Goal: Task Accomplishment & Management: Manage account settings

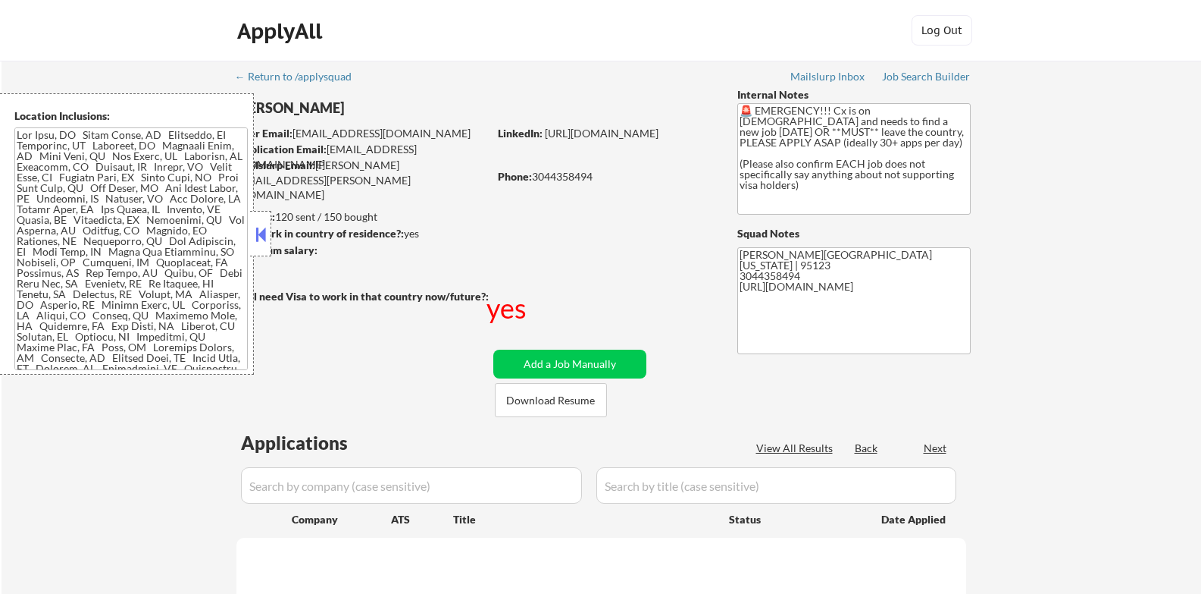
scroll to position [631, 0]
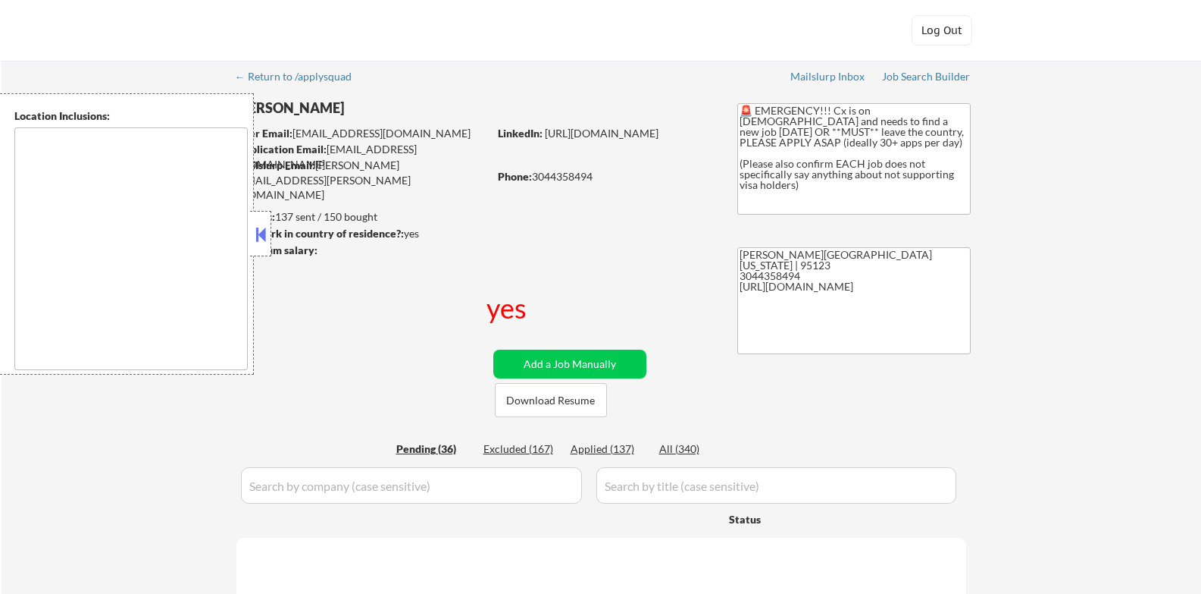
type textarea "[GEOGRAPHIC_DATA], [GEOGRAPHIC_DATA] [GEOGRAPHIC_DATA], [GEOGRAPHIC_DATA] [GEOG…"
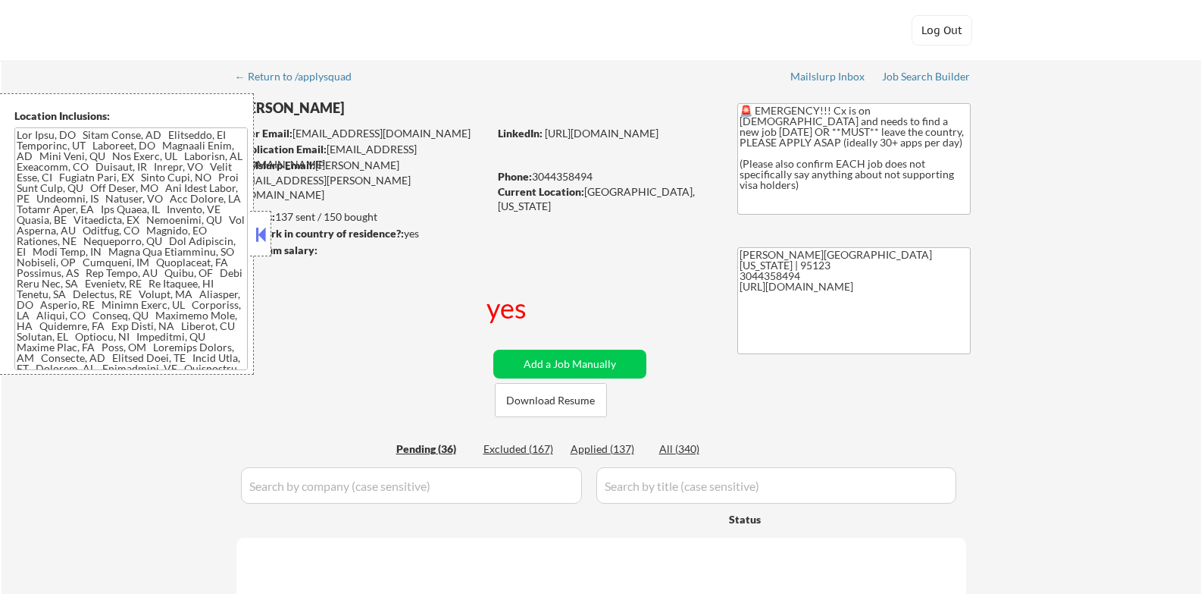
select select ""pending""
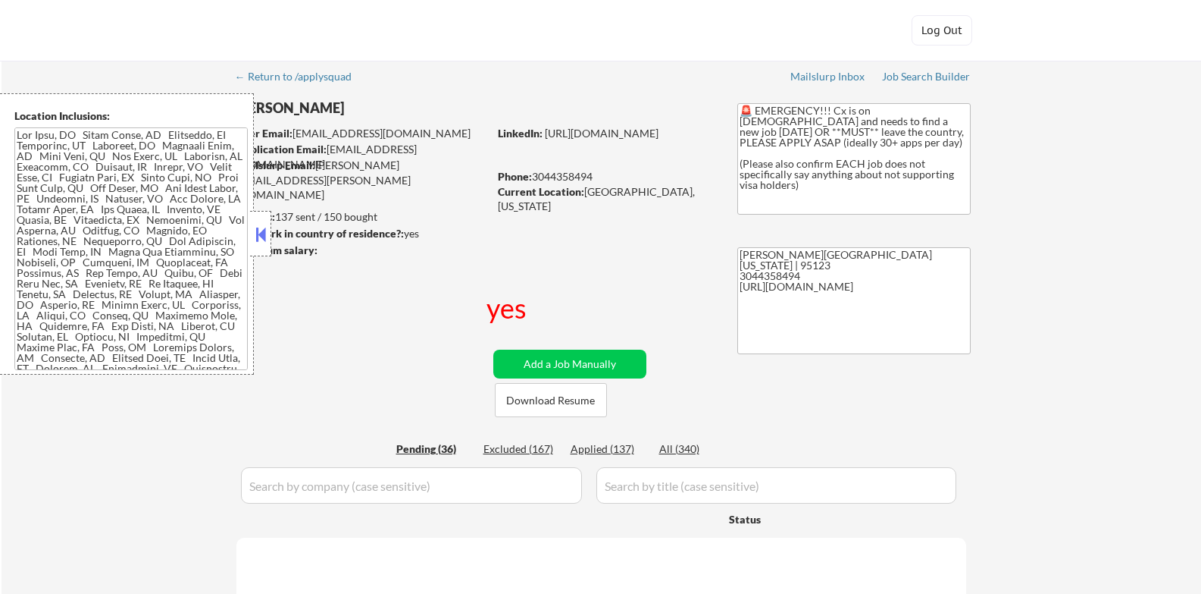
select select ""pending""
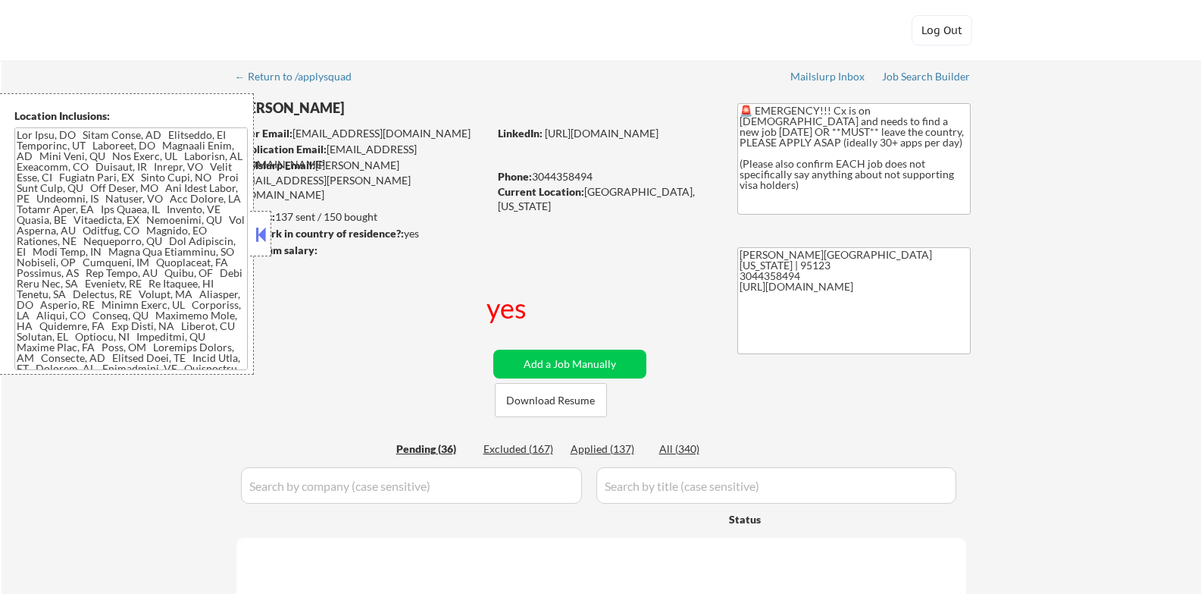
select select ""pending""
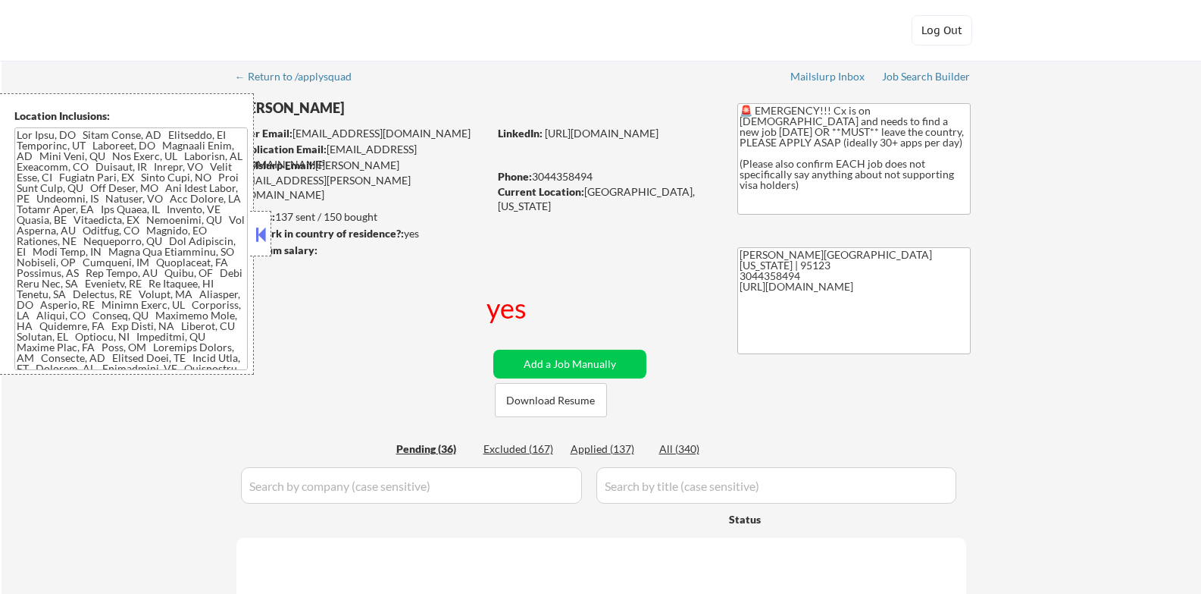
select select ""pending""
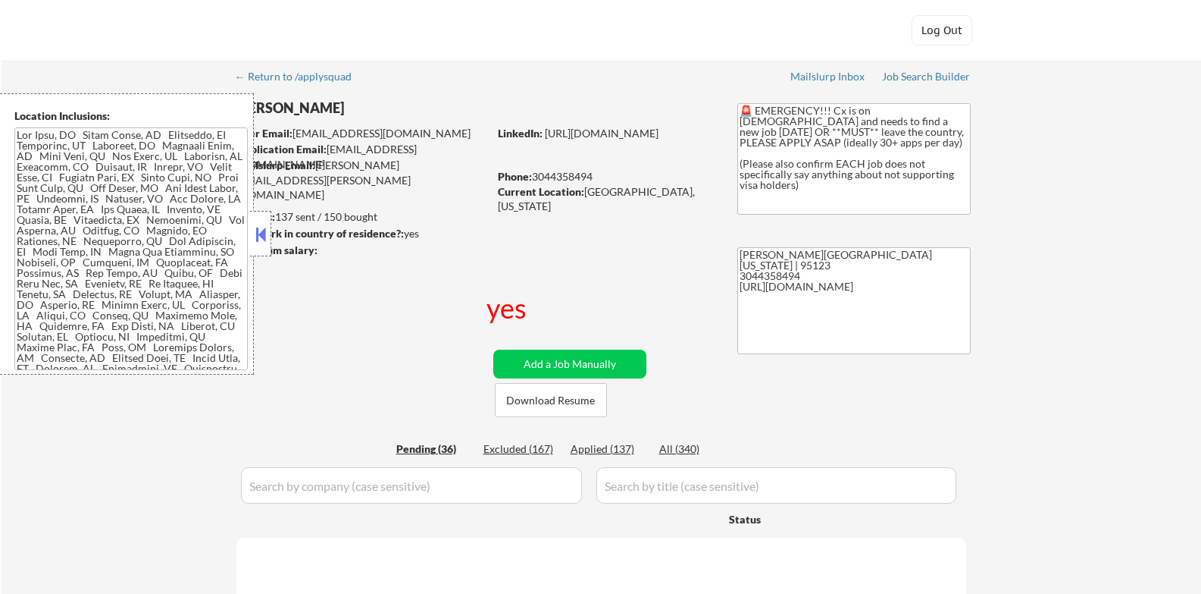
select select ""pending""
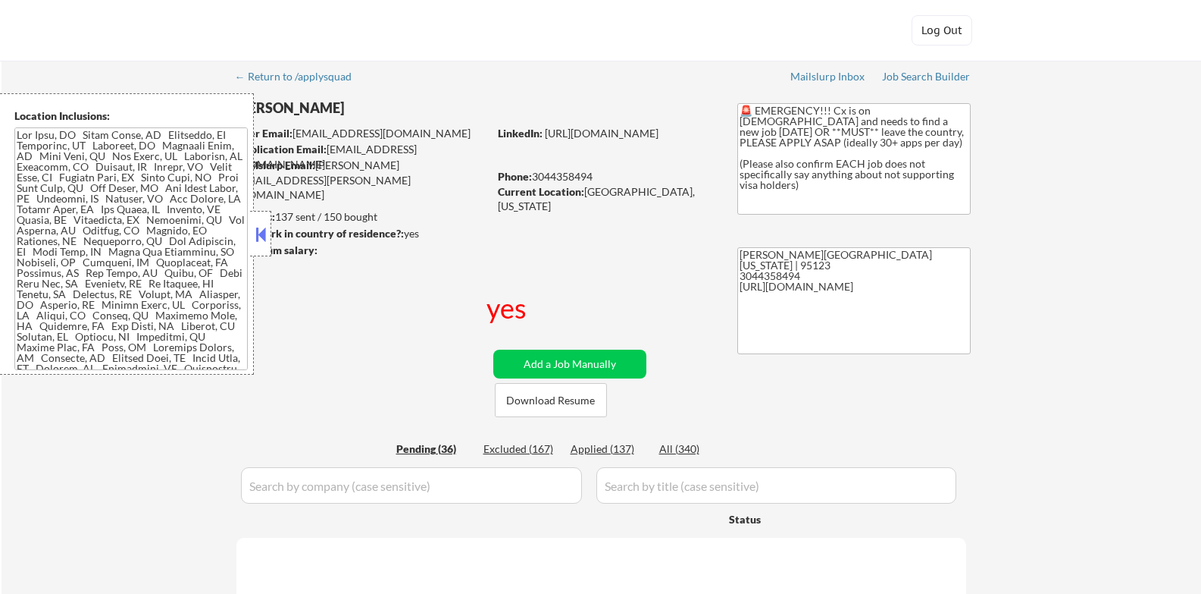
select select ""pending""
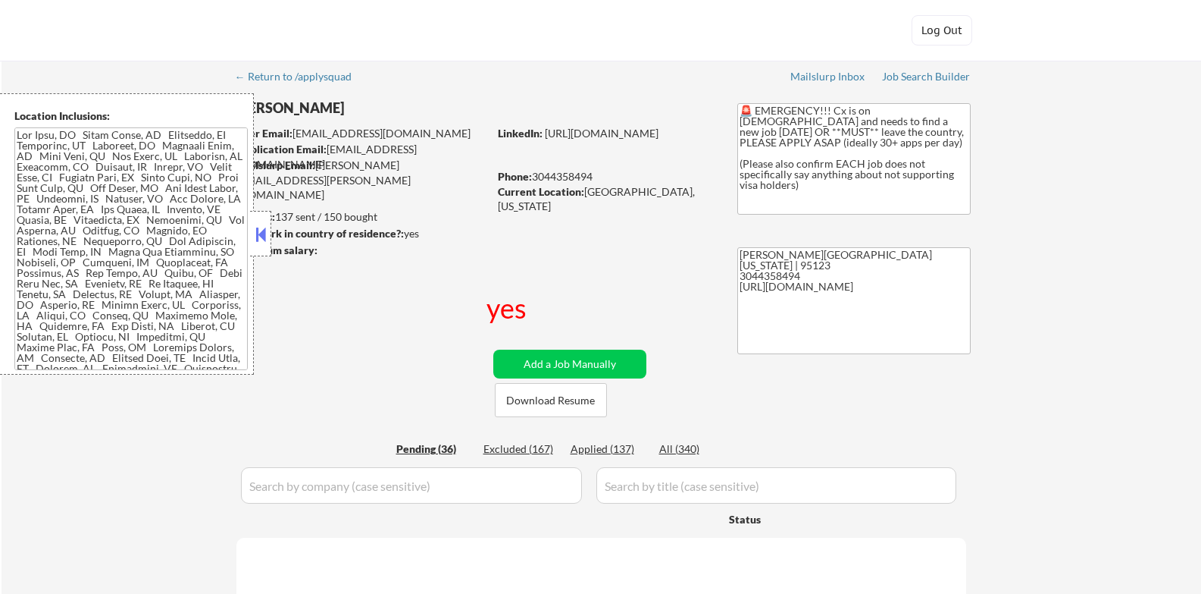
select select ""pending""
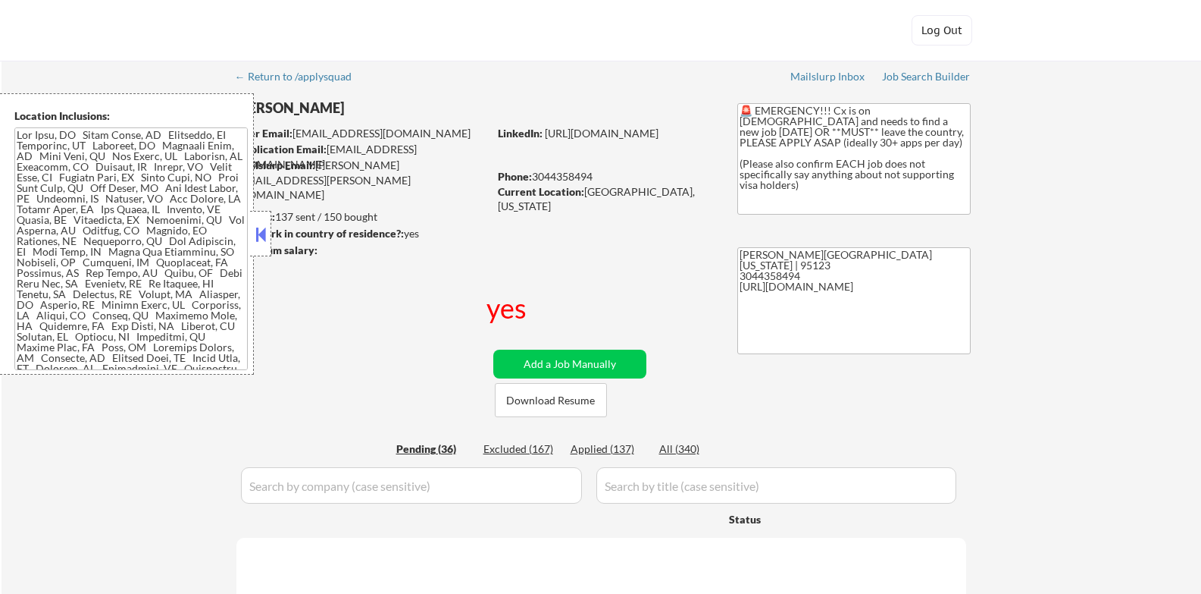
select select ""pending""
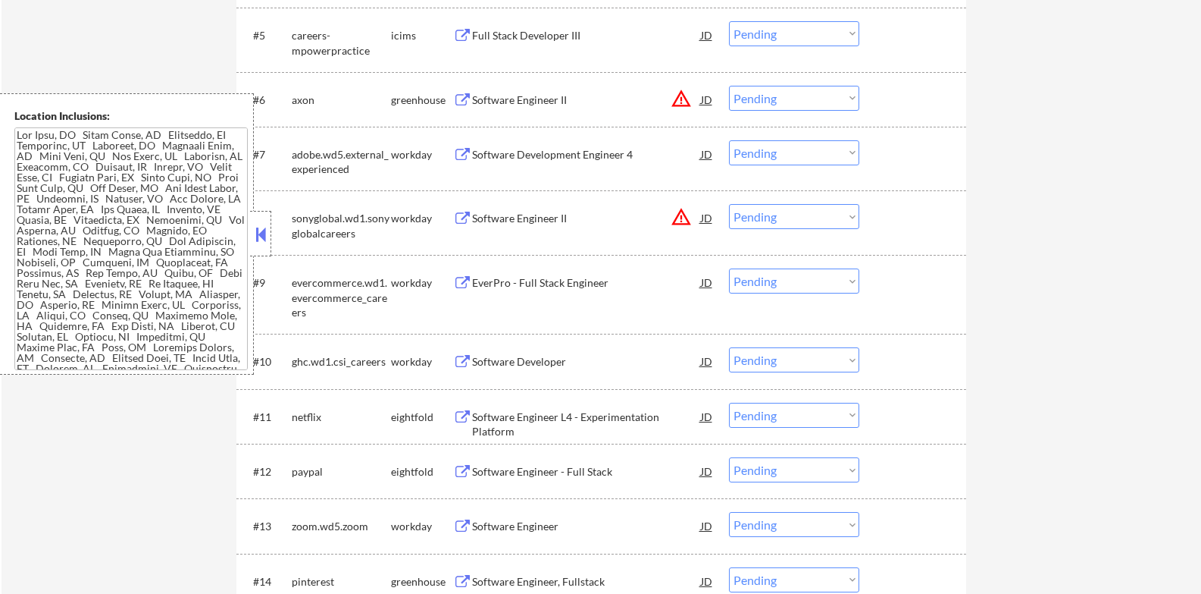
click at [262, 225] on button at bounding box center [260, 234] width 17 height 23
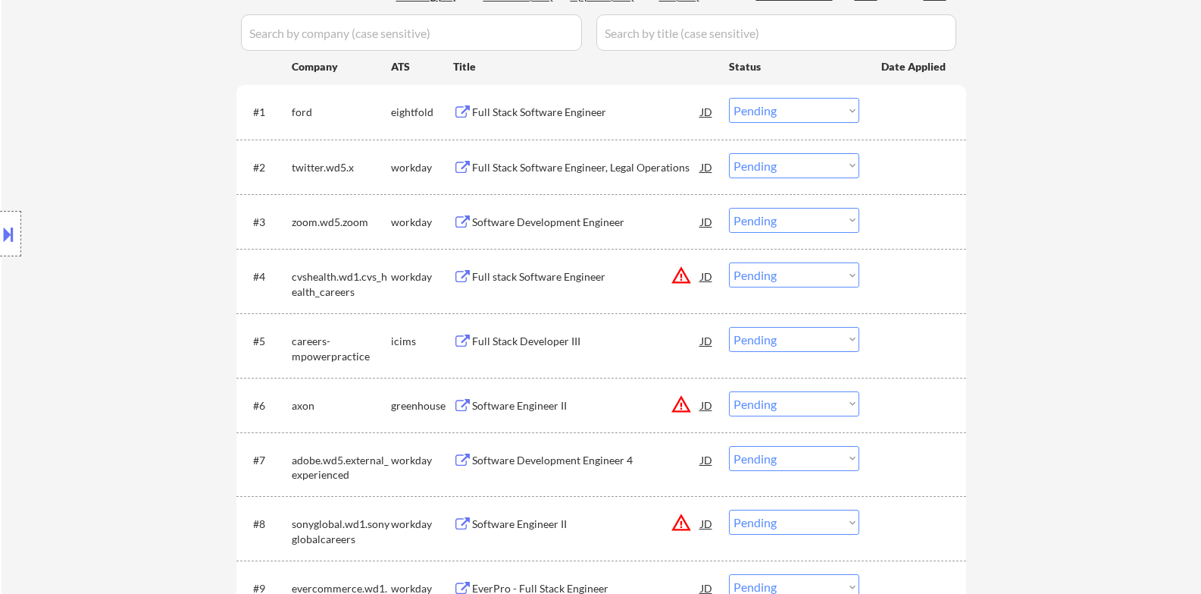
scroll to position [631, 0]
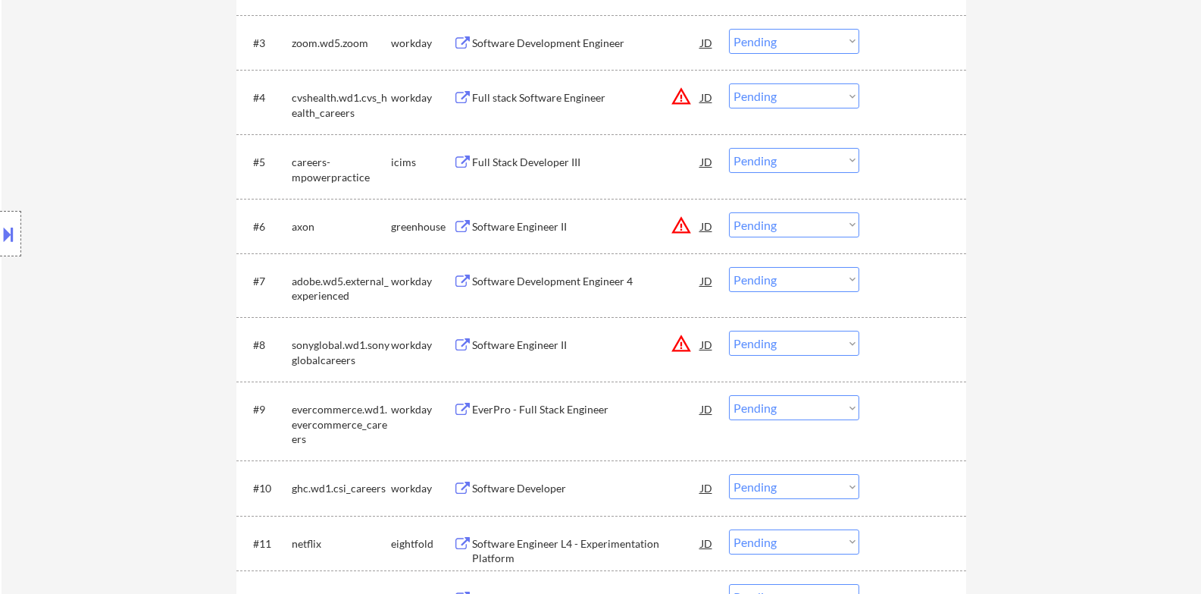
click at [683, 222] on button "warning_amber" at bounding box center [681, 225] width 21 height 21
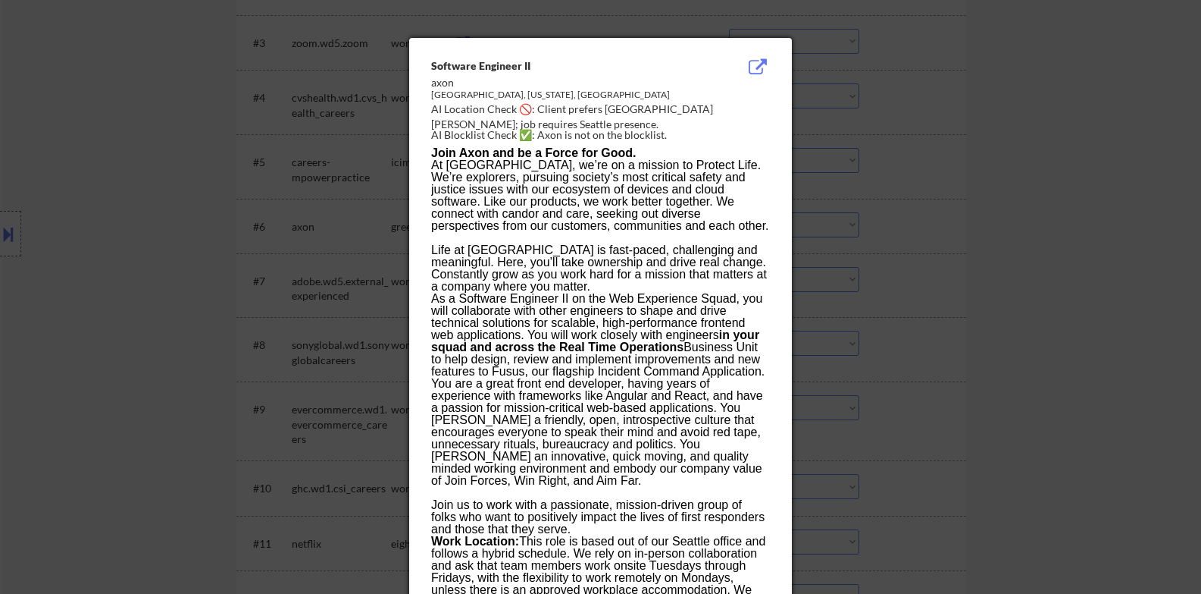
click at [190, 247] on div at bounding box center [600, 297] width 1201 height 594
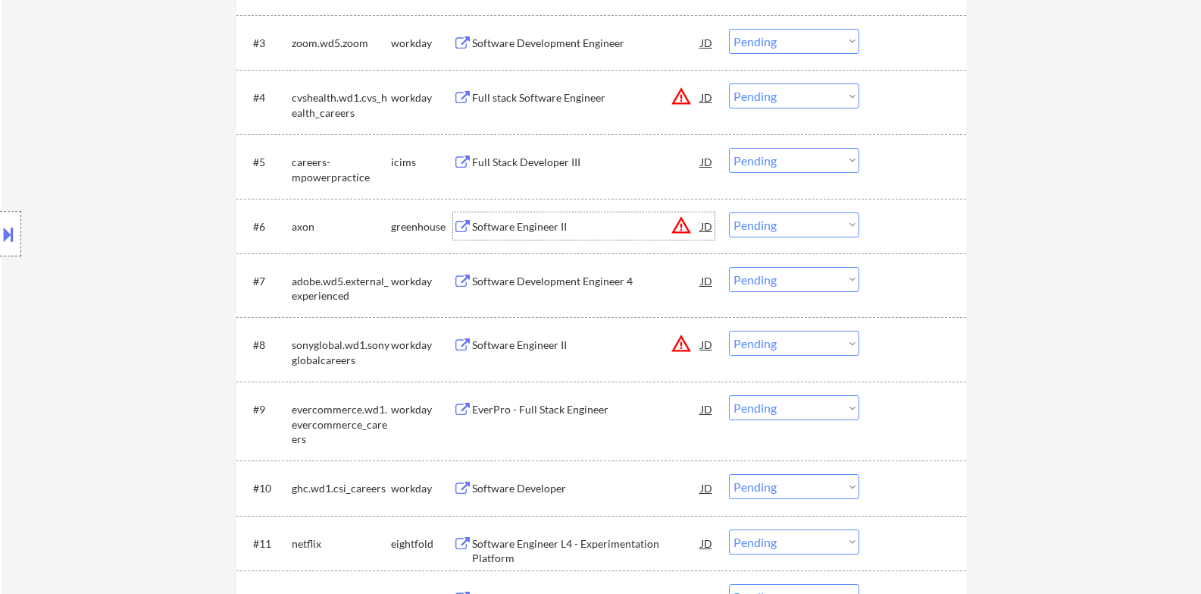
click at [529, 226] on div "Software Engineer II" at bounding box center [586, 226] width 229 height 15
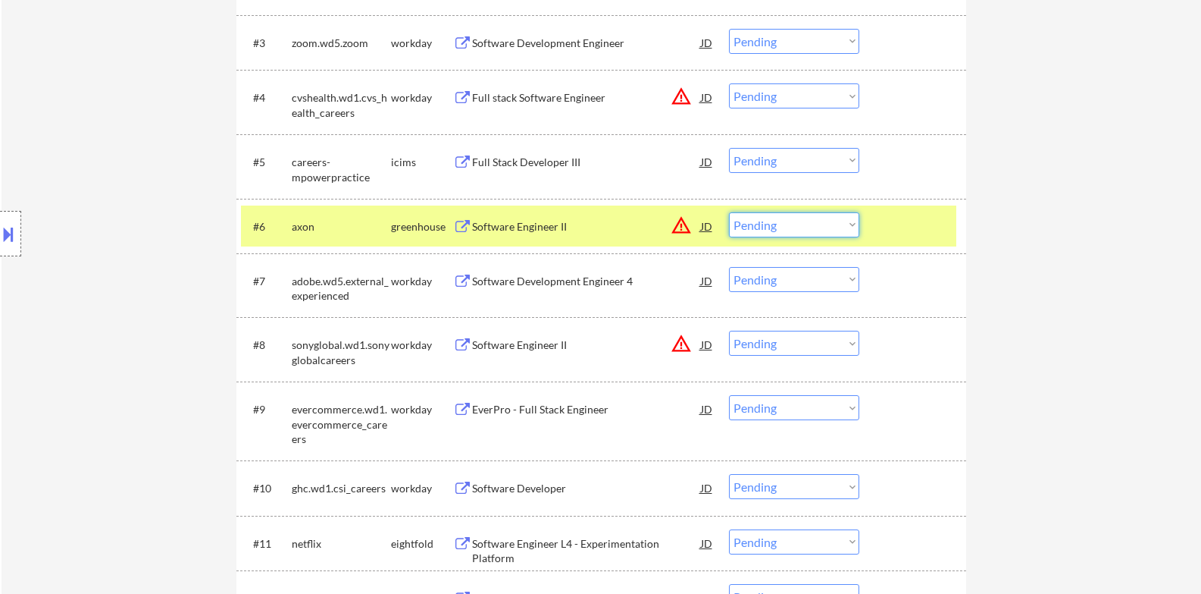
click at [812, 227] on select "Choose an option... Pending Applied Excluded (Questions) Excluded (Expired) Exc…" at bounding box center [794, 224] width 130 height 25
click at [729, 212] on select "Choose an option... Pending Applied Excluded (Questions) Excluded (Expired) Exc…" at bounding box center [794, 224] width 130 height 25
click at [893, 230] on div at bounding box center [915, 225] width 67 height 27
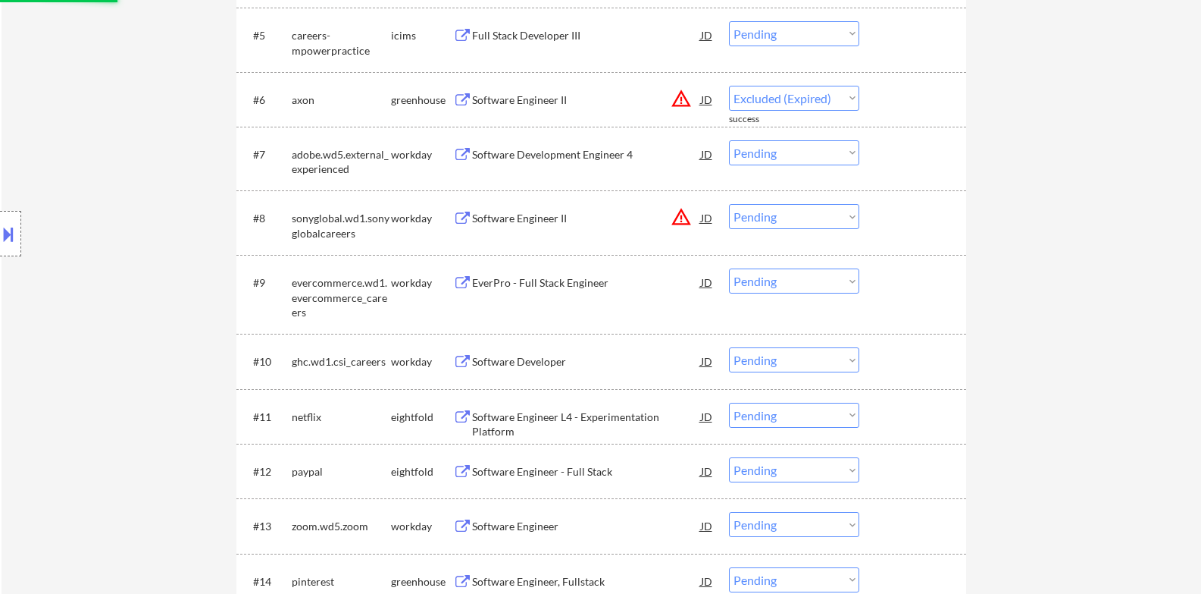
select select ""pending""
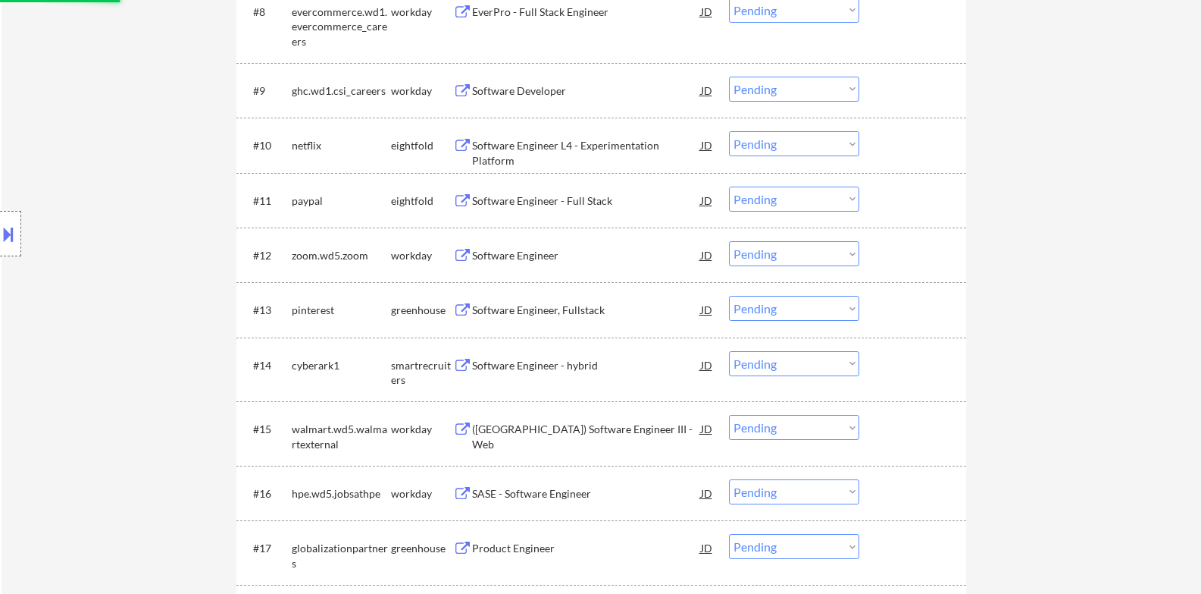
scroll to position [1010, 0]
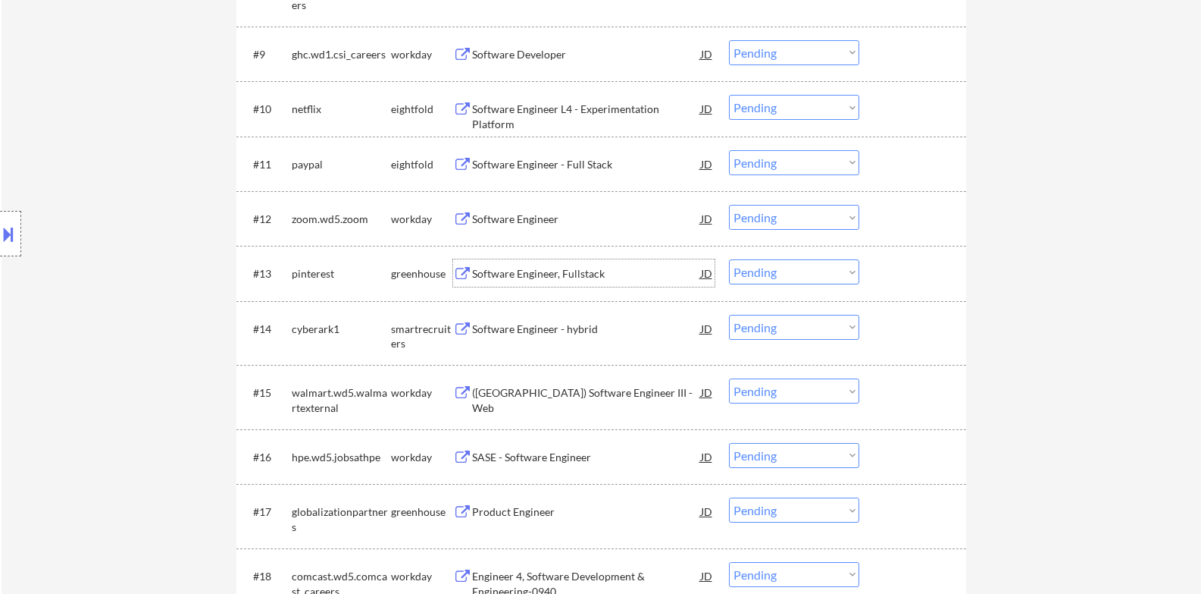
click at [547, 278] on div "Software Engineer, Fullstack" at bounding box center [586, 273] width 229 height 15
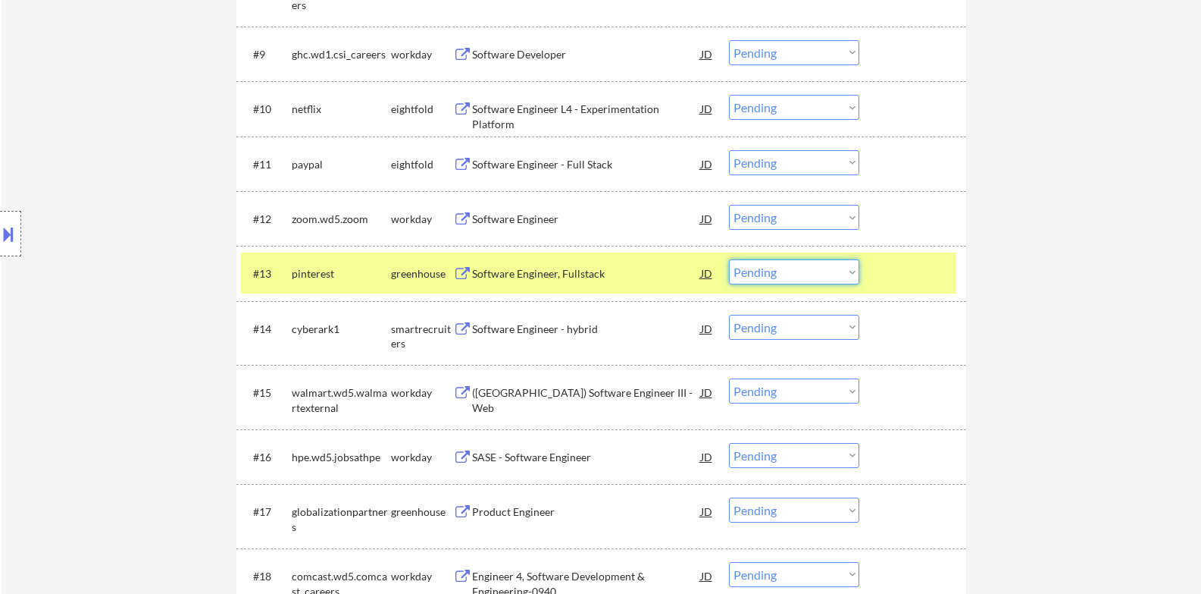
click at [767, 278] on select "Choose an option... Pending Applied Excluded (Questions) Excluded (Expired) Exc…" at bounding box center [794, 271] width 130 height 25
click at [729, 259] on select "Choose an option... Pending Applied Excluded (Questions) Excluded (Expired) Exc…" at bounding box center [794, 271] width 130 height 25
click at [895, 265] on div at bounding box center [915, 272] width 67 height 27
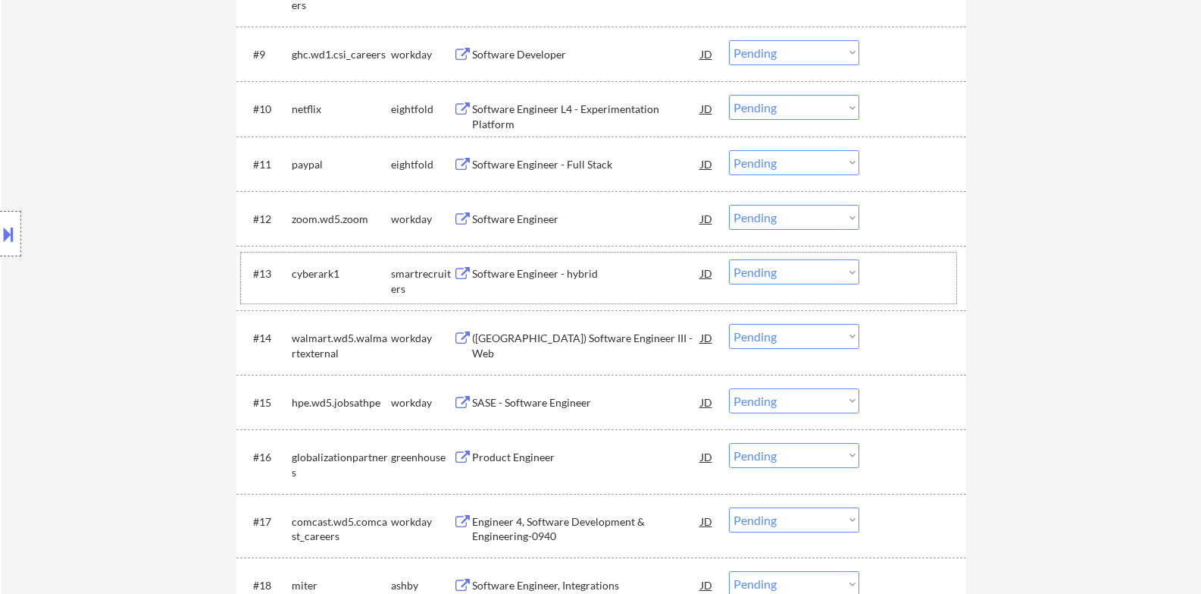
click at [566, 273] on div "Software Engineer - hybrid" at bounding box center [586, 273] width 229 height 15
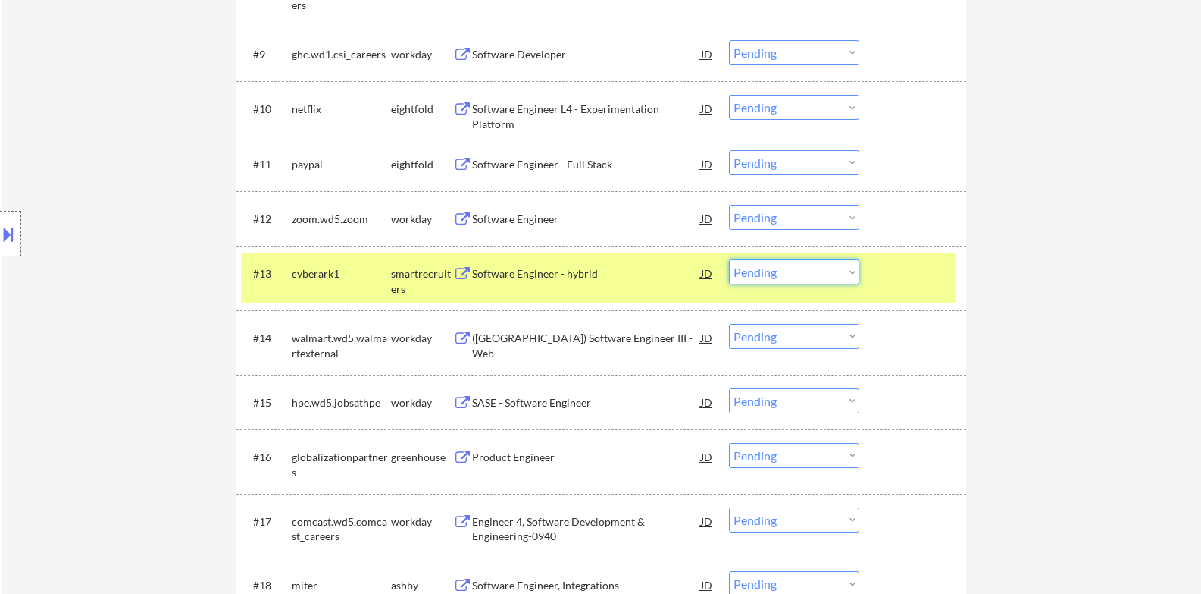
click at [827, 278] on select "Choose an option... Pending Applied Excluded (Questions) Excluded (Expired) Exc…" at bounding box center [794, 271] width 130 height 25
click at [729, 259] on select "Choose an option... Pending Applied Excluded (Questions) Excluded (Expired) Exc…" at bounding box center [794, 271] width 130 height 25
click at [921, 279] on div at bounding box center [915, 272] width 67 height 27
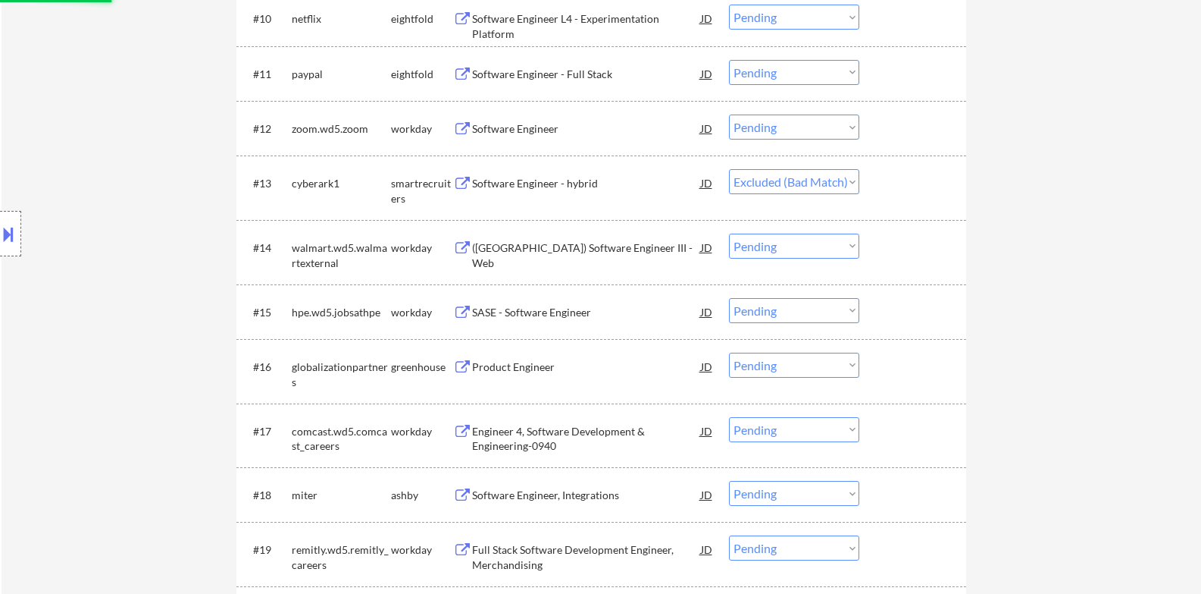
scroll to position [1137, 0]
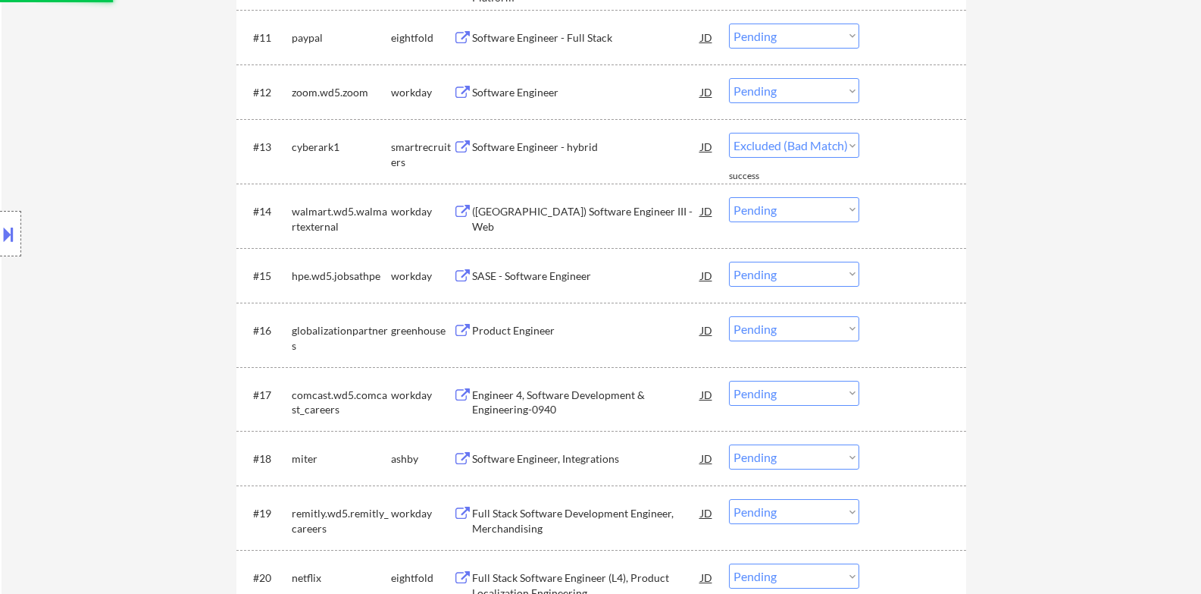
select select ""pending""
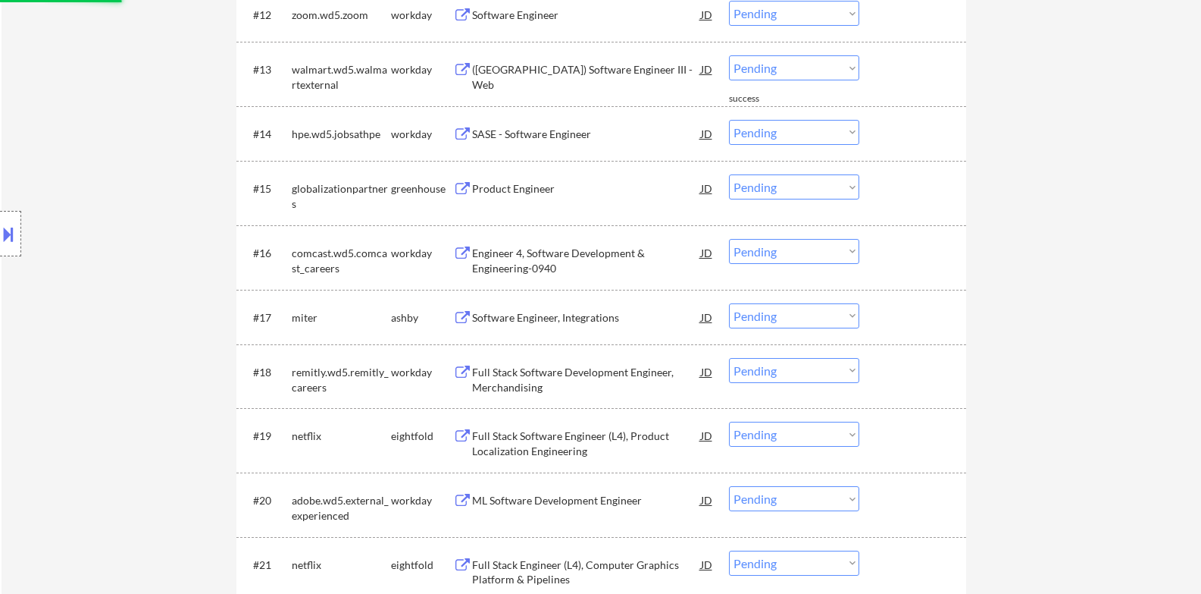
scroll to position [1264, 0]
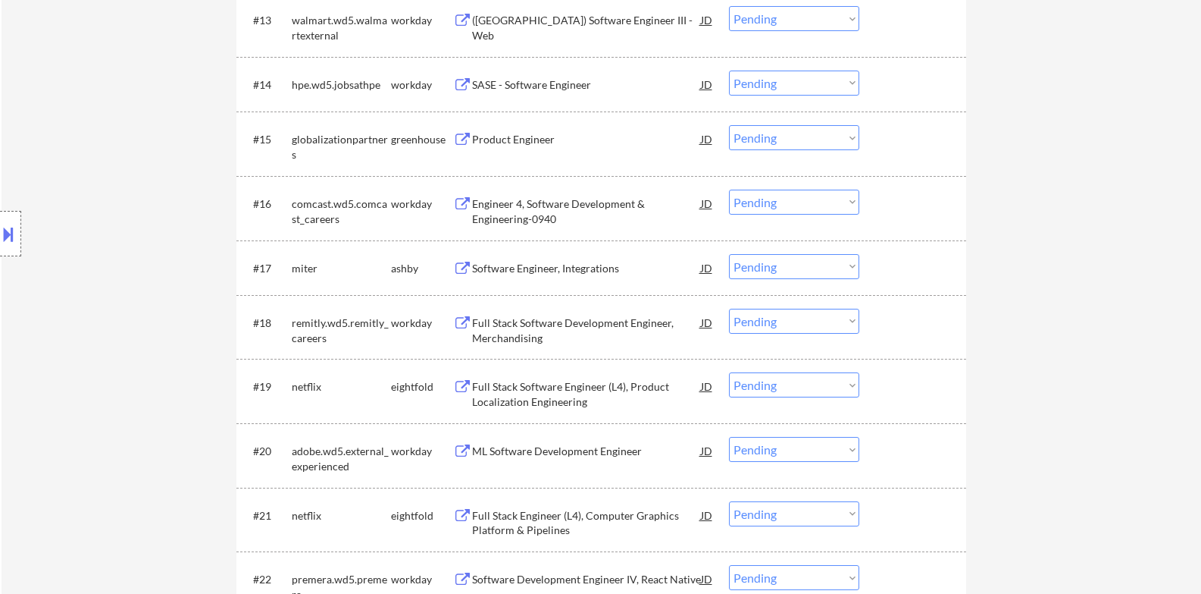
click at [538, 140] on div "Product Engineer" at bounding box center [586, 139] width 229 height 15
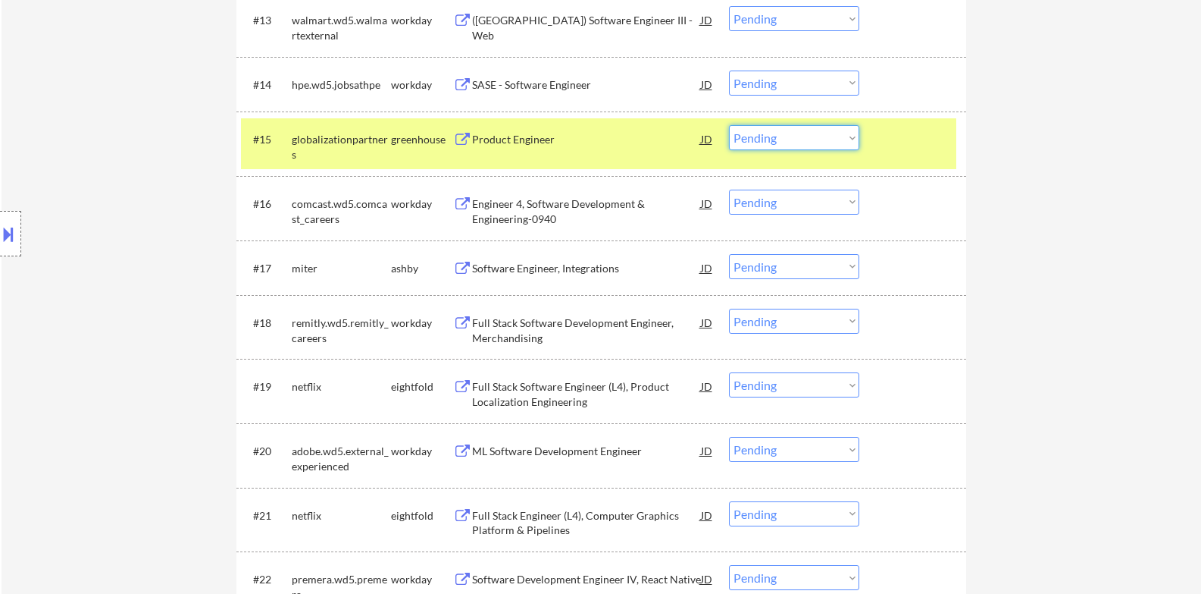
click at [805, 140] on select "Choose an option... Pending Applied Excluded (Questions) Excluded (Expired) Exc…" at bounding box center [794, 137] width 130 height 25
click at [800, 141] on select "Choose an option... Pending Applied Excluded (Questions) Excluded (Expired) Exc…" at bounding box center [794, 137] width 130 height 25
click at [729, 125] on select "Choose an option... Pending Applied Excluded (Questions) Excluded (Expired) Exc…" at bounding box center [794, 137] width 130 height 25
select select ""pending""
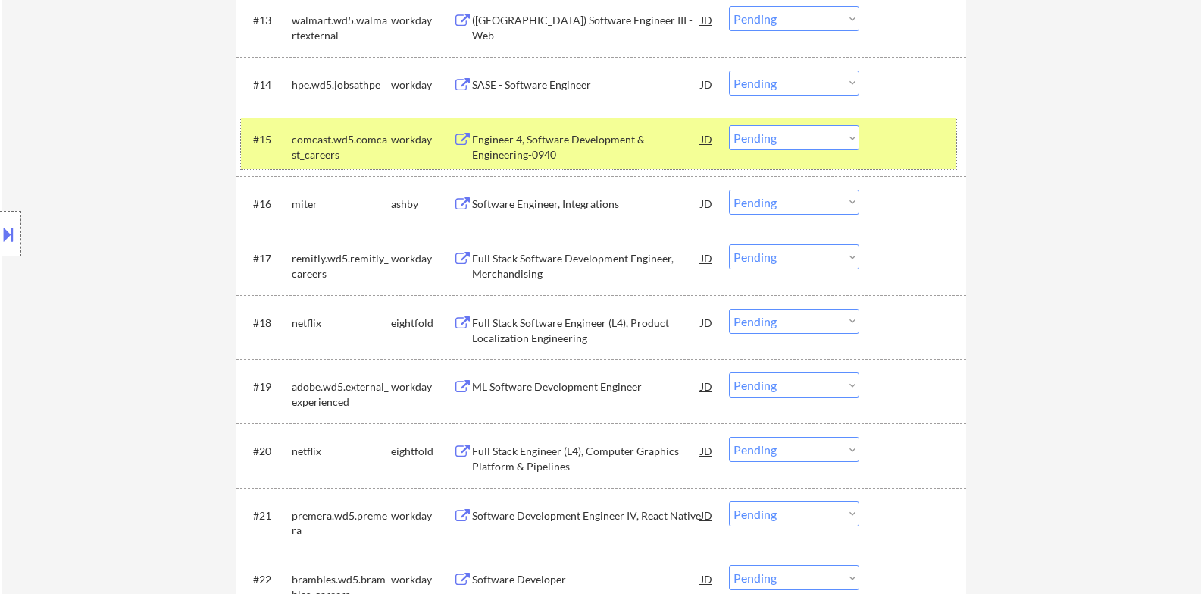
click at [938, 126] on div at bounding box center [915, 138] width 67 height 27
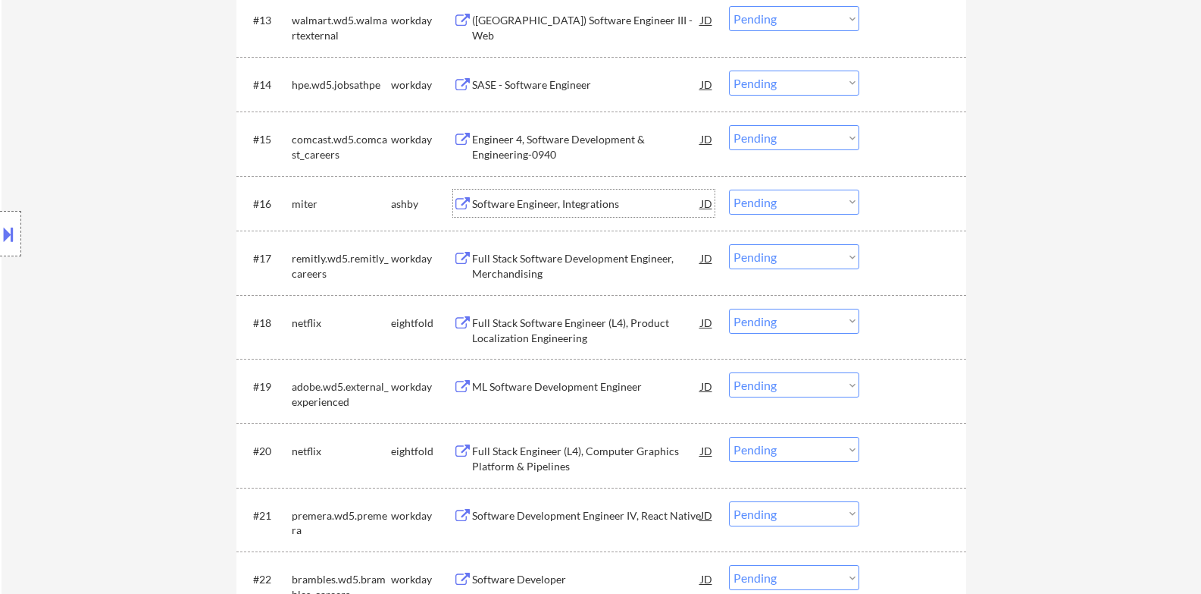
click at [566, 205] on div "Software Engineer, Integrations" at bounding box center [586, 203] width 229 height 15
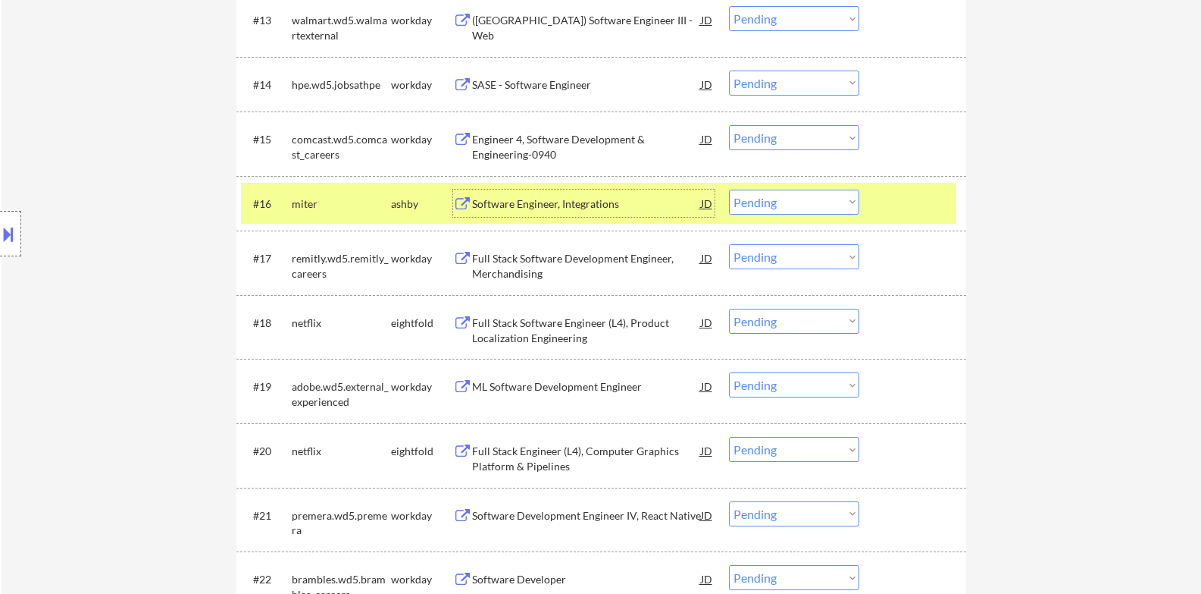
drag, startPoint x: 806, startPoint y: 196, endPoint x: 811, endPoint y: 208, distance: 12.5
click at [806, 196] on select "Choose an option... Pending Applied Excluded (Questions) Excluded (Expired) Exc…" at bounding box center [794, 202] width 130 height 25
click at [729, 190] on select "Choose an option... Pending Applied Excluded (Questions) Excluded (Expired) Exc…" at bounding box center [794, 202] width 130 height 25
click at [907, 199] on div at bounding box center [915, 203] width 67 height 27
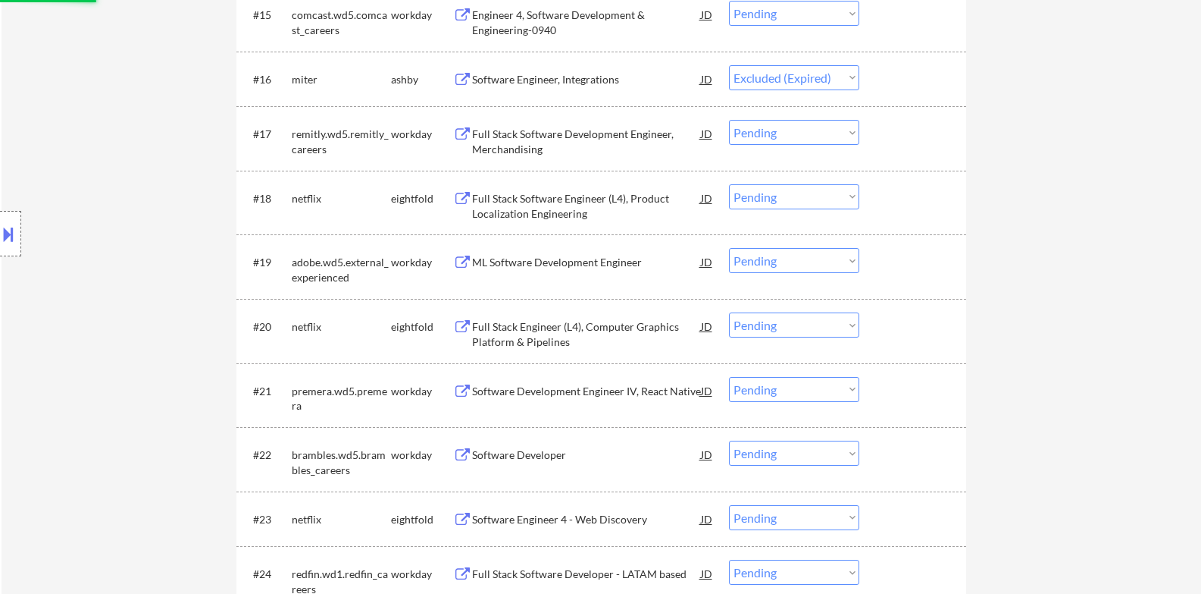
scroll to position [1389, 0]
select select ""pending""
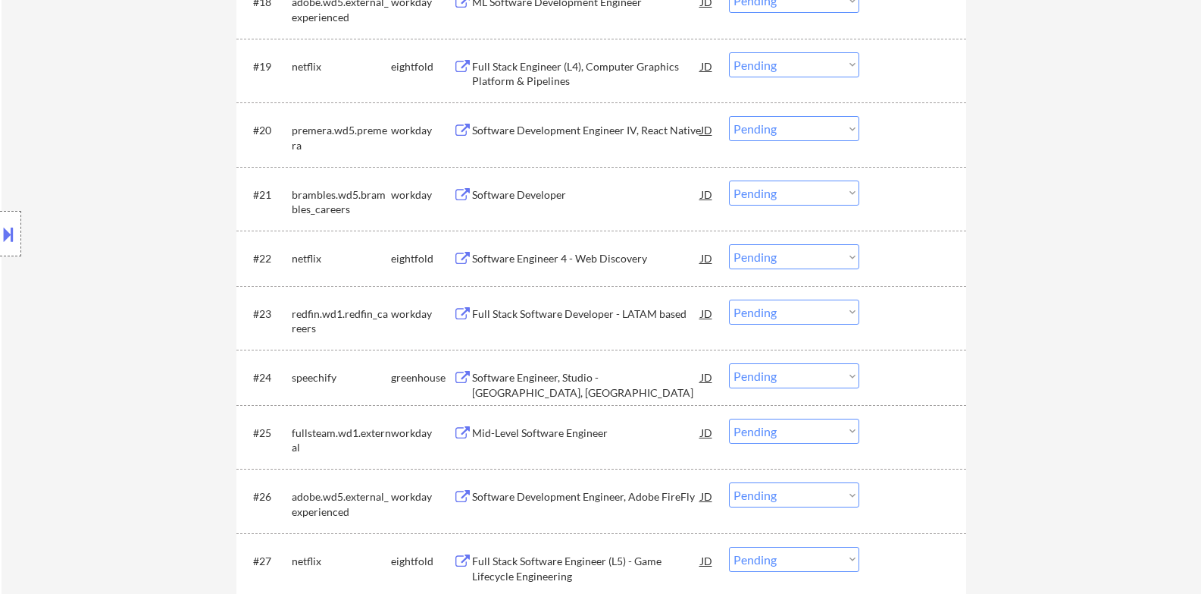
scroll to position [1643, 0]
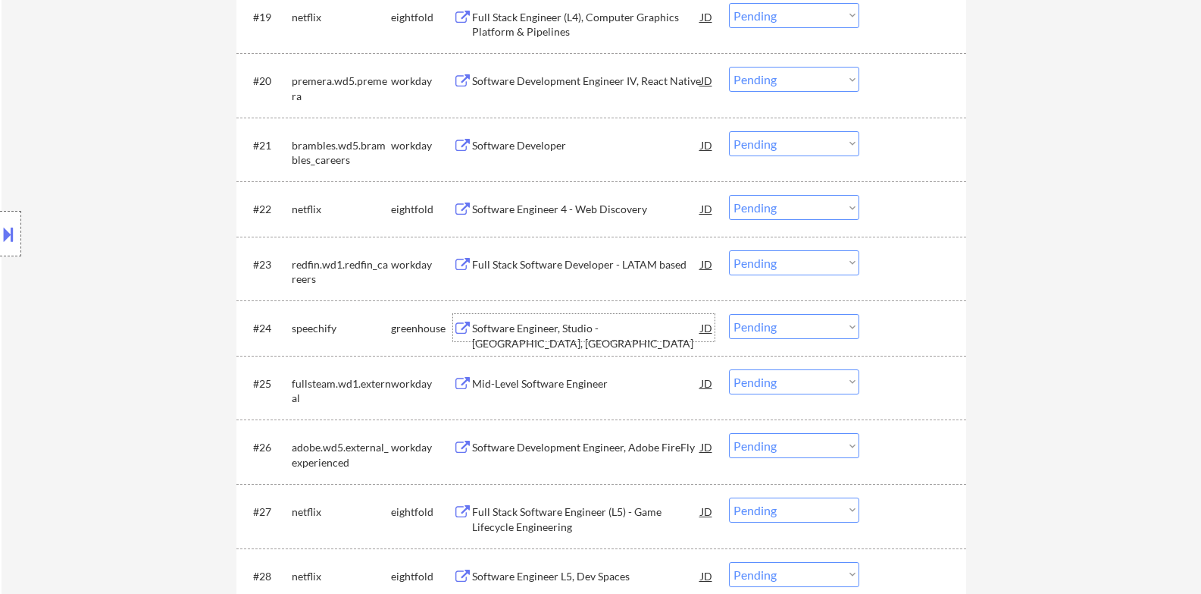
click at [620, 327] on div "Software Engineer, Studio - [GEOGRAPHIC_DATA], [GEOGRAPHIC_DATA]" at bounding box center [586, 336] width 229 height 30
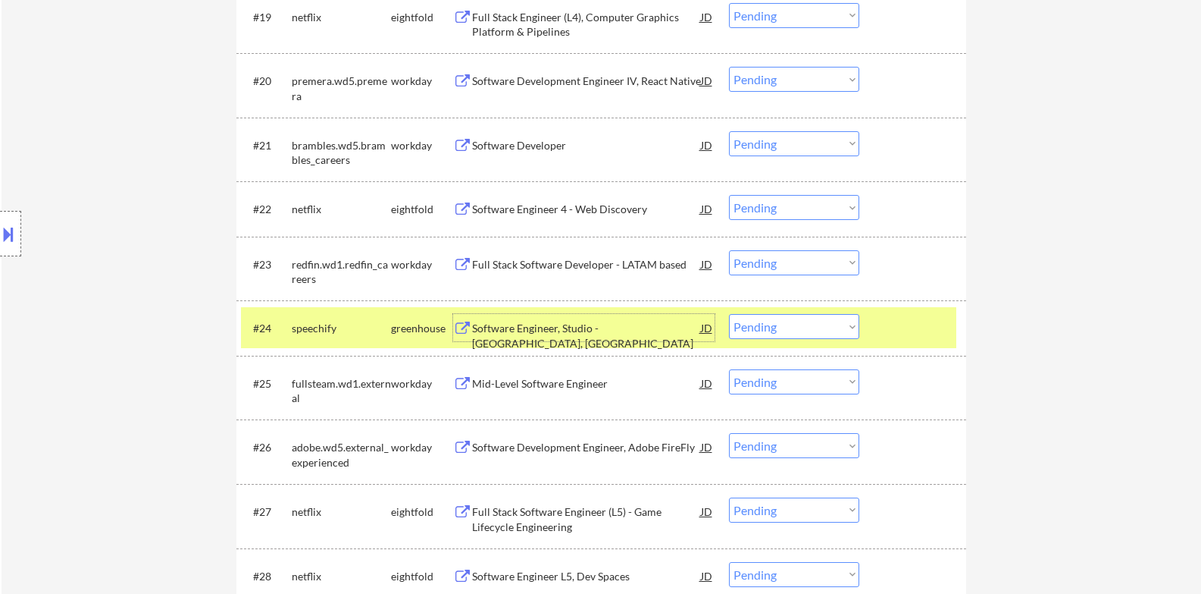
click at [0, 240] on button at bounding box center [8, 233] width 17 height 25
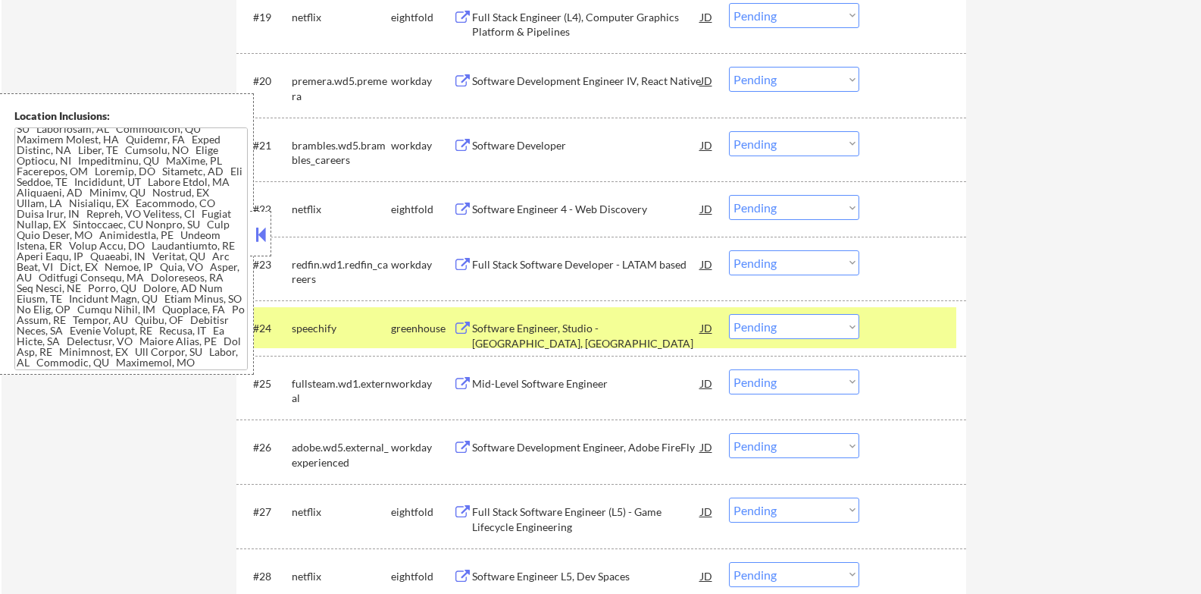
scroll to position [431, 0]
click at [799, 328] on select "Choose an option... Pending Applied Excluded (Questions) Excluded (Expired) Exc…" at bounding box center [794, 326] width 130 height 25
click at [729, 314] on select "Choose an option... Pending Applied Excluded (Questions) Excluded (Expired) Exc…" at bounding box center [794, 326] width 130 height 25
click at [937, 318] on div at bounding box center [915, 327] width 67 height 27
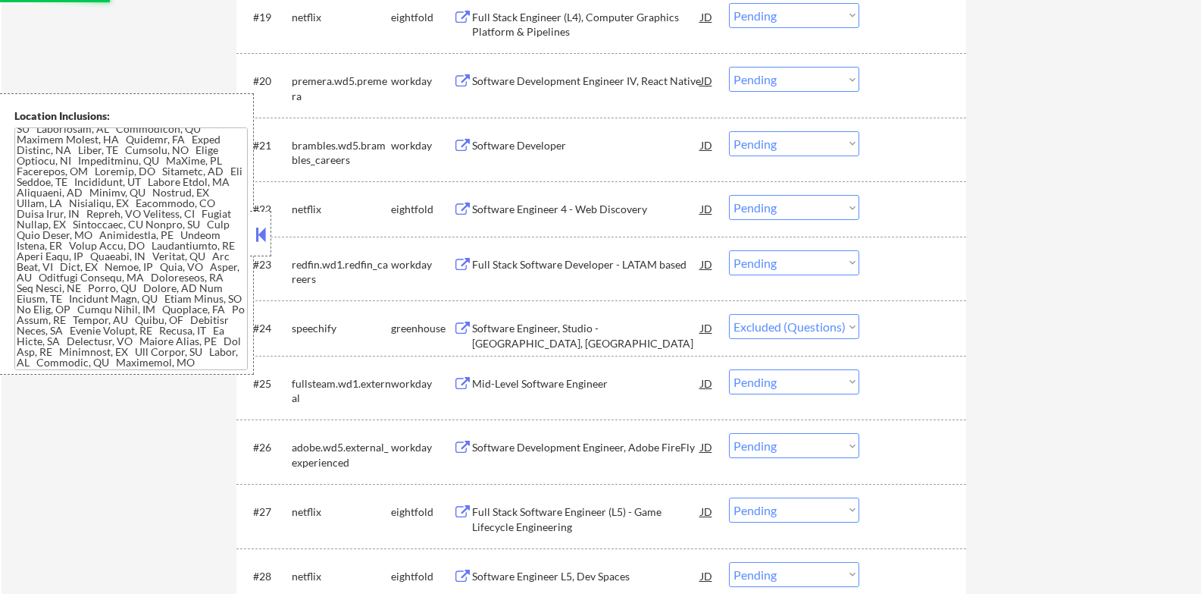
click at [268, 229] on button at bounding box center [260, 234] width 17 height 23
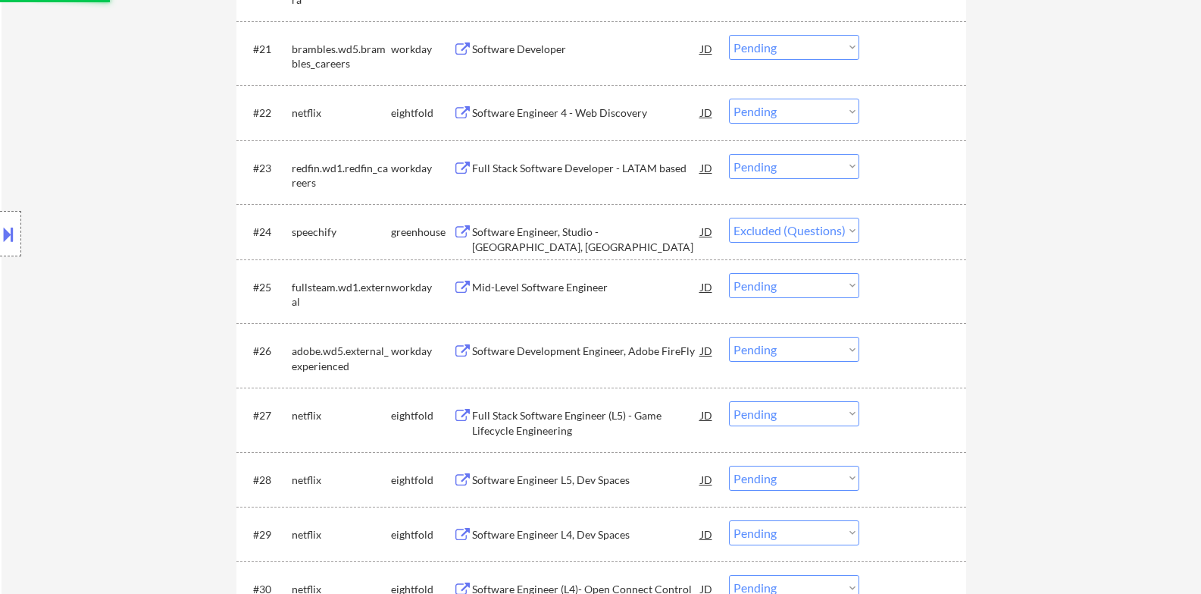
scroll to position [1769, 0]
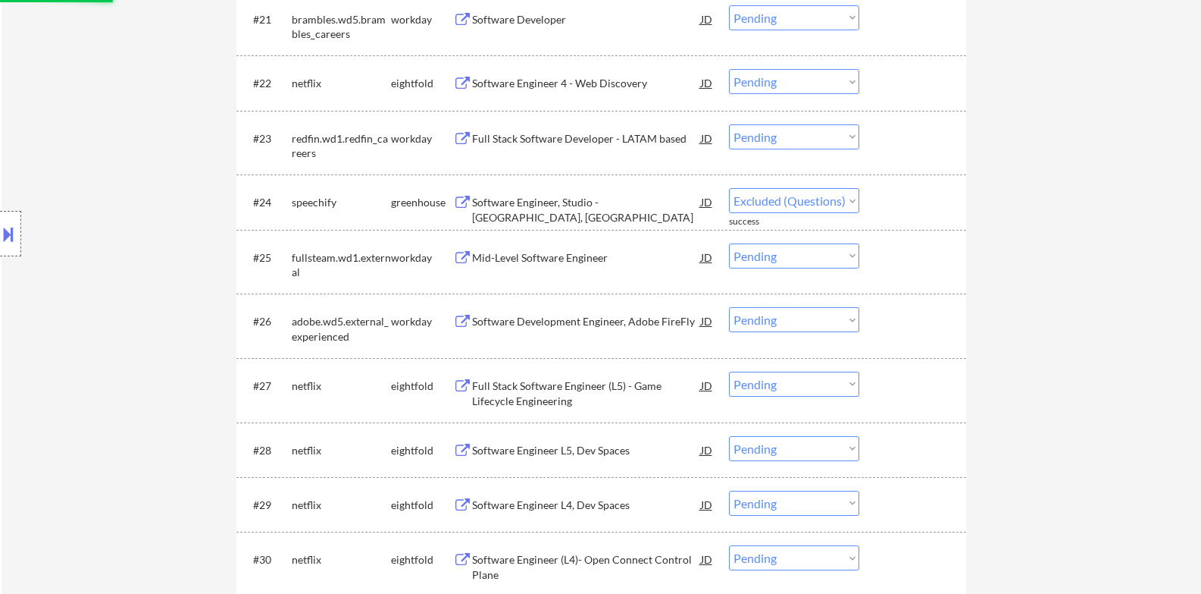
select select ""pending""
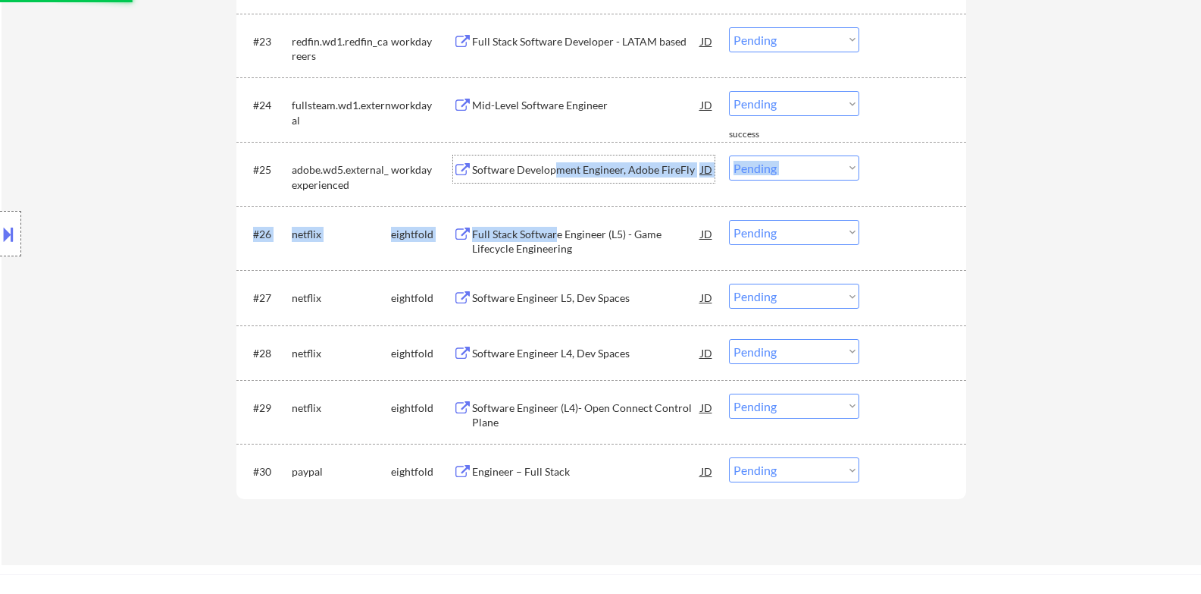
click at [556, 270] on div "#27 netflix eightfold Software Engineer L5, Dev Spaces JD Choose an option... P…" at bounding box center [602, 297] width 730 height 55
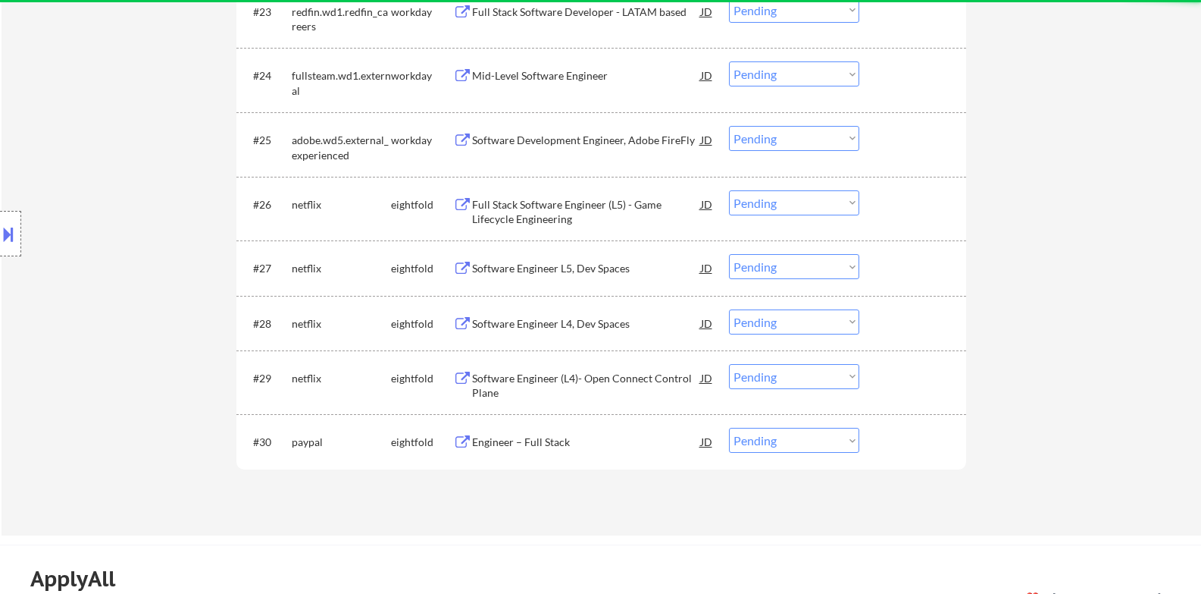
click at [178, 180] on div "Location Inclusions:" at bounding box center [135, 233] width 271 height 281
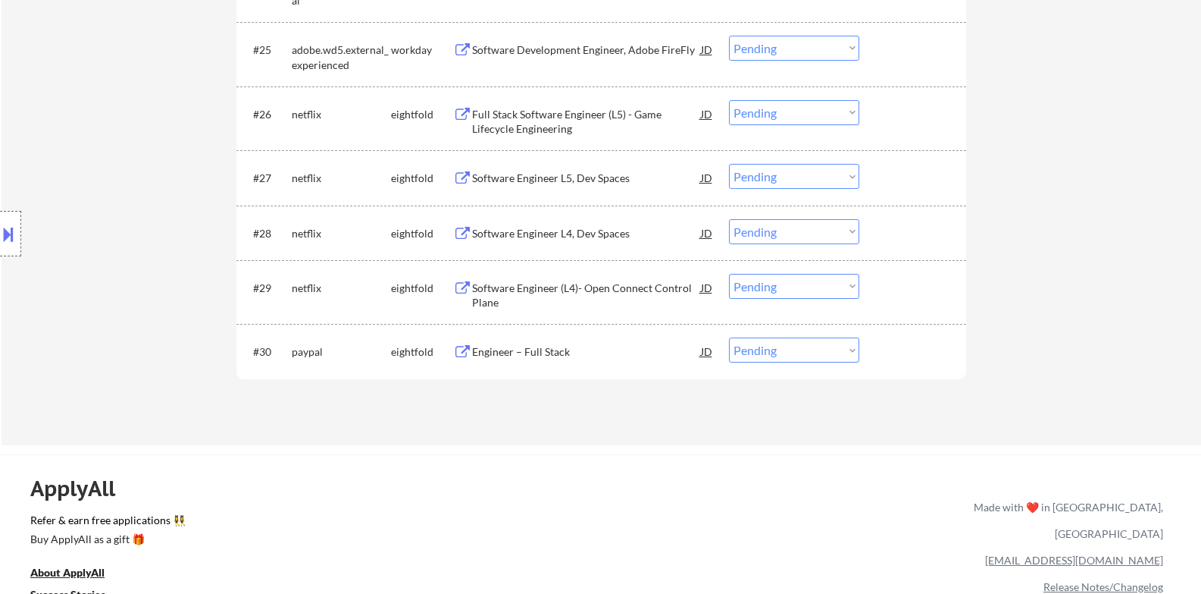
scroll to position [2022, 0]
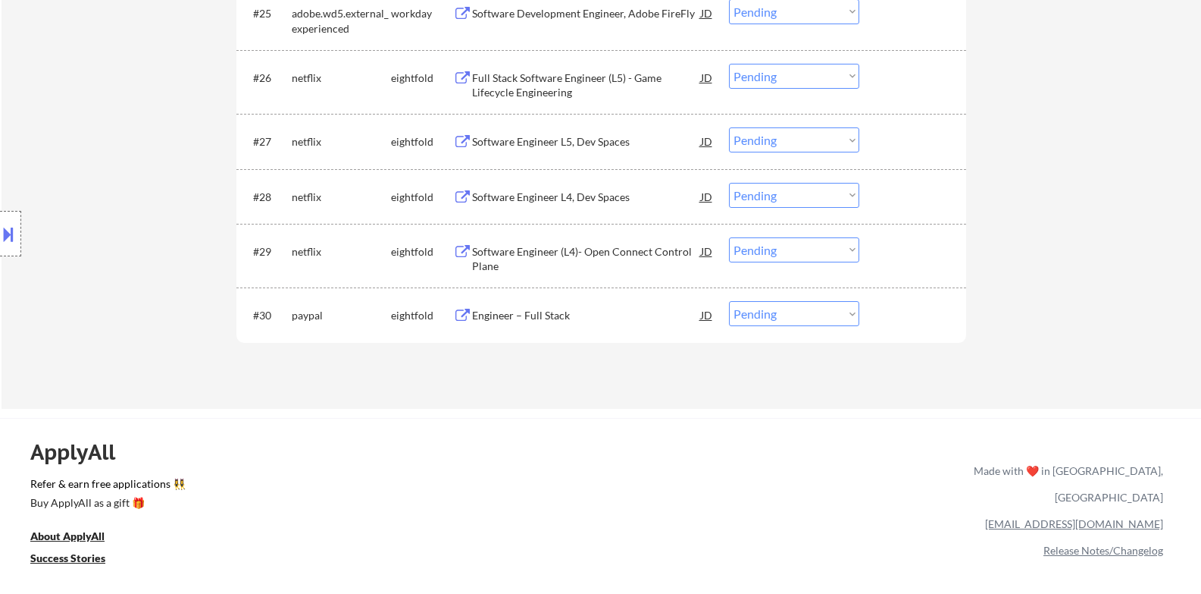
click at [553, 317] on div "Engineer – Full Stack" at bounding box center [586, 315] width 229 height 15
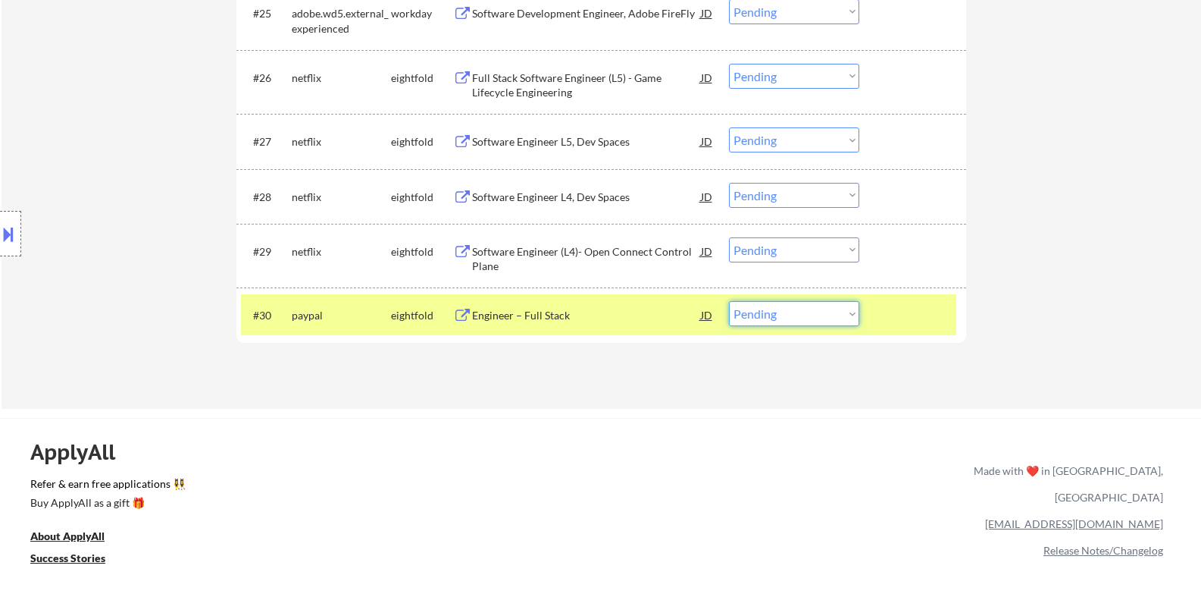
click at [814, 311] on select "Choose an option... Pending Applied Excluded (Questions) Excluded (Expired) Exc…" at bounding box center [794, 313] width 130 height 25
click at [814, 317] on select "Choose an option... Pending Applied Excluded (Questions) Excluded (Expired) Exc…" at bounding box center [794, 313] width 130 height 25
select select ""applied""
click at [729, 301] on select "Choose an option... Pending Applied Excluded (Questions) Excluded (Expired) Exc…" at bounding box center [794, 313] width 130 height 25
click at [898, 331] on div "#30 paypal eightfold Engineer – Full [PERSON_NAME] Choose an option... Pending …" at bounding box center [599, 314] width 716 height 41
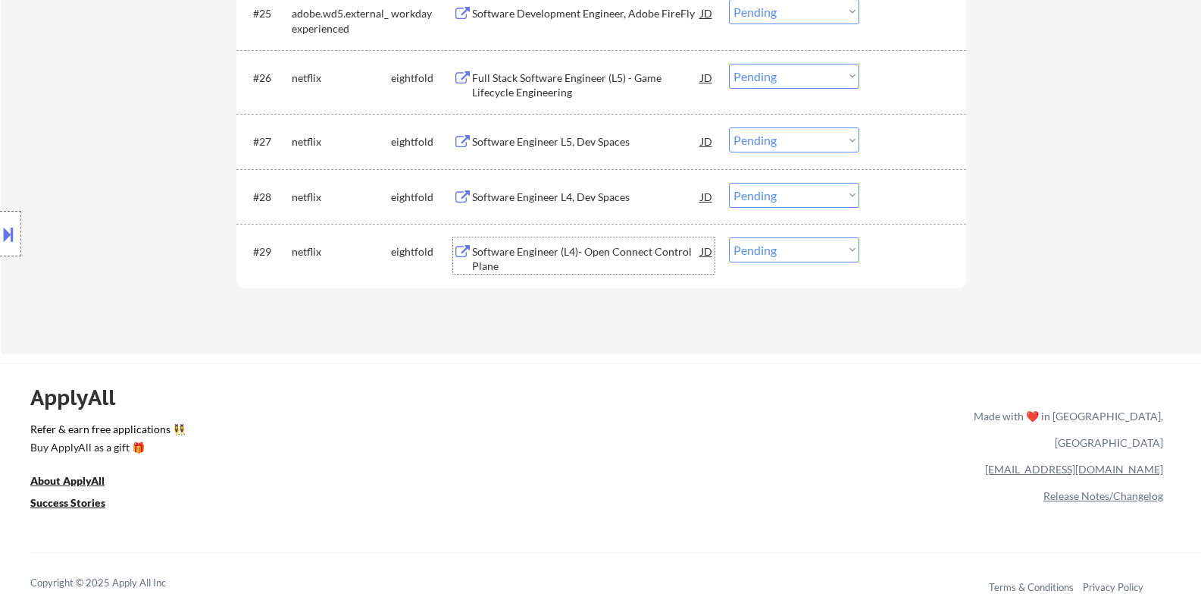
click at [619, 255] on div "Software Engineer (L4)- Open Connect Control Plane" at bounding box center [586, 259] width 229 height 30
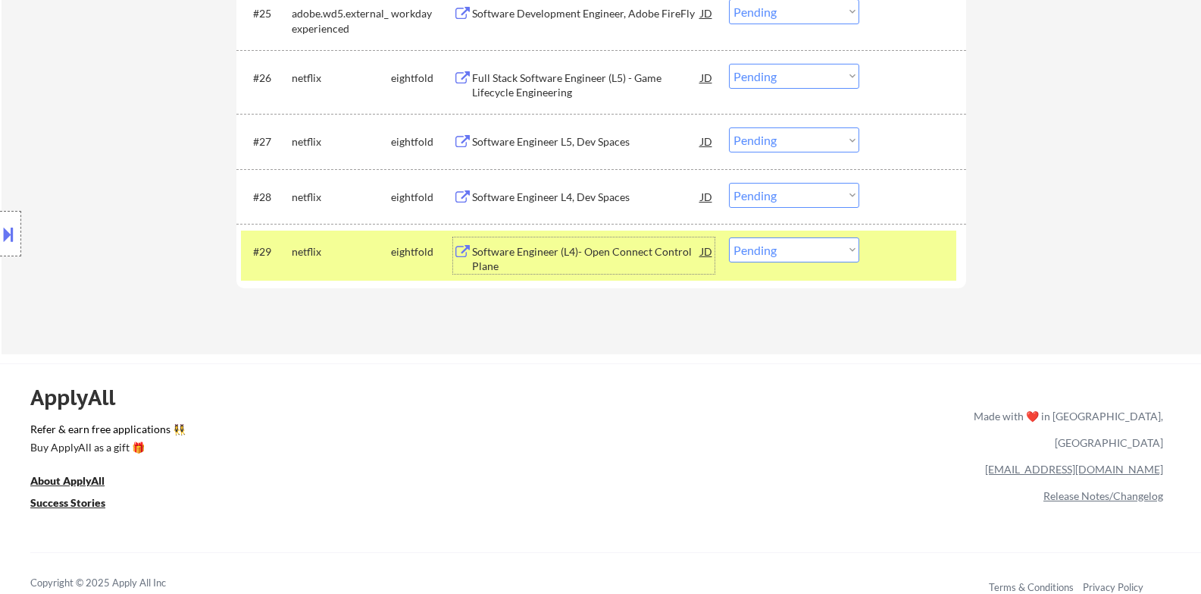
click at [791, 254] on select "Choose an option... Pending Applied Excluded (Questions) Excluded (Expired) Exc…" at bounding box center [794, 249] width 130 height 25
select select ""applied""
click at [729, 237] on select "Choose an option... Pending Applied Excluded (Questions) Excluded (Expired) Exc…" at bounding box center [794, 249] width 130 height 25
click at [921, 257] on div at bounding box center [915, 250] width 67 height 27
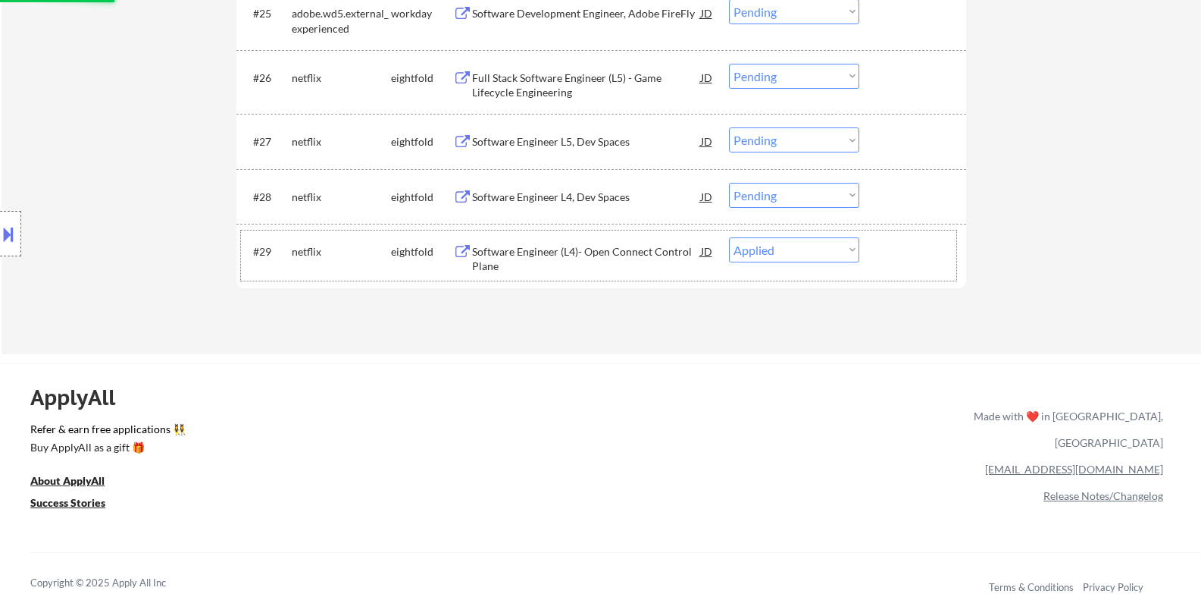
click at [532, 199] on div "Software Engineer L4, Dev Spaces" at bounding box center [586, 197] width 229 height 15
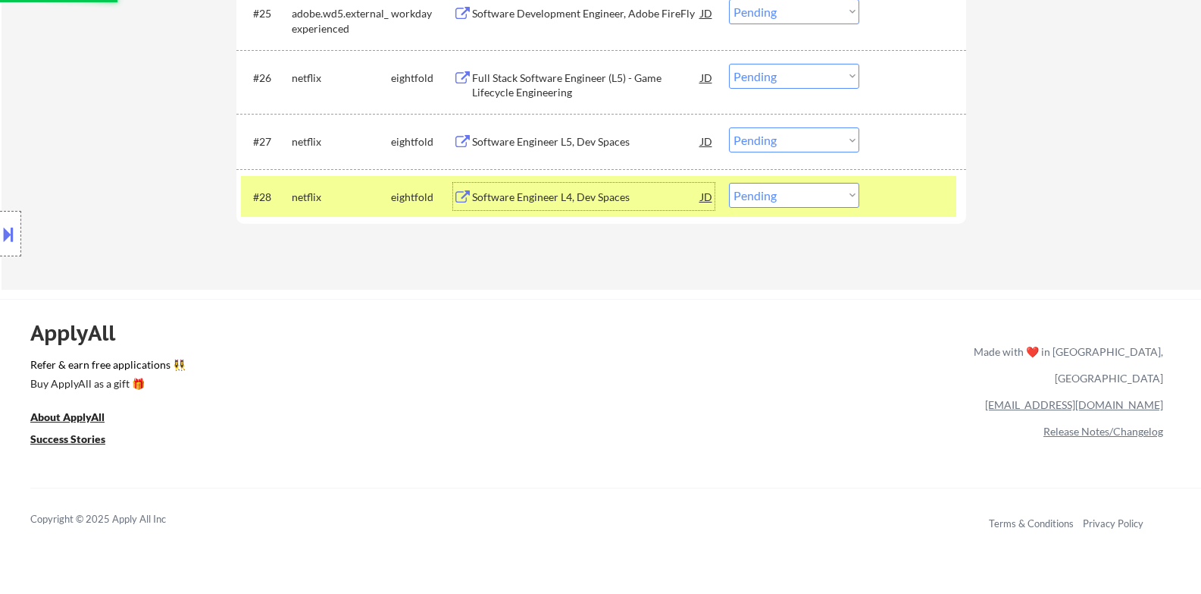
click at [946, 190] on div at bounding box center [915, 196] width 67 height 27
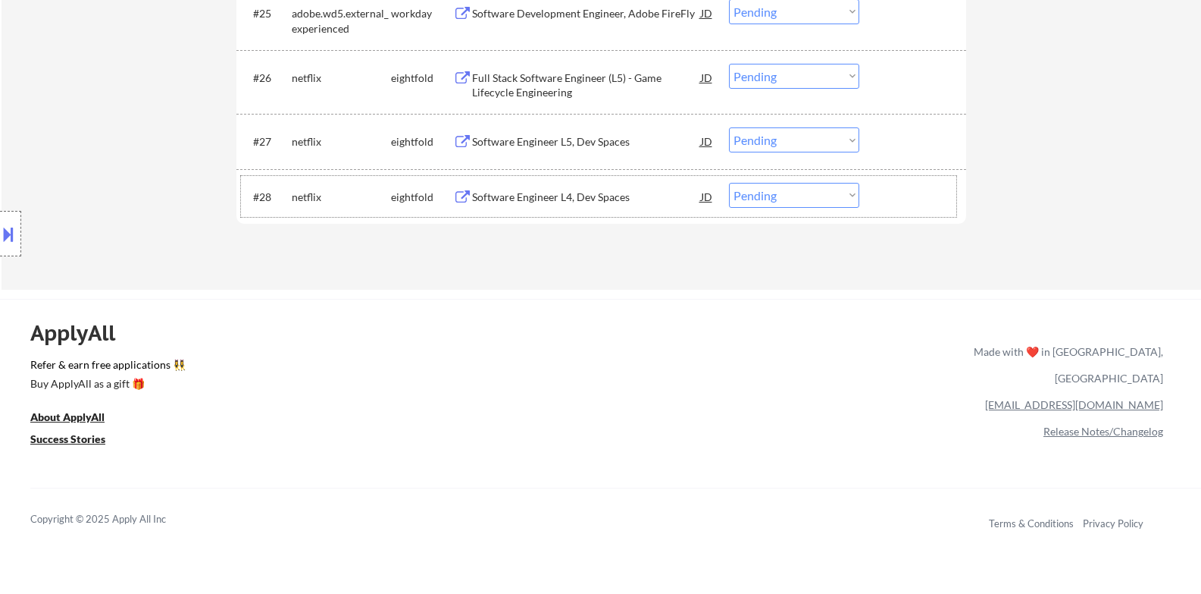
click at [800, 202] on select "Choose an option... Pending Applied Excluded (Questions) Excluded (Expired) Exc…" at bounding box center [794, 195] width 130 height 25
select select ""excluded__expired_""
click at [729, 183] on select "Choose an option... Pending Applied Excluded (Questions) Excluded (Expired) Exc…" at bounding box center [794, 195] width 130 height 25
click at [551, 154] on div "Software Engineer L5, Dev Spaces" at bounding box center [586, 140] width 229 height 27
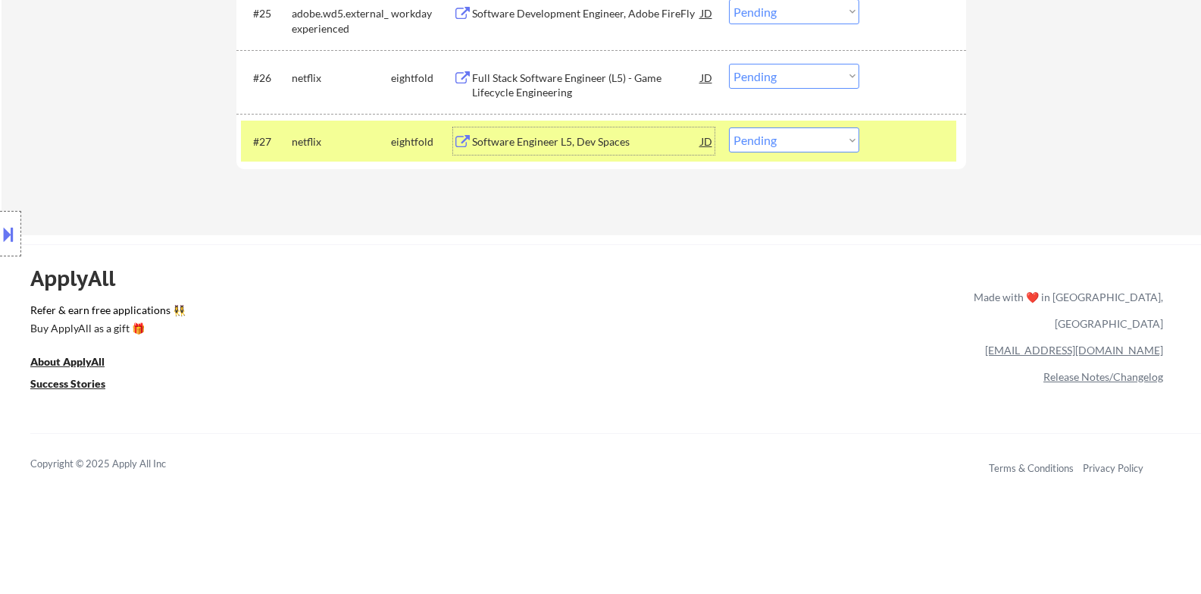
click at [783, 143] on select "Choose an option... Pending Applied Excluded (Questions) Excluded (Expired) Exc…" at bounding box center [794, 139] width 130 height 25
select select ""applied""
click at [729, 127] on select "Choose an option... Pending Applied Excluded (Questions) Excluded (Expired) Exc…" at bounding box center [794, 139] width 130 height 25
click at [919, 146] on div at bounding box center [915, 140] width 67 height 27
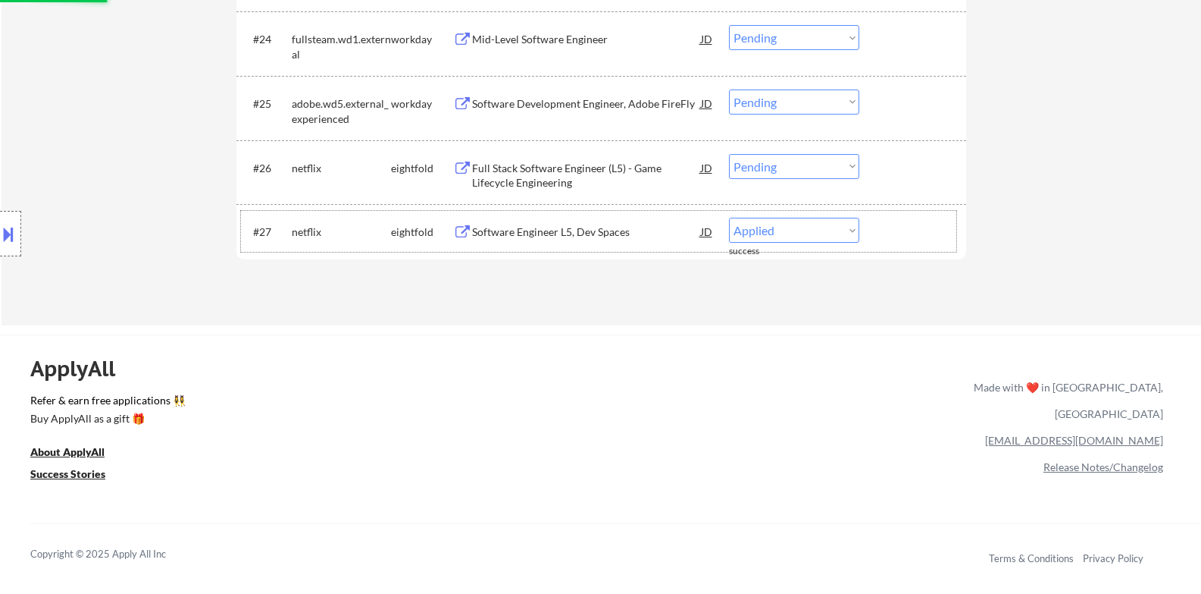
scroll to position [1895, 0]
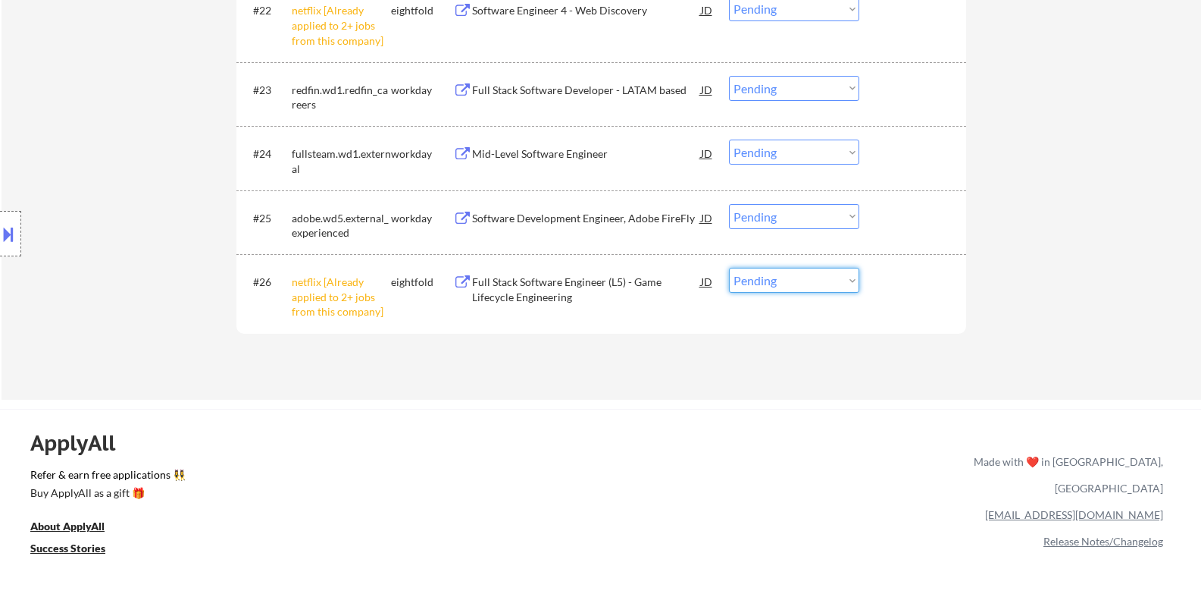
click at [797, 287] on select "Choose an option... Pending Applied Excluded (Questions) Excluded (Expired) Exc…" at bounding box center [794, 280] width 130 height 25
select select ""excluded__other_""
click at [729, 268] on select "Choose an option... Pending Applied Excluded (Questions) Excluded (Expired) Exc…" at bounding box center [794, 280] width 130 height 25
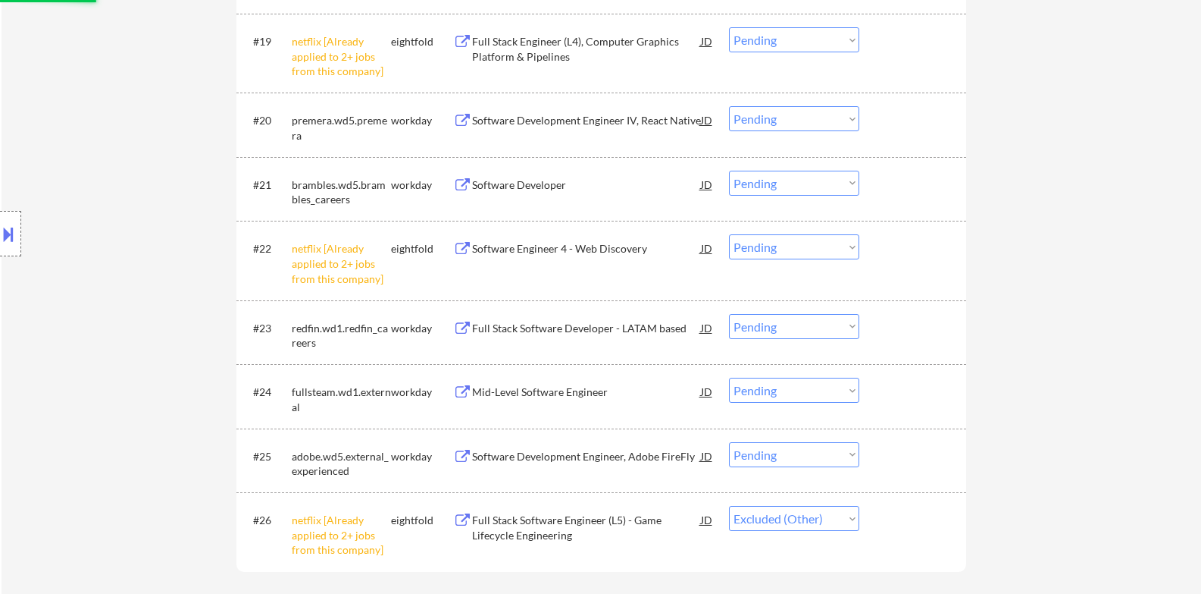
scroll to position [1643, 0]
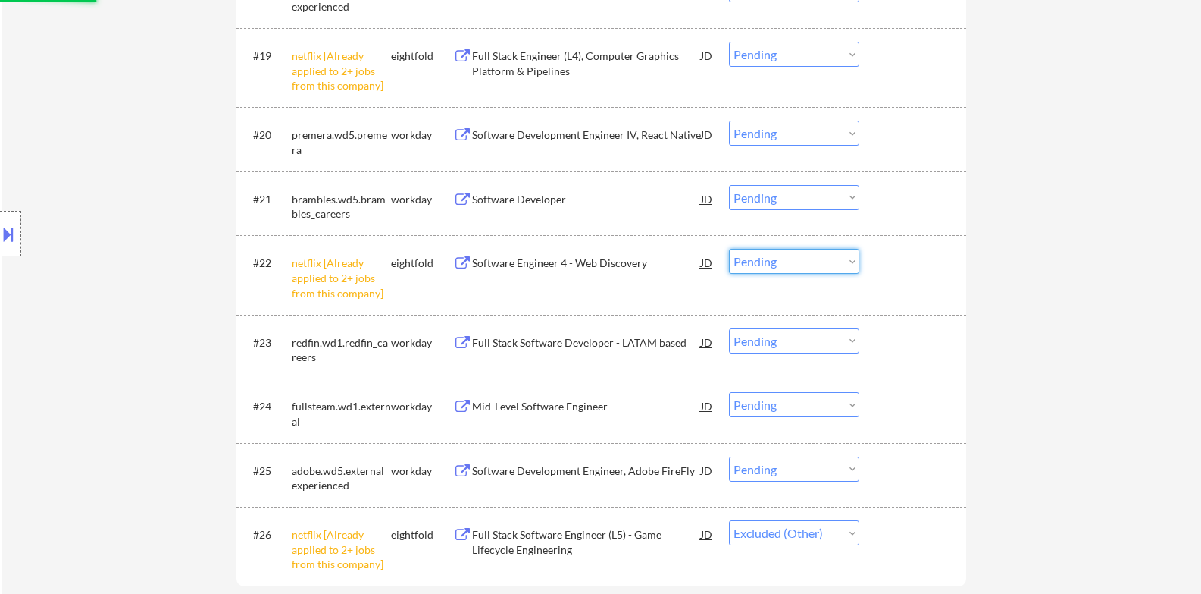
click at [798, 260] on select "Choose an option... Pending Applied Excluded (Questions) Excluded (Expired) Exc…" at bounding box center [794, 261] width 130 height 25
select select ""excluded__other_""
click at [729, 249] on select "Choose an option... Pending Applied Excluded (Questions) Excluded (Expired) Exc…" at bounding box center [794, 261] width 130 height 25
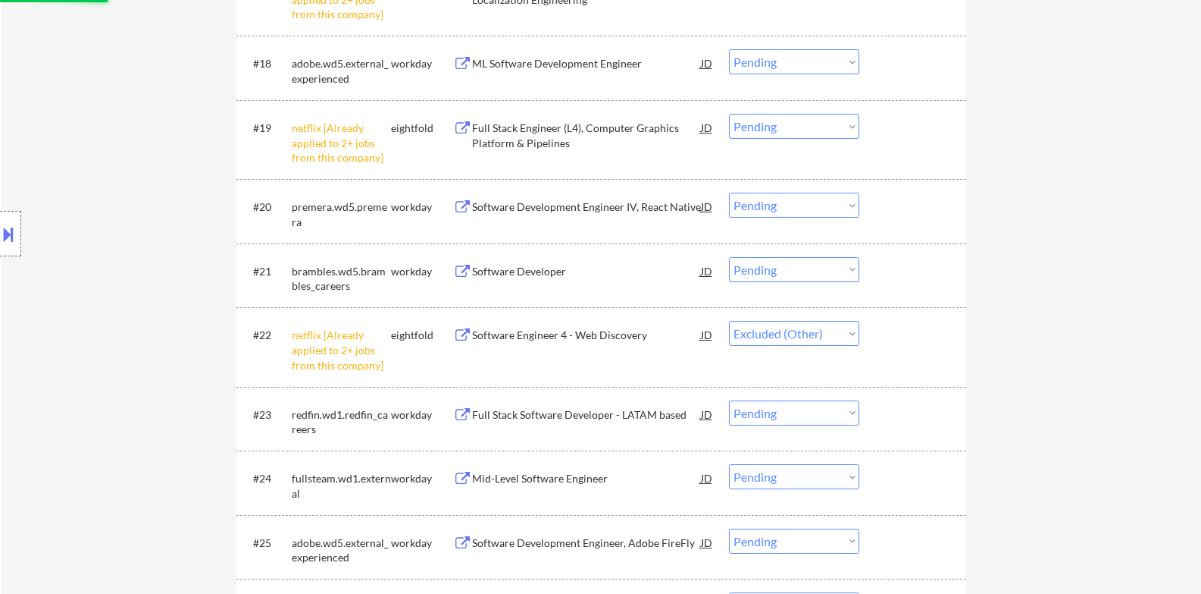
scroll to position [1516, 0]
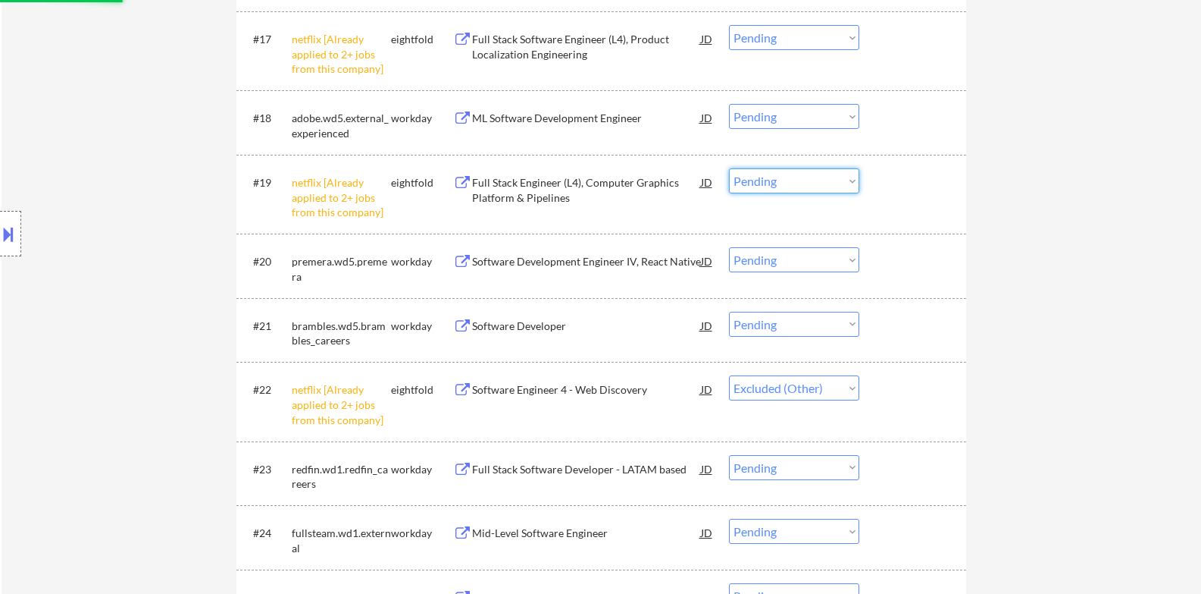
click at [785, 189] on select "Choose an option... Pending Applied Excluded (Questions) Excluded (Expired) Exc…" at bounding box center [794, 180] width 130 height 25
select select ""excluded__other_""
click at [729, 168] on select "Choose an option... Pending Applied Excluded (Questions) Excluded (Expired) Exc…" at bounding box center [794, 180] width 130 height 25
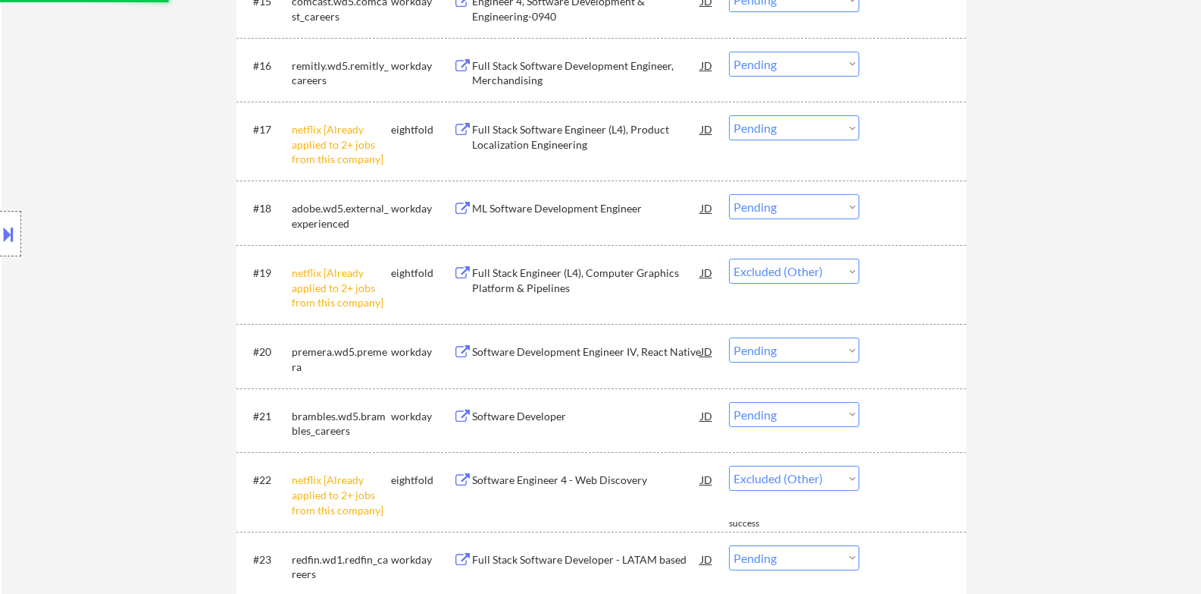
scroll to position [1389, 0]
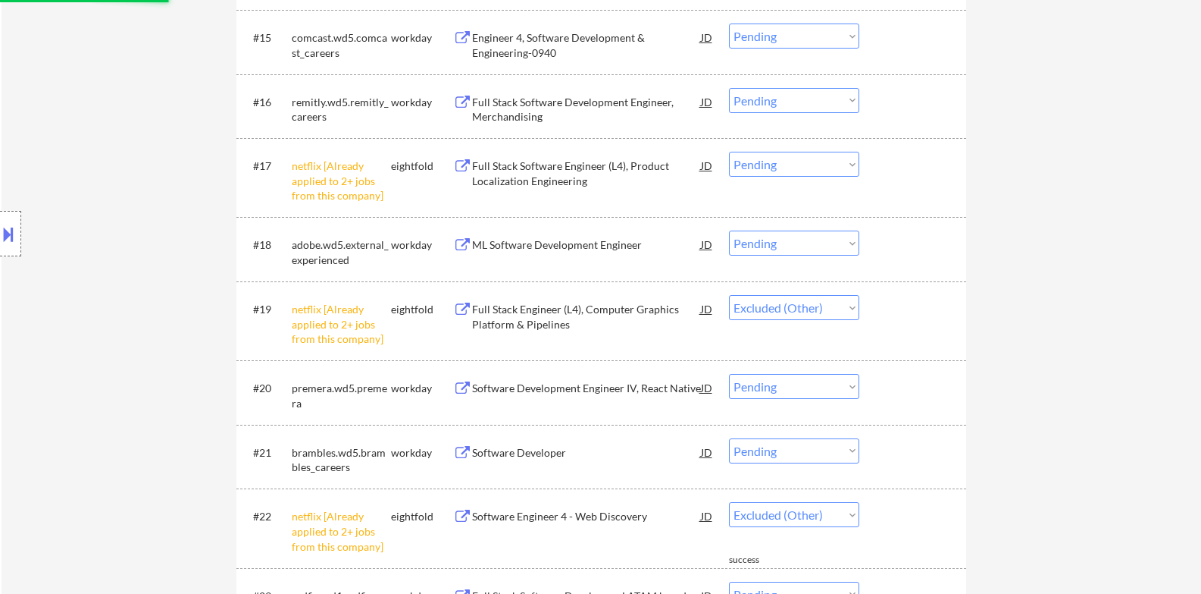
select select ""pending""
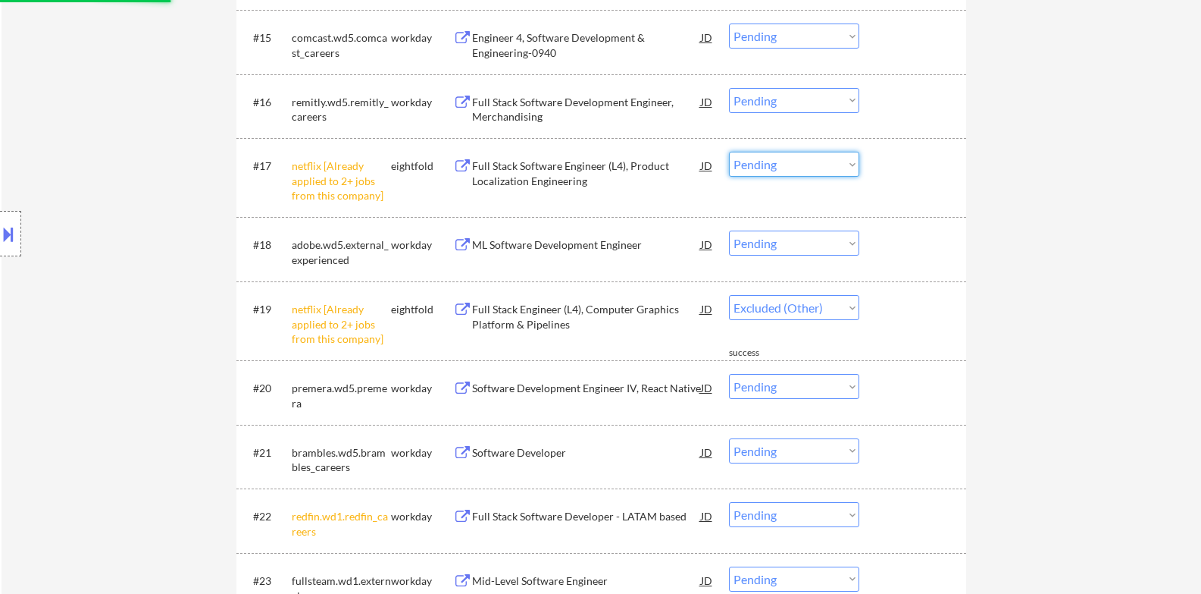
click at [780, 168] on select "Choose an option... Pending Applied Excluded (Questions) Excluded (Expired) Exc…" at bounding box center [794, 164] width 130 height 25
select select ""excluded__other_""
click at [729, 152] on select "Choose an option... Pending Applied Excluded (Questions) Excluded (Expired) Exc…" at bounding box center [794, 164] width 130 height 25
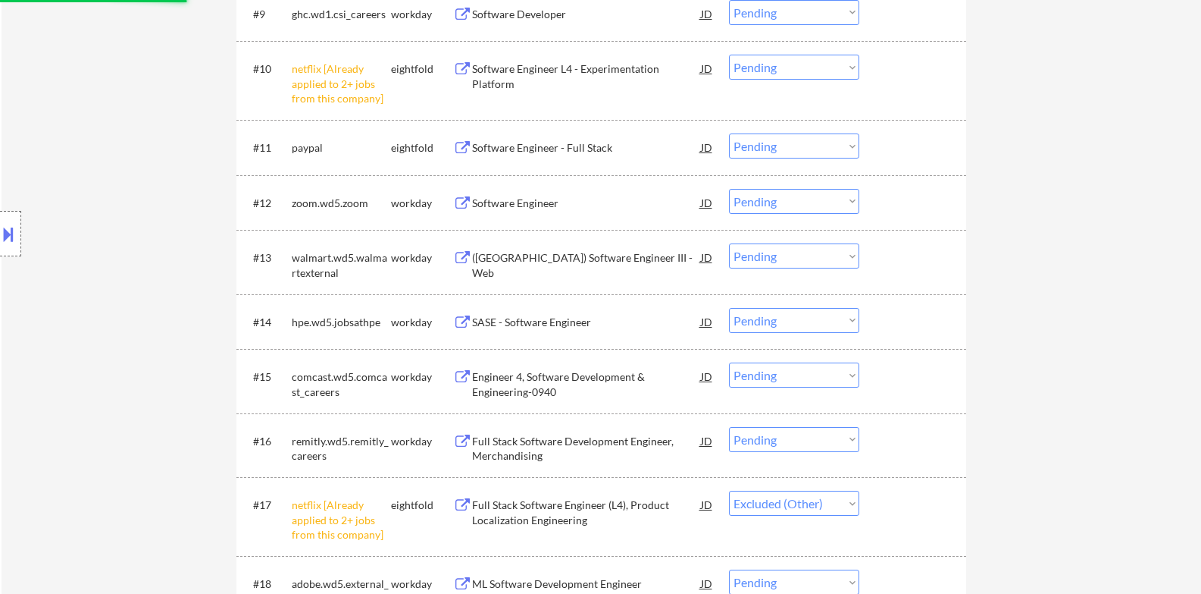
scroll to position [885, 0]
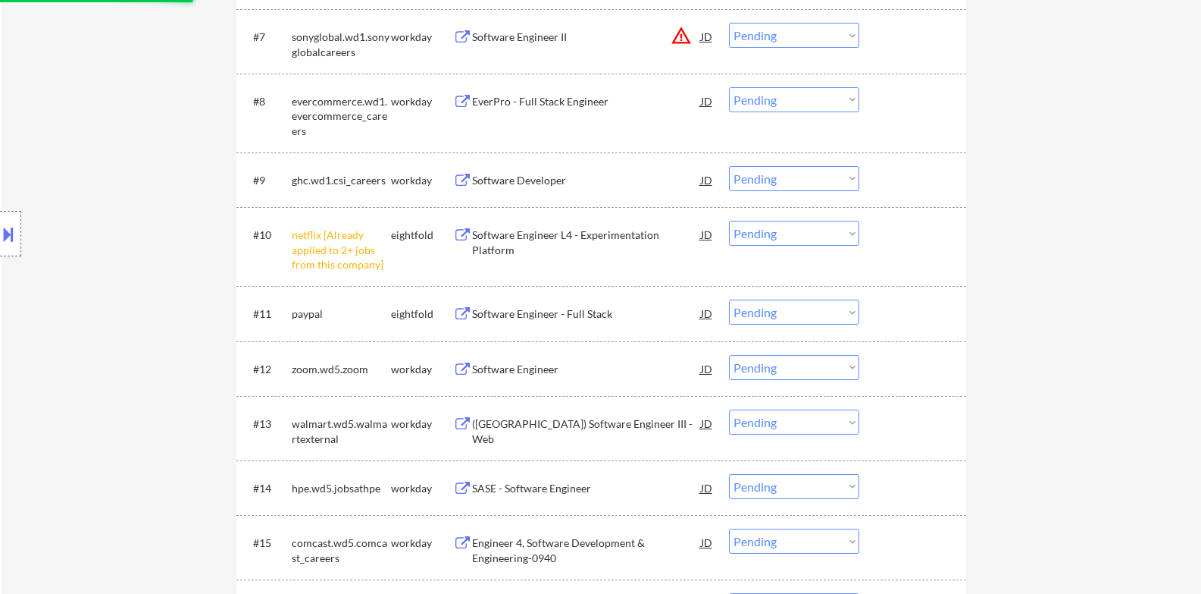
click at [790, 240] on select "Choose an option... Pending Applied Excluded (Questions) Excluded (Expired) Exc…" at bounding box center [794, 233] width 130 height 25
select select ""excluded__other_""
click at [729, 221] on select "Choose an option... Pending Applied Excluded (Questions) Excluded (Expired) Exc…" at bounding box center [794, 233] width 130 height 25
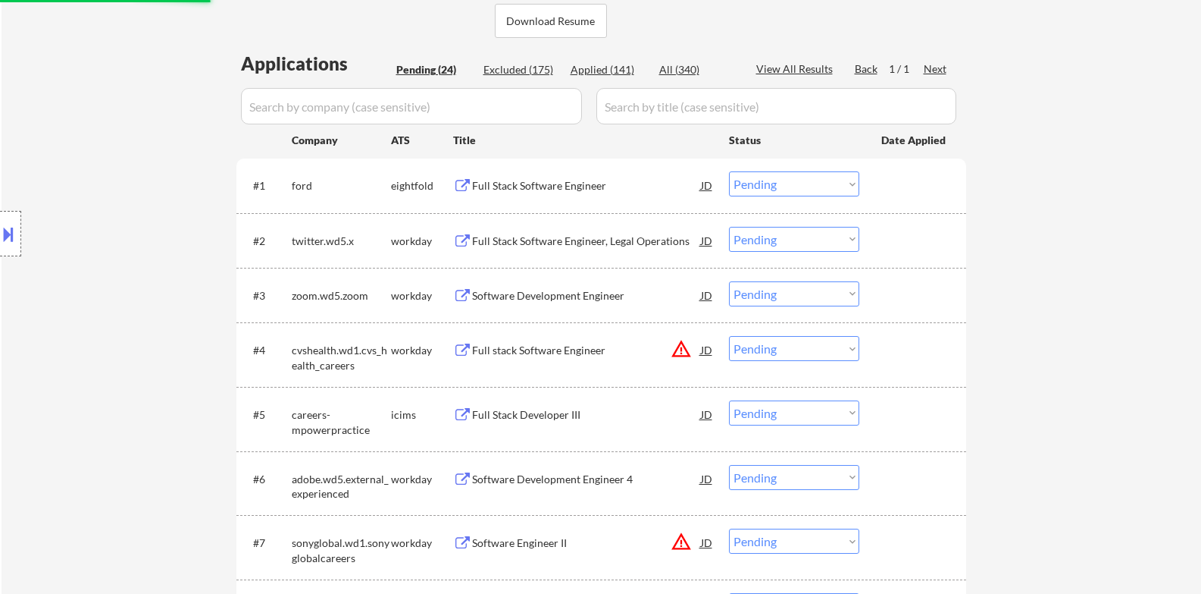
select select ""pending""
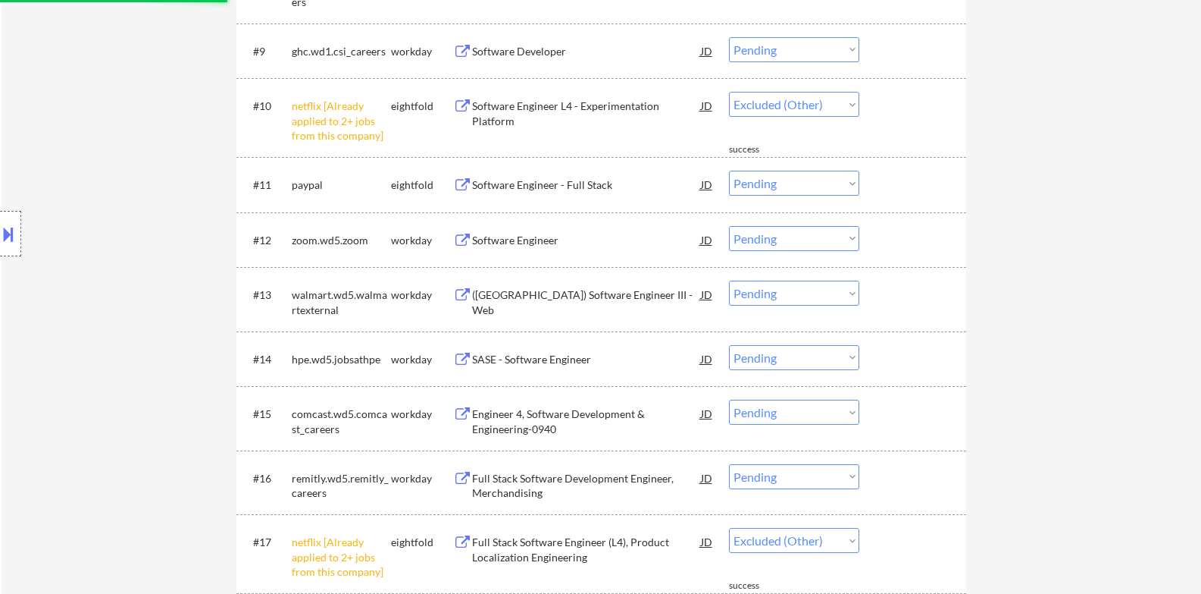
select select ""pending""
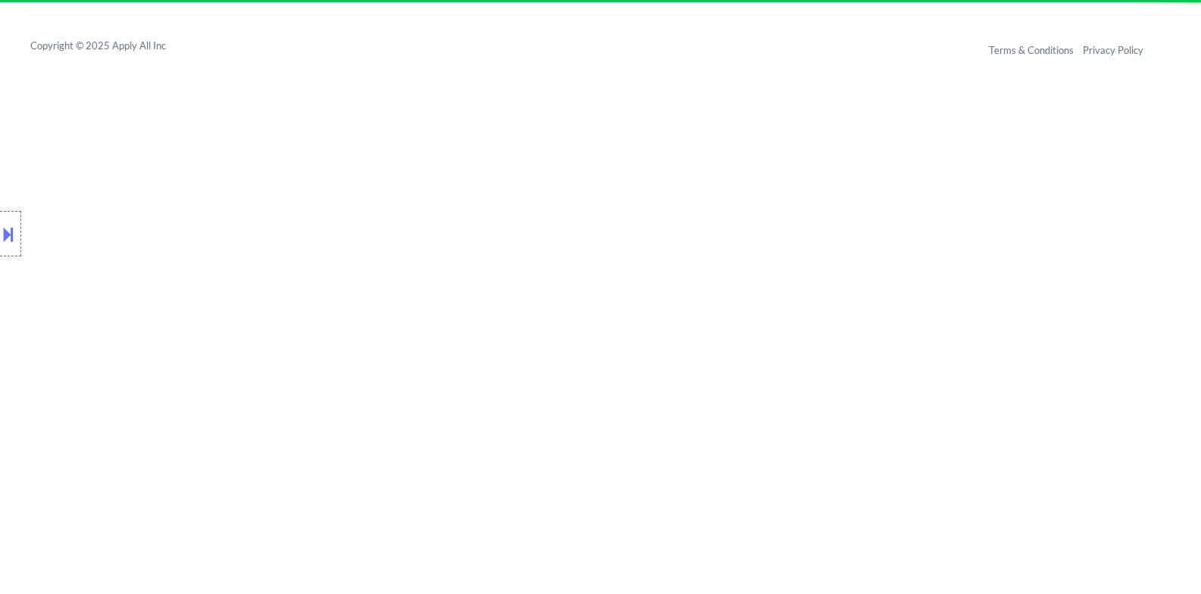
select select ""pending""
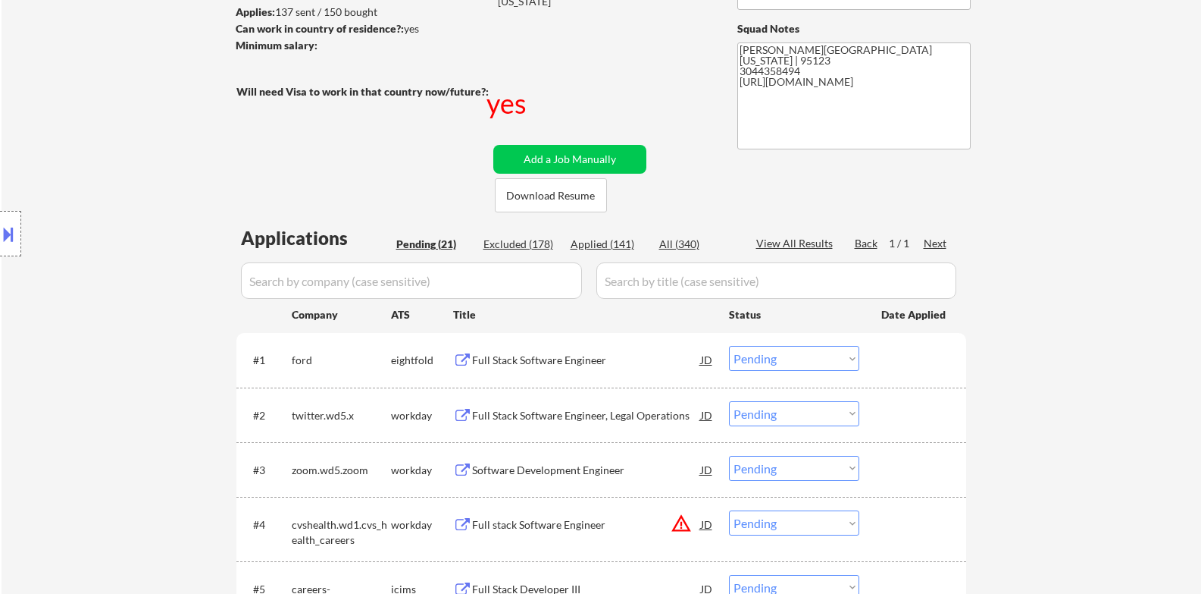
scroll to position [252, 0]
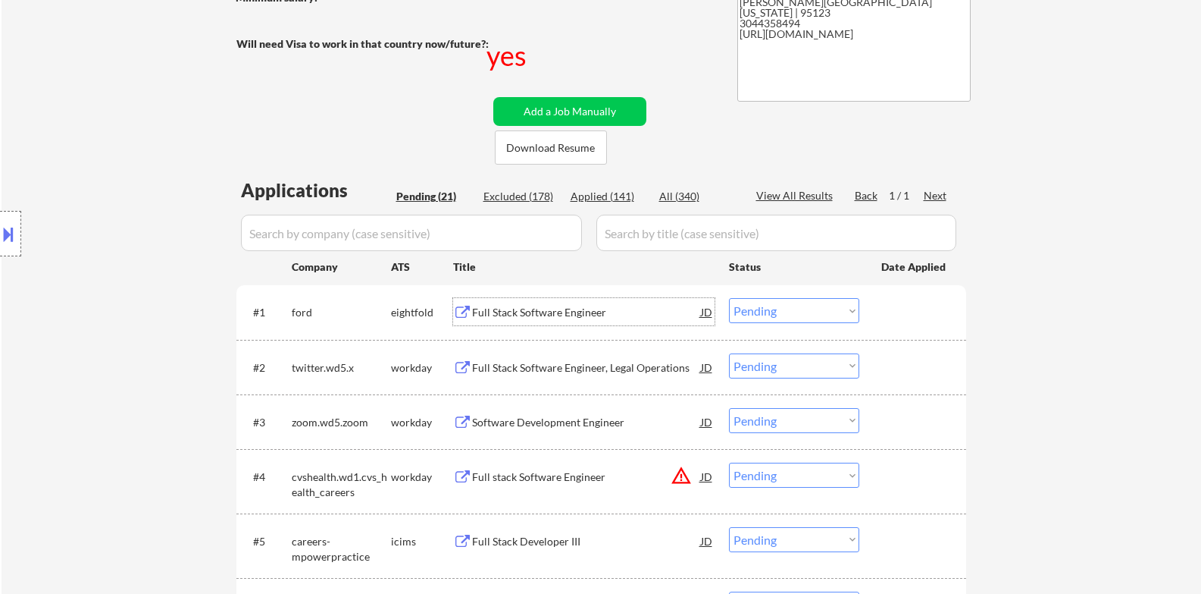
click at [587, 314] on div "Full Stack Software Engineer" at bounding box center [586, 312] width 229 height 15
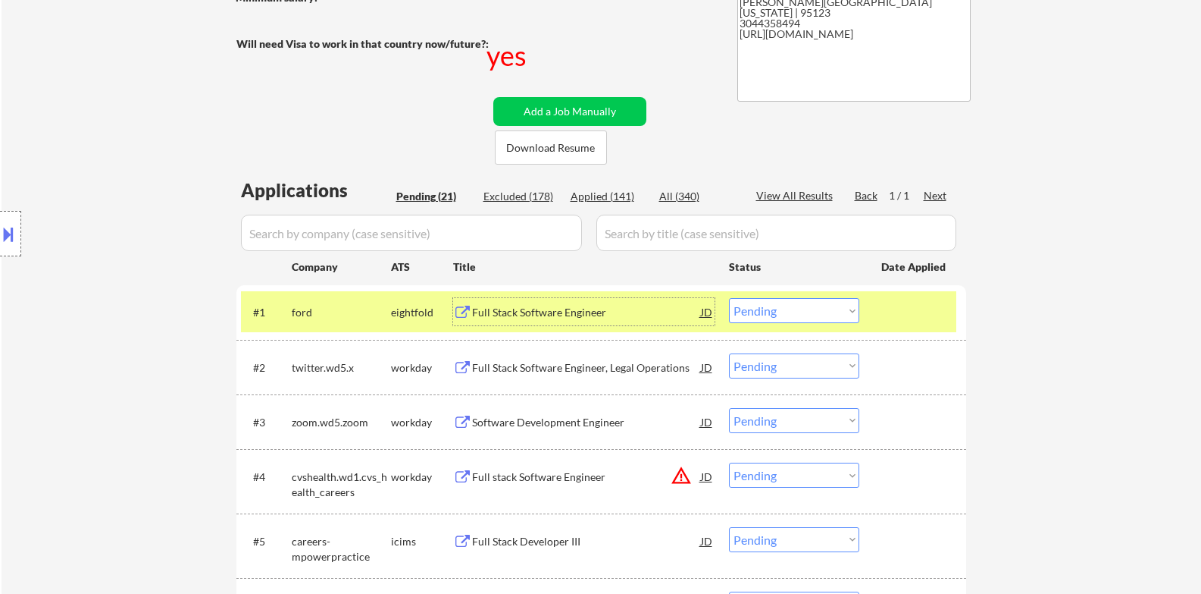
click at [519, 312] on div "Full Stack Software Engineer" at bounding box center [586, 312] width 229 height 15
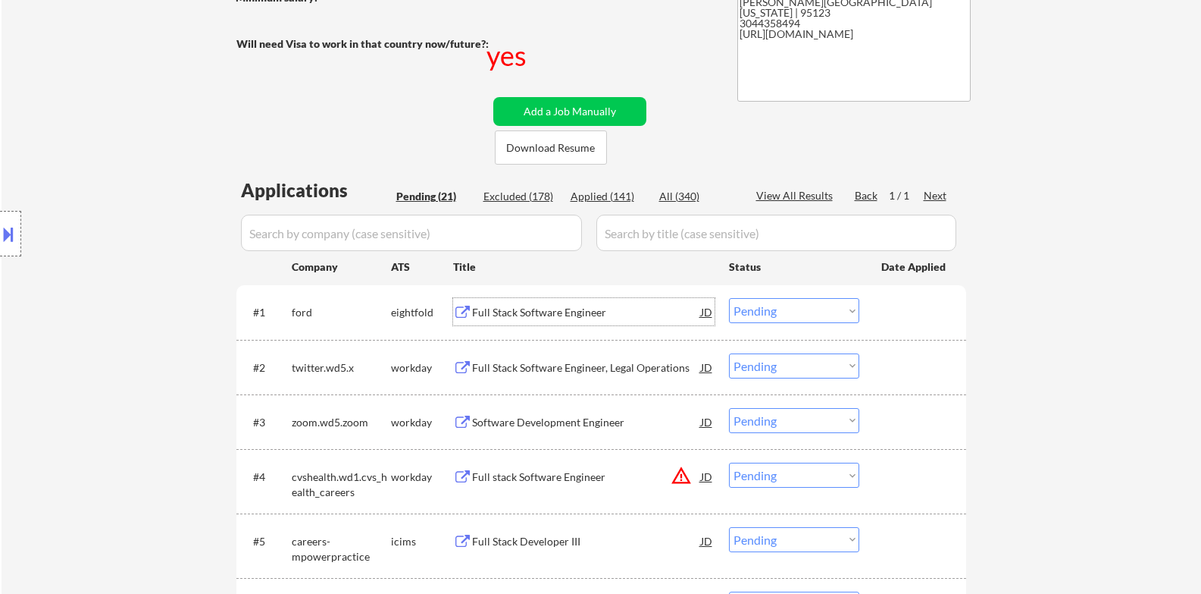
scroll to position [379, 0]
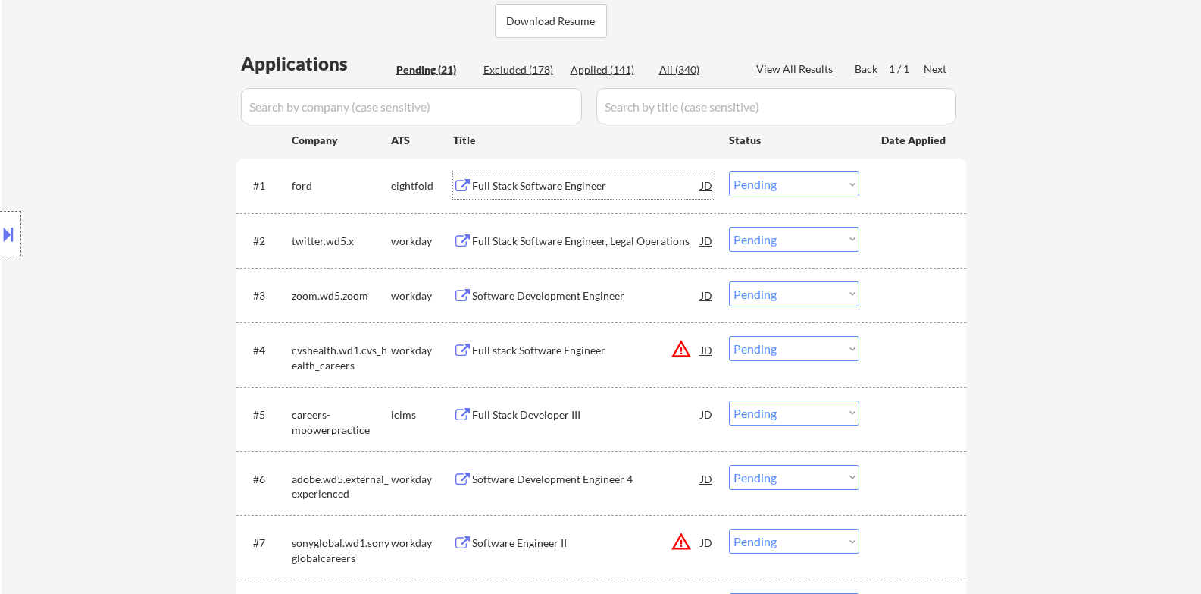
click at [780, 189] on select "Choose an option... Pending Applied Excluded (Questions) Excluded (Expired) Exc…" at bounding box center [794, 183] width 130 height 25
click at [729, 171] on select "Choose an option... Pending Applied Excluded (Questions) Excluded (Expired) Exc…" at bounding box center [794, 183] width 130 height 25
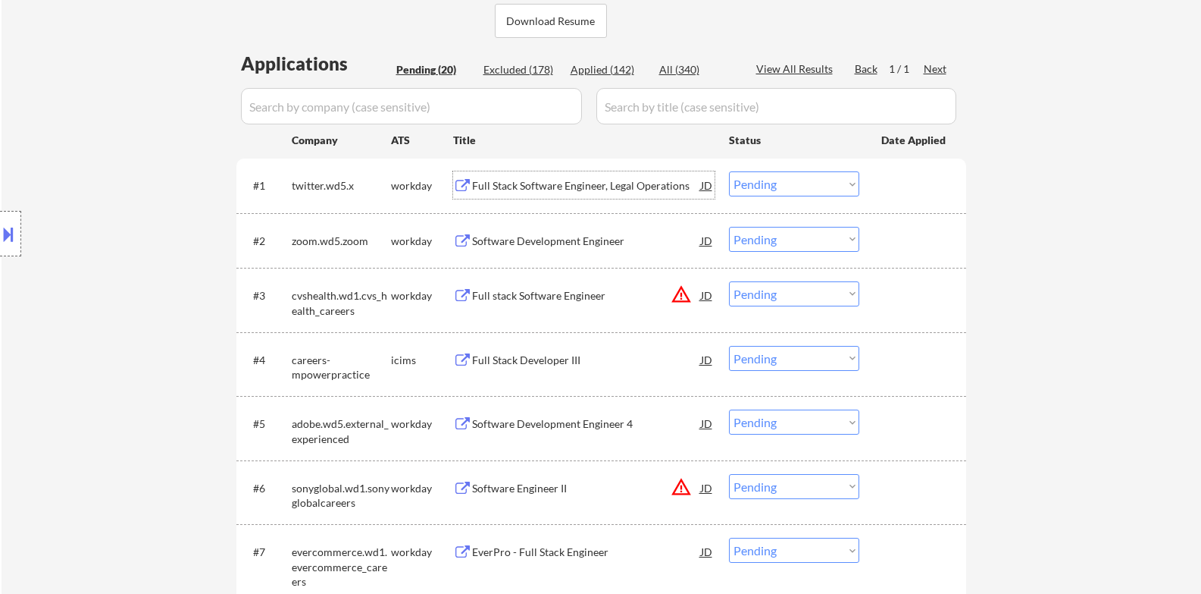
click at [559, 186] on div "Full Stack Software Engineer, Legal Operations" at bounding box center [586, 185] width 229 height 15
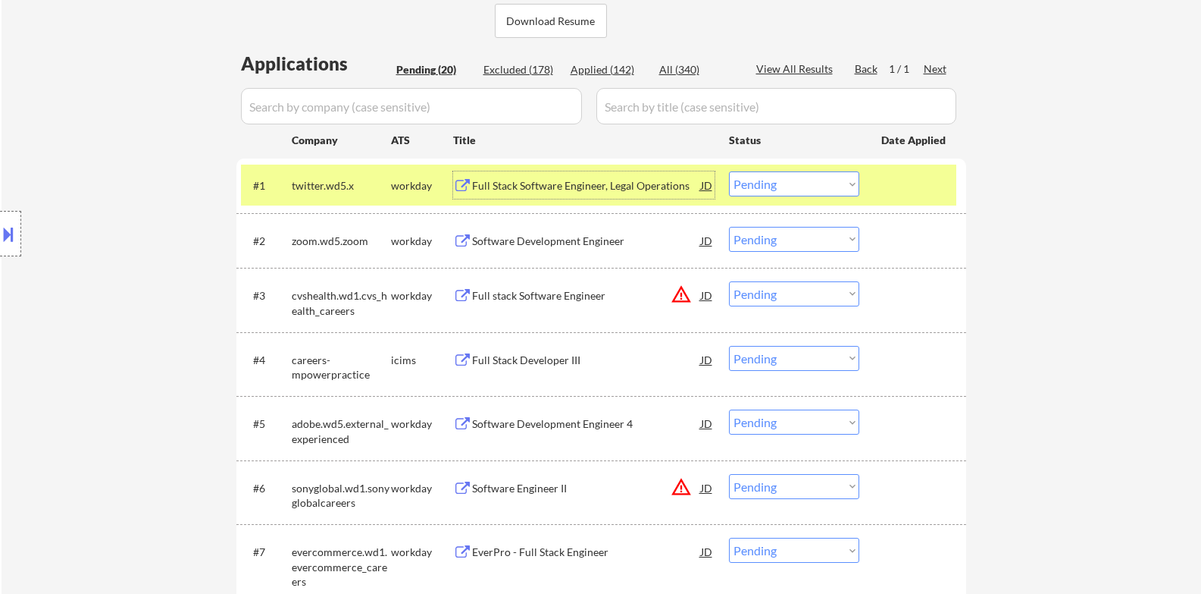
click at [806, 180] on select "Choose an option... Pending Applied Excluded (Questions) Excluded (Expired) Exc…" at bounding box center [794, 183] width 130 height 25
click at [729, 171] on select "Choose an option... Pending Applied Excluded (Questions) Excluded (Expired) Exc…" at bounding box center [794, 183] width 130 height 25
click at [898, 199] on div at bounding box center [915, 184] width 67 height 27
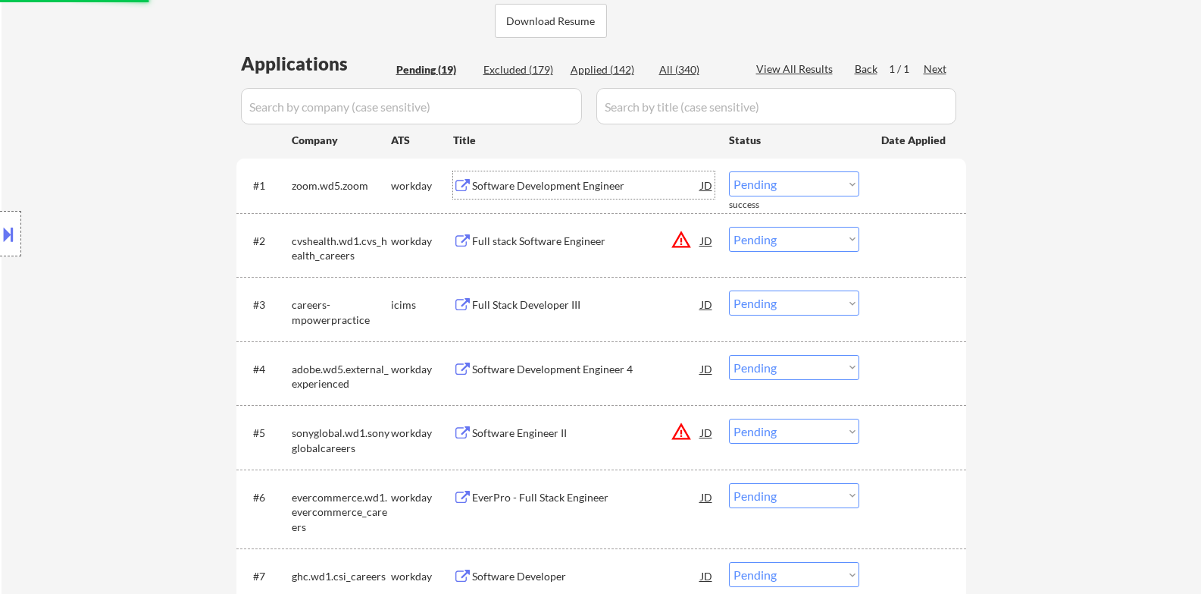
click at [572, 190] on div "Software Development Engineer" at bounding box center [586, 185] width 229 height 15
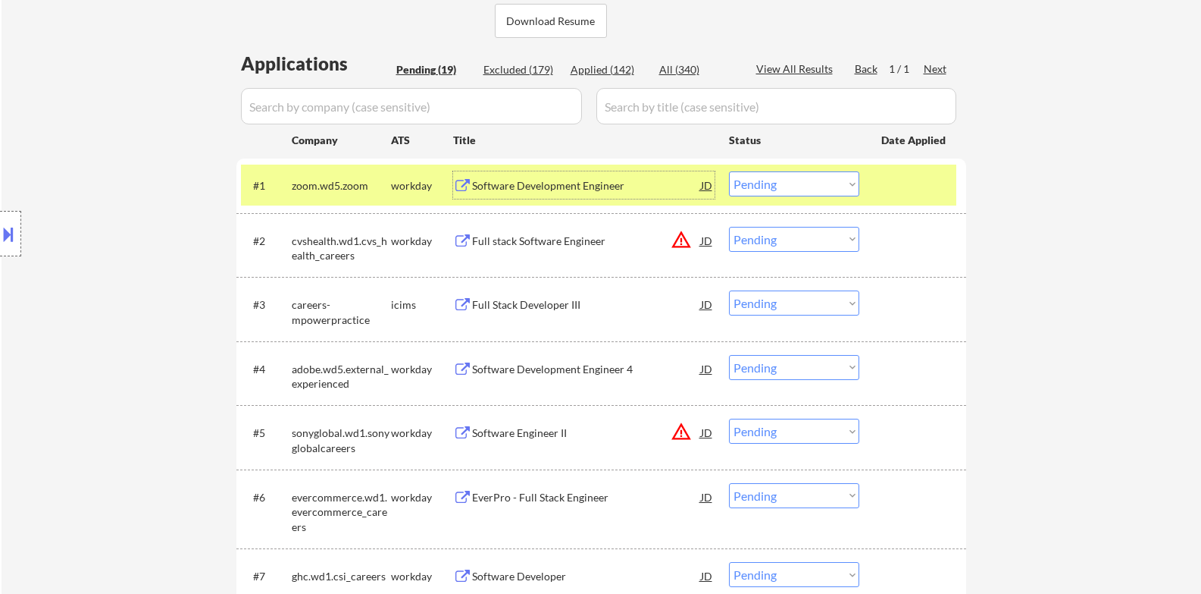
click at [832, 177] on select "Choose an option... Pending Applied Excluded (Questions) Excluded (Expired) Exc…" at bounding box center [794, 183] width 130 height 25
click at [729, 171] on select "Choose an option... Pending Applied Excluded (Questions) Excluded (Expired) Exc…" at bounding box center [794, 183] width 130 height 25
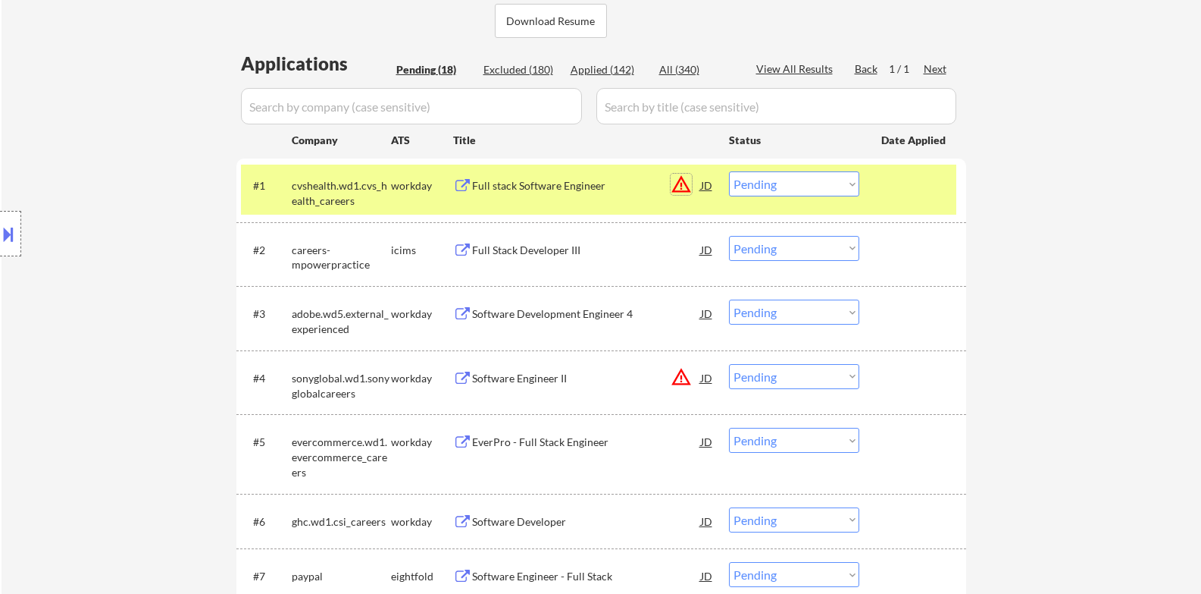
click at [682, 186] on button "warning_amber" at bounding box center [681, 184] width 21 height 21
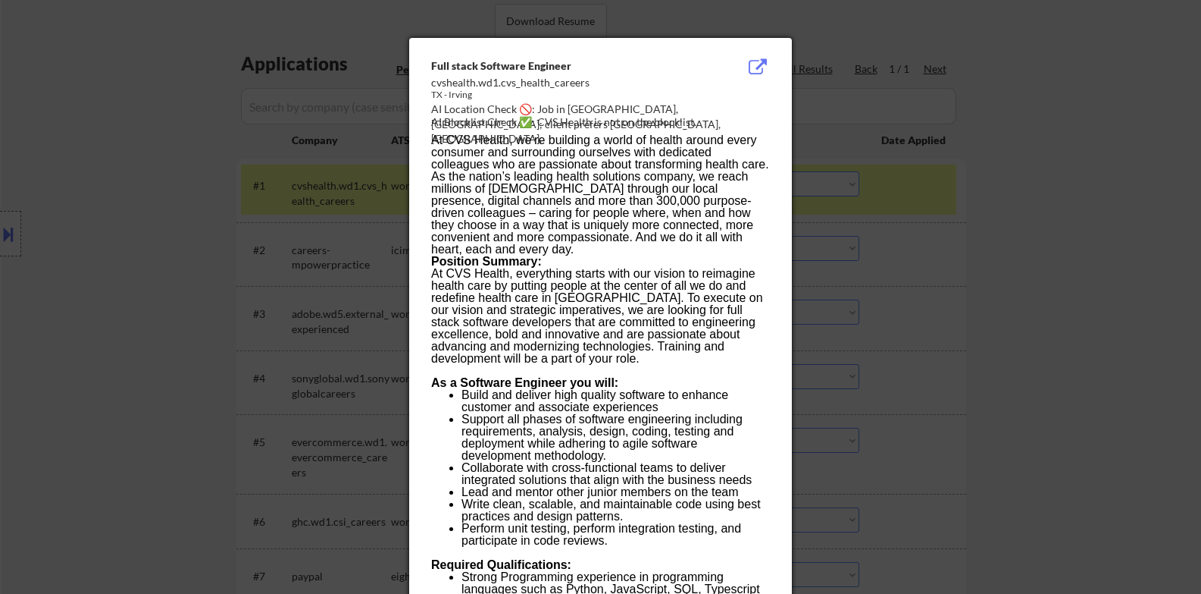
click at [93, 251] on div at bounding box center [600, 297] width 1201 height 594
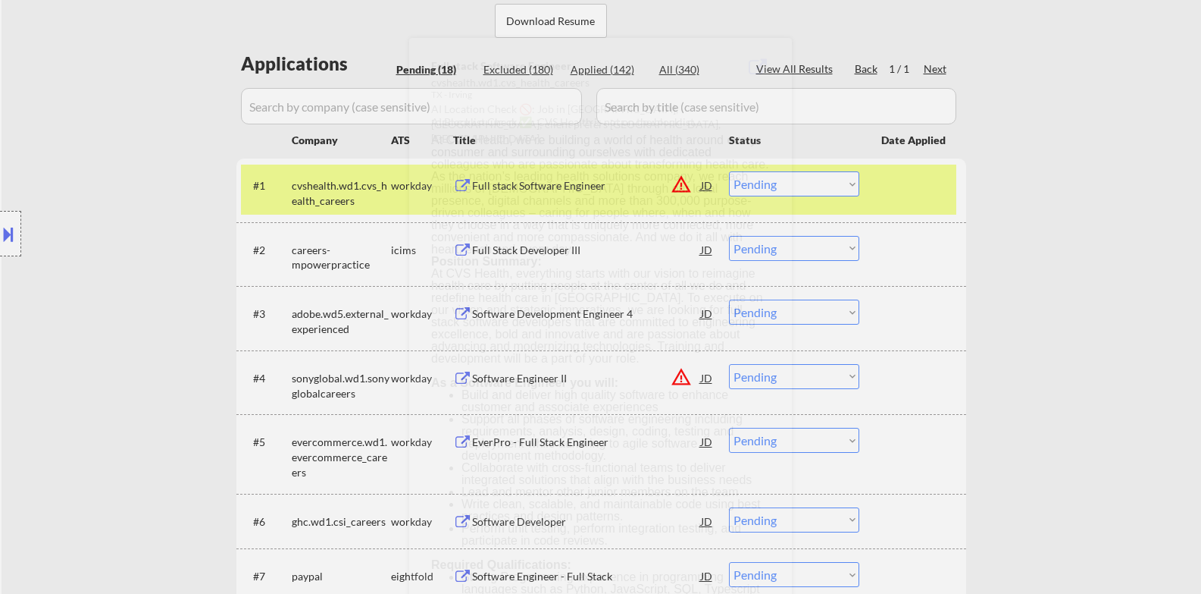
click at [0, 233] on button at bounding box center [8, 233] width 17 height 25
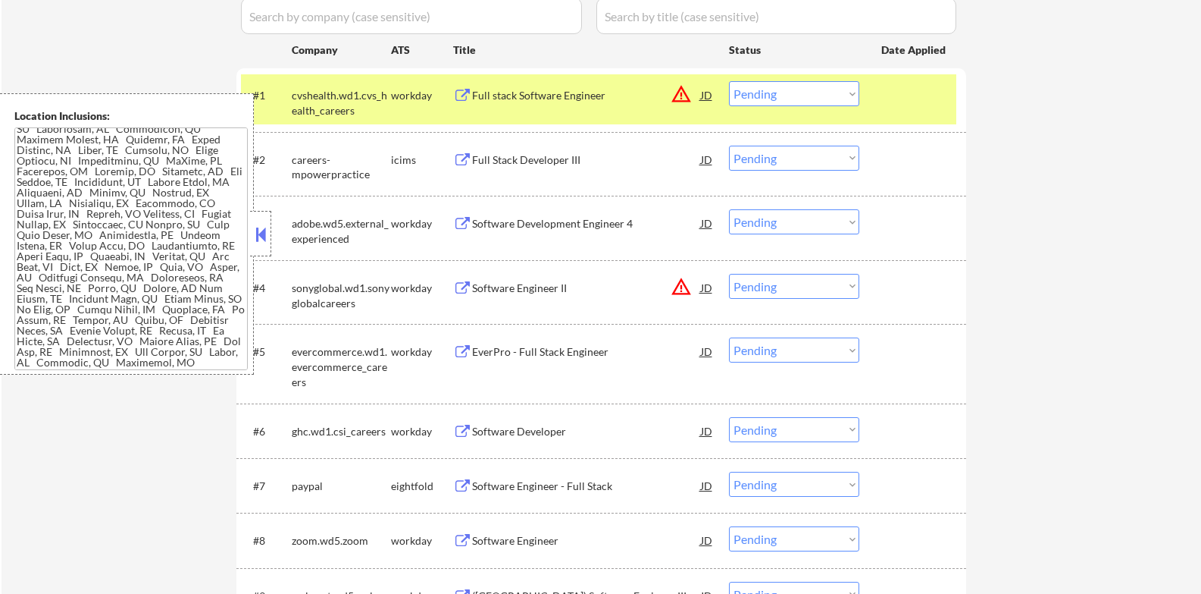
scroll to position [506, 0]
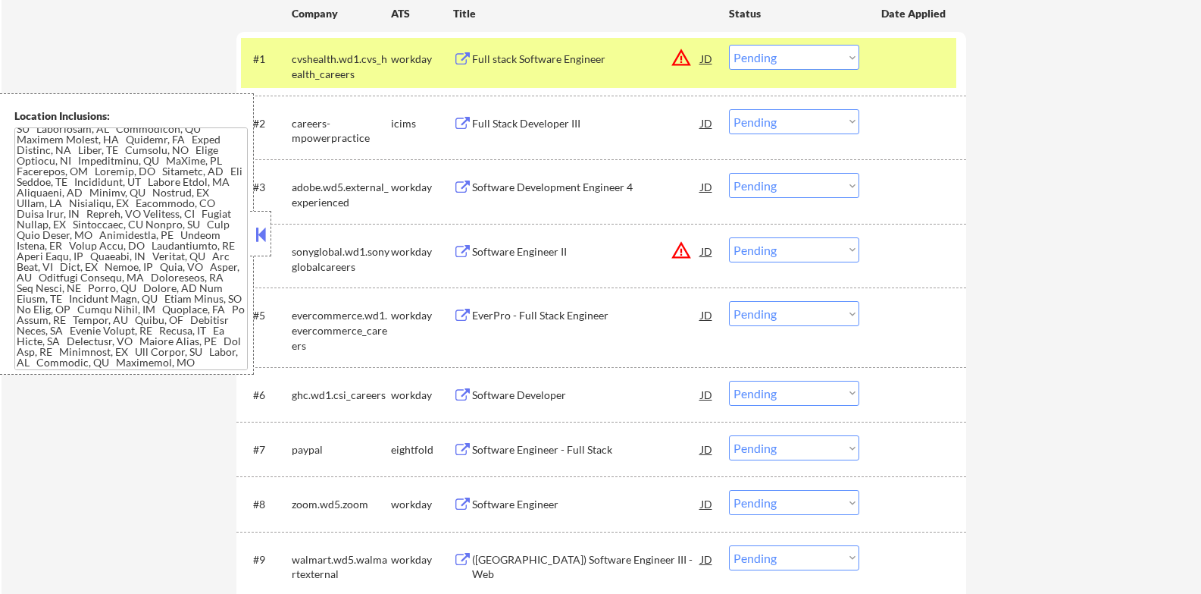
click at [256, 239] on button at bounding box center [260, 234] width 17 height 23
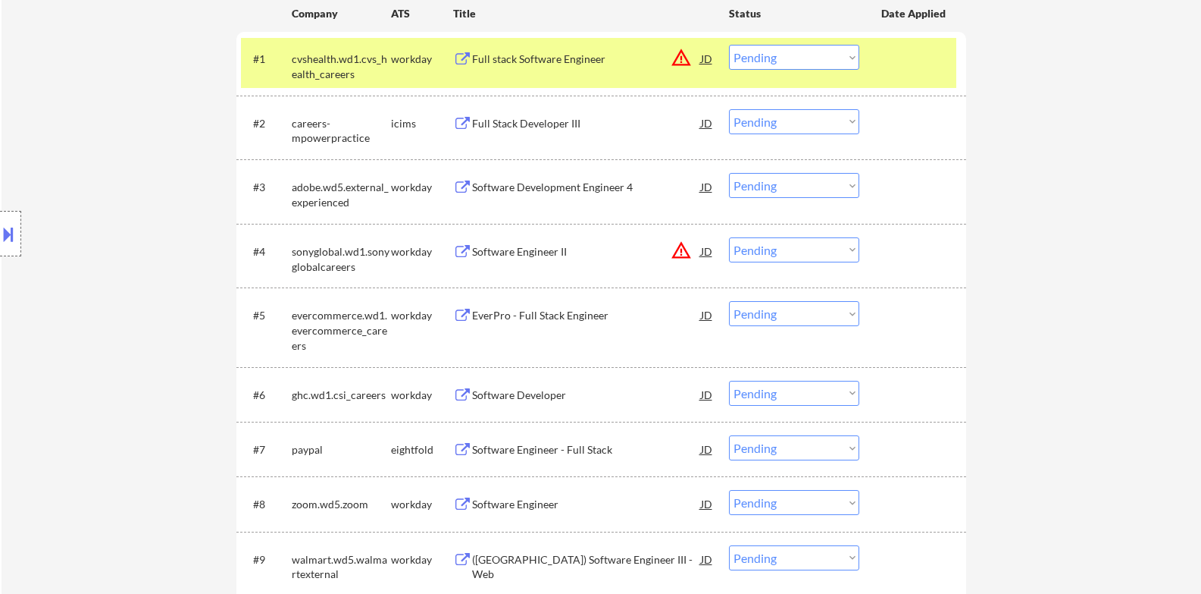
click at [565, 52] on div "Full stack Software Engineer" at bounding box center [586, 59] width 229 height 15
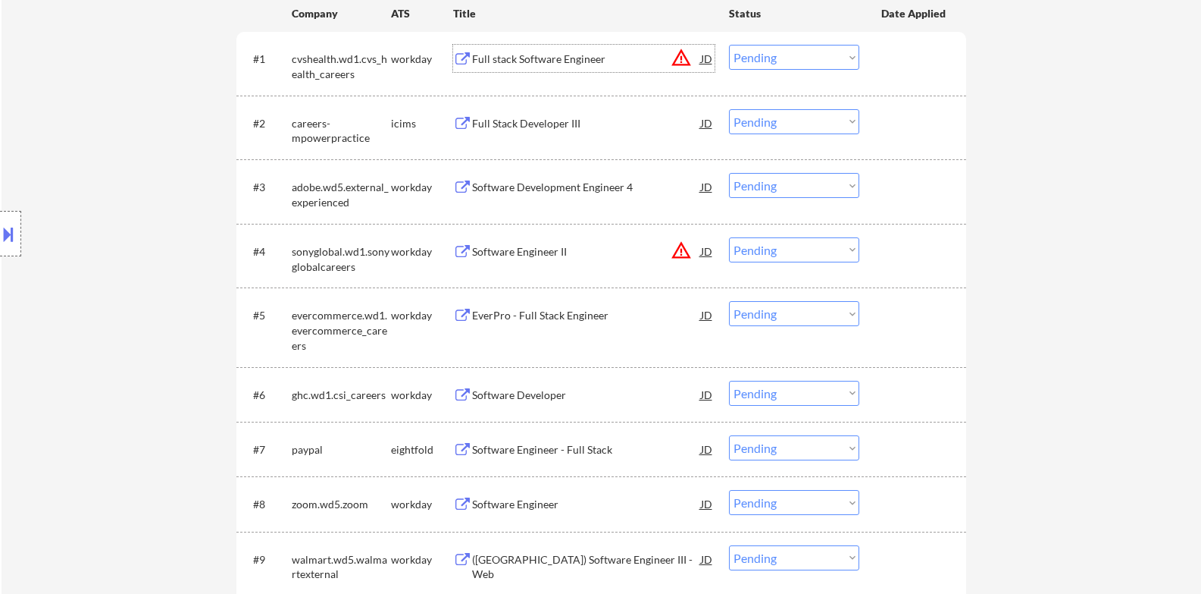
click at [567, 59] on div "Full stack Software Engineer" at bounding box center [586, 59] width 229 height 15
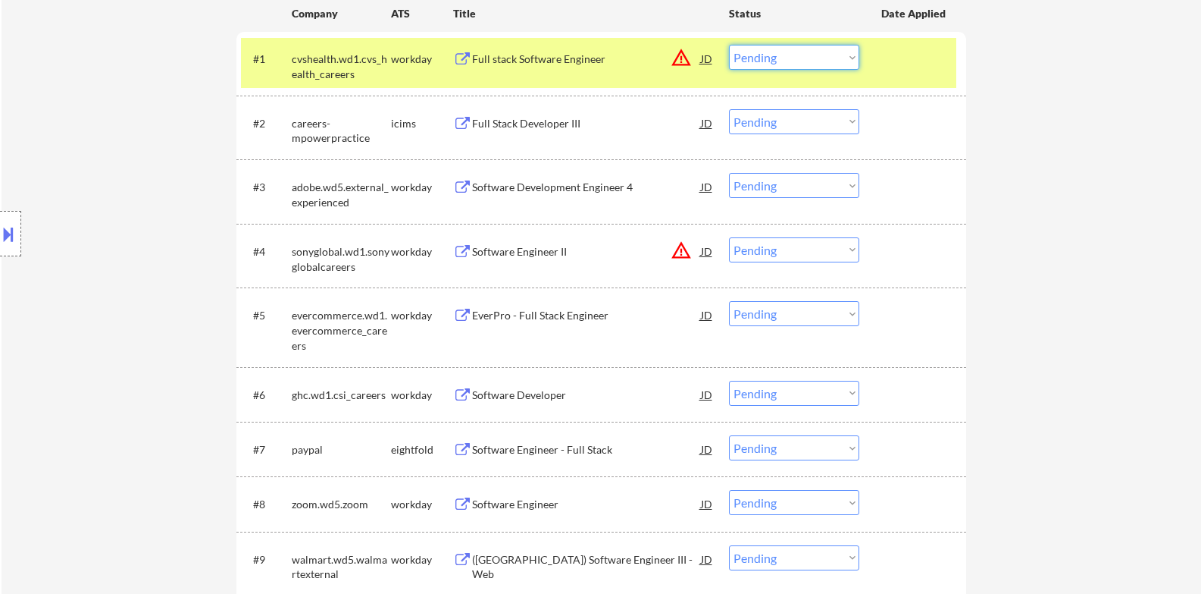
click at [810, 58] on select "Choose an option... Pending Applied Excluded (Questions) Excluded (Expired) Exc…" at bounding box center [794, 57] width 130 height 25
click at [729, 45] on select "Choose an option... Pending Applied Excluded (Questions) Excluded (Expired) Exc…" at bounding box center [794, 57] width 130 height 25
click at [904, 57] on div at bounding box center [915, 58] width 67 height 27
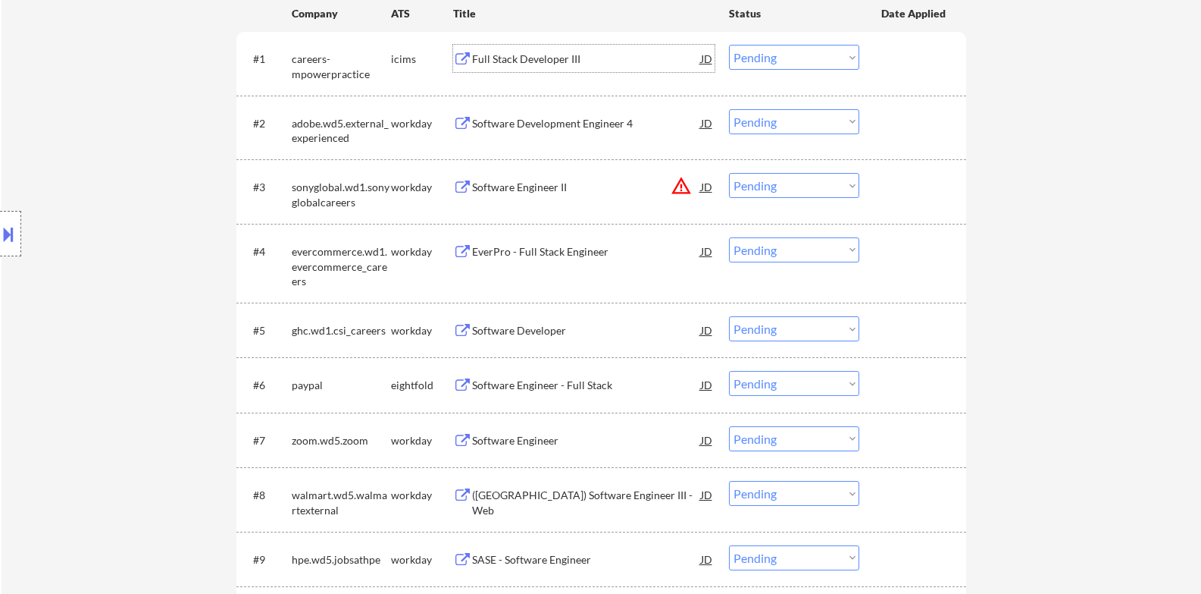
click at [559, 61] on div "Full Stack Developer III" at bounding box center [586, 59] width 229 height 15
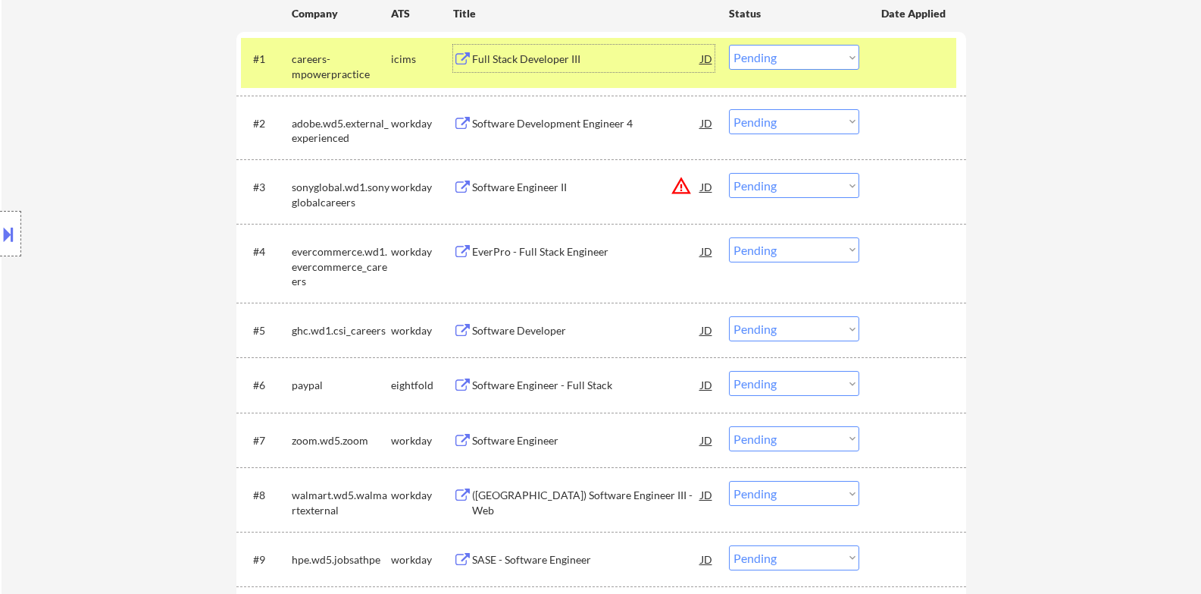
click at [813, 55] on select "Choose an option... Pending Applied Excluded (Questions) Excluded (Expired) Exc…" at bounding box center [794, 57] width 130 height 25
click at [729, 45] on select "Choose an option... Pending Applied Excluded (Questions) Excluded (Expired) Exc…" at bounding box center [794, 57] width 130 height 25
click at [911, 67] on div at bounding box center [915, 58] width 67 height 27
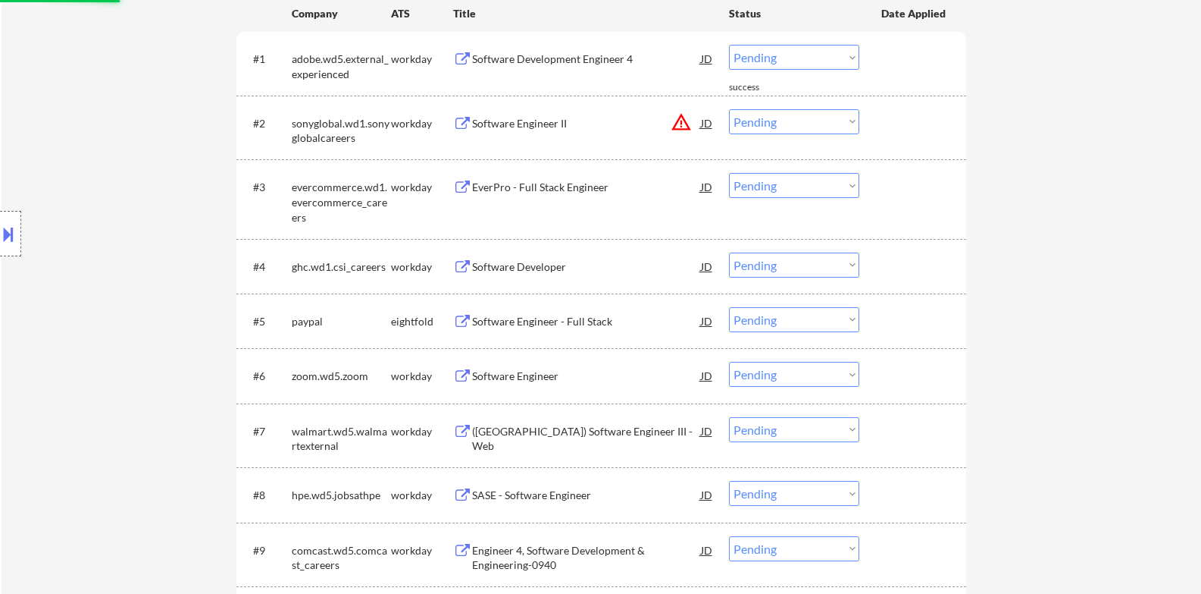
click at [582, 57] on div "Software Development Engineer 4" at bounding box center [586, 59] width 229 height 15
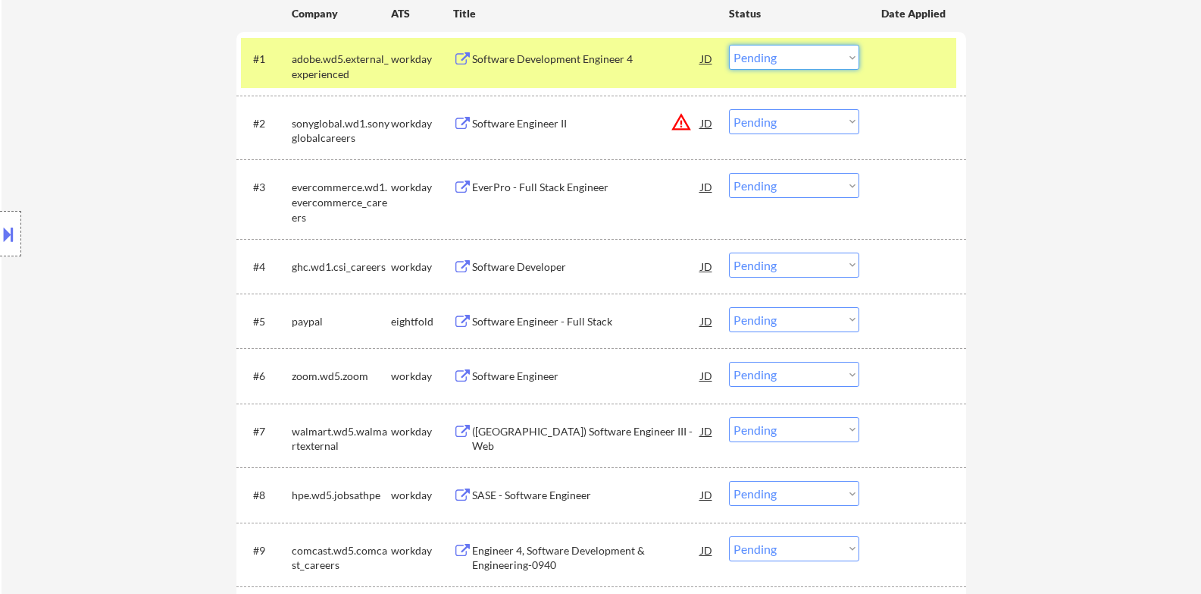
click at [779, 62] on select "Choose an option... Pending Applied Excluded (Questions) Excluded (Expired) Exc…" at bounding box center [794, 57] width 130 height 25
click at [729, 45] on select "Choose an option... Pending Applied Excluded (Questions) Excluded (Expired) Exc…" at bounding box center [794, 57] width 130 height 25
click at [905, 64] on div at bounding box center [915, 58] width 67 height 27
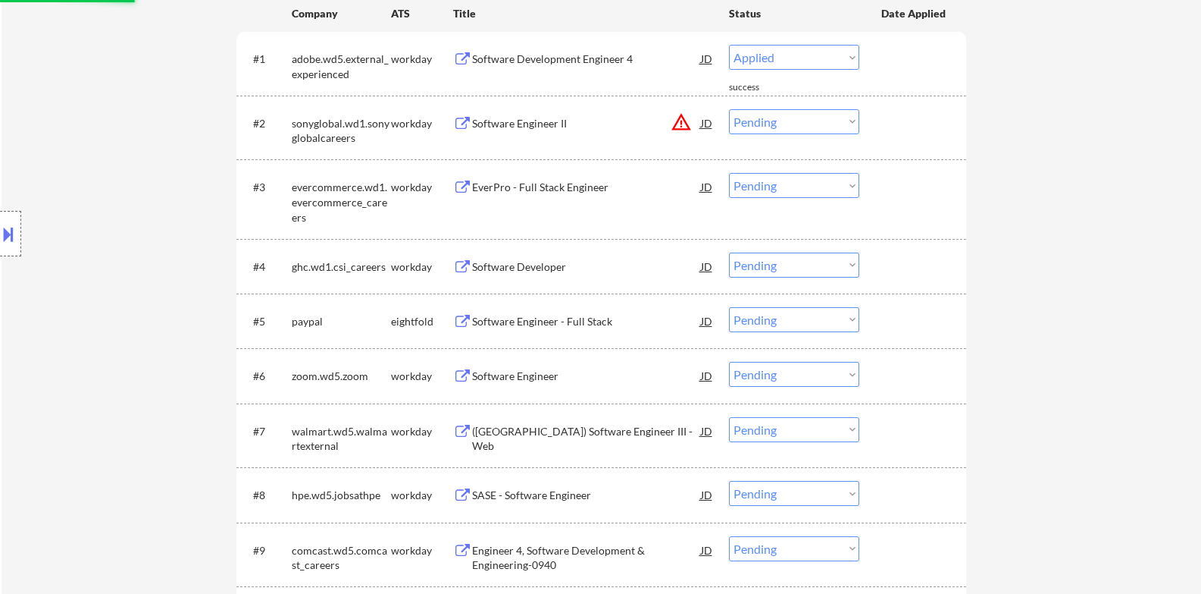
select select ""pending""
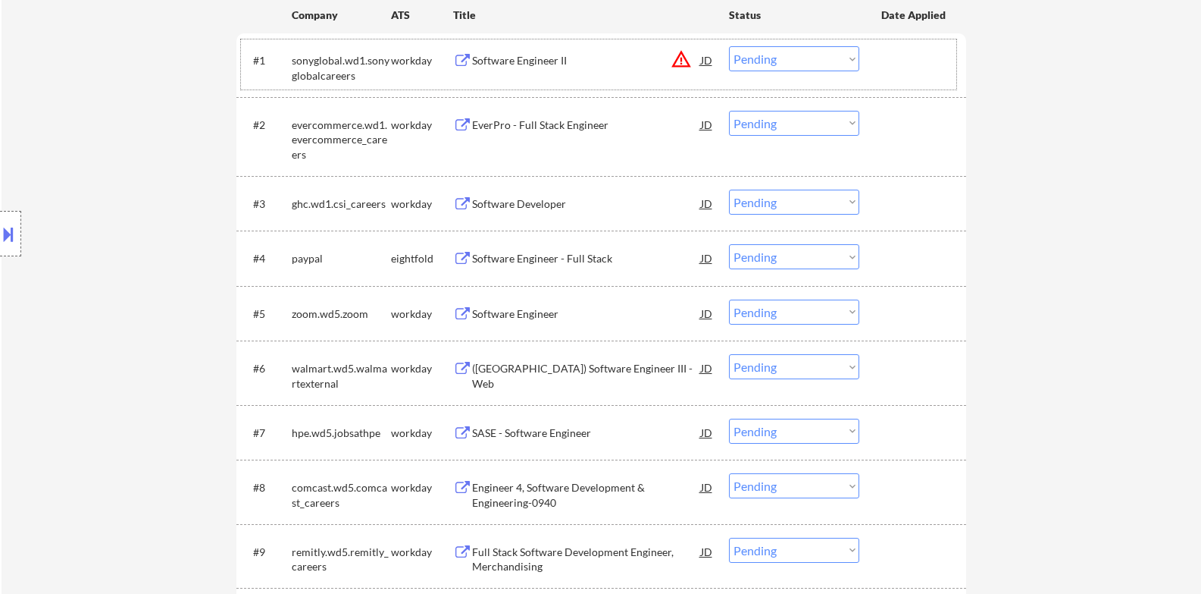
scroll to position [379, 0]
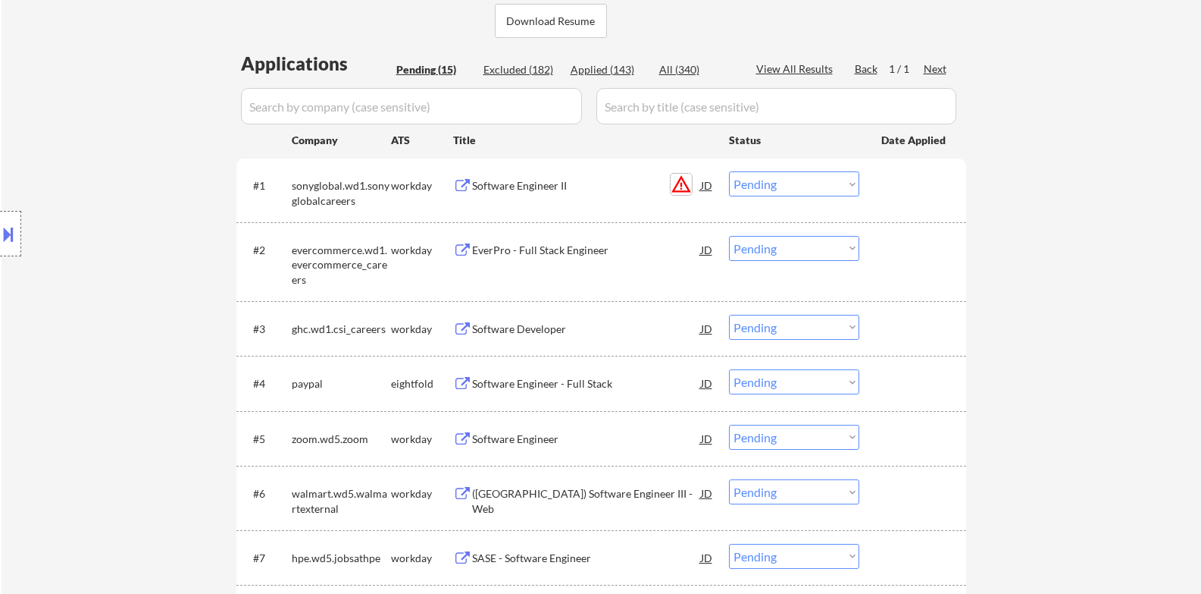
click at [684, 179] on button "warning_amber" at bounding box center [681, 184] width 21 height 21
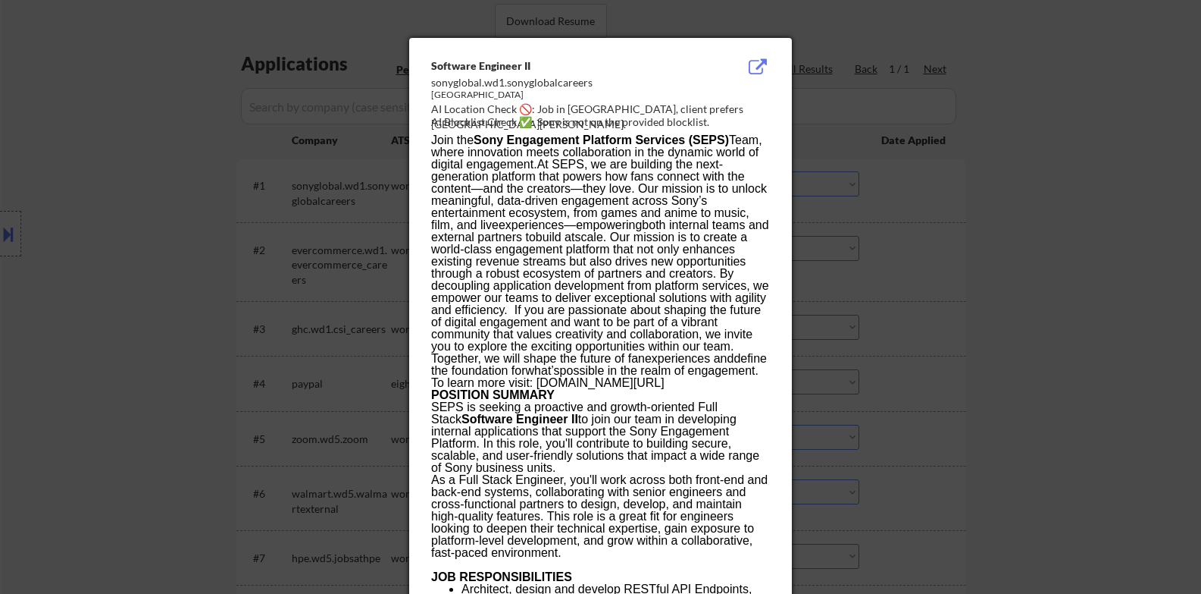
click at [890, 243] on div at bounding box center [600, 297] width 1201 height 594
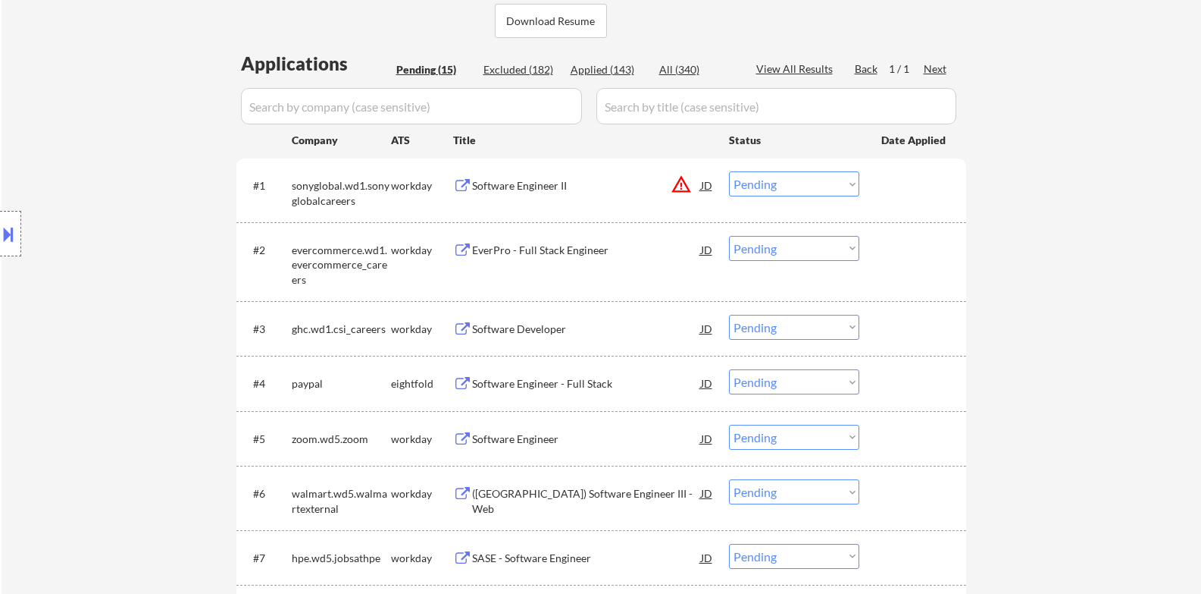
click at [678, 190] on button "warning_amber" at bounding box center [681, 184] width 21 height 21
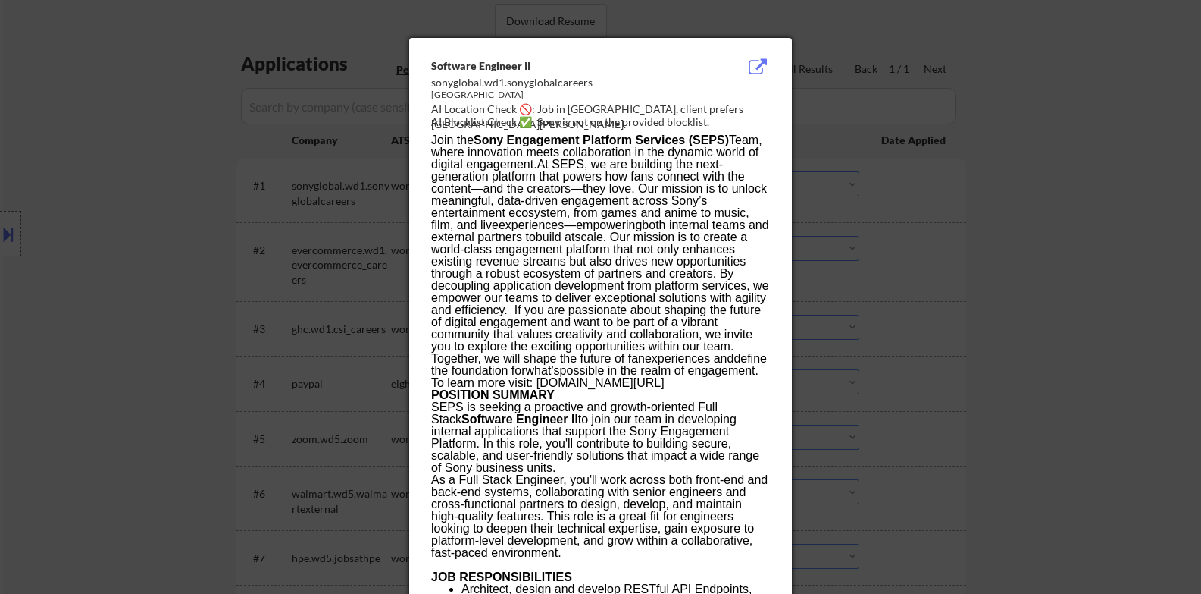
click at [958, 243] on div at bounding box center [600, 297] width 1201 height 594
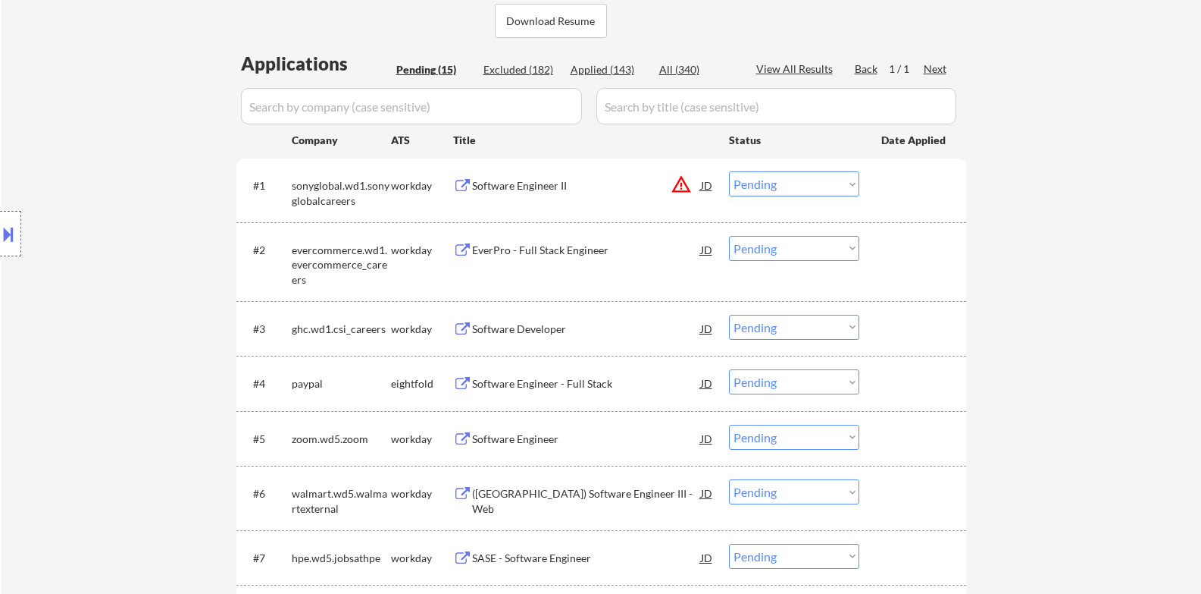
click at [582, 183] on div "Software Engineer II" at bounding box center [586, 185] width 229 height 15
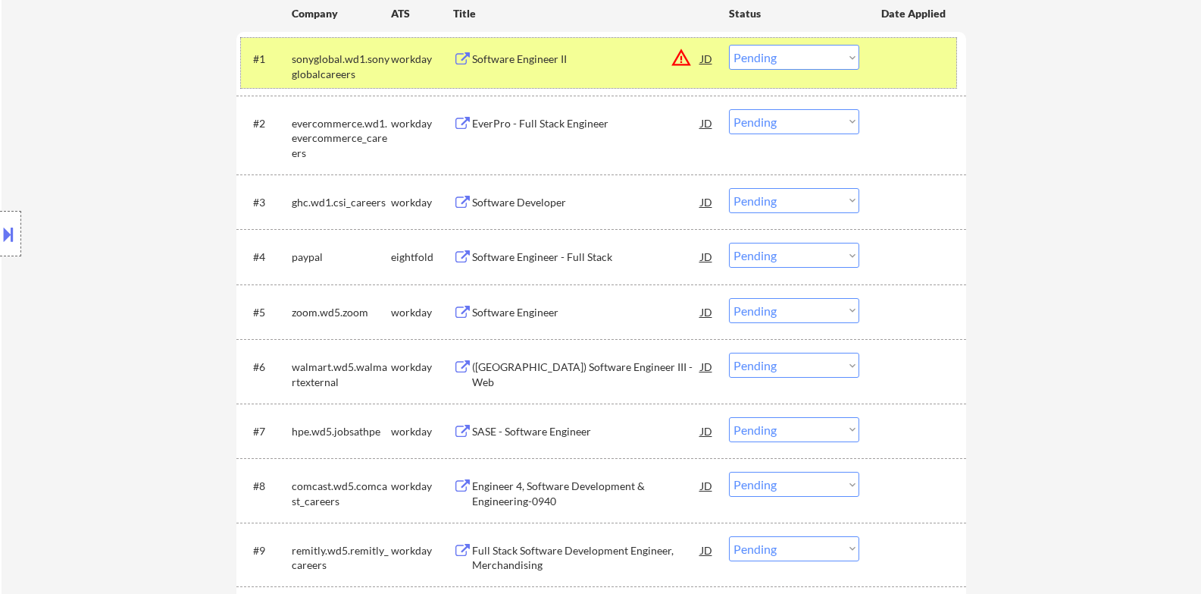
click at [896, 64] on div at bounding box center [915, 58] width 67 height 27
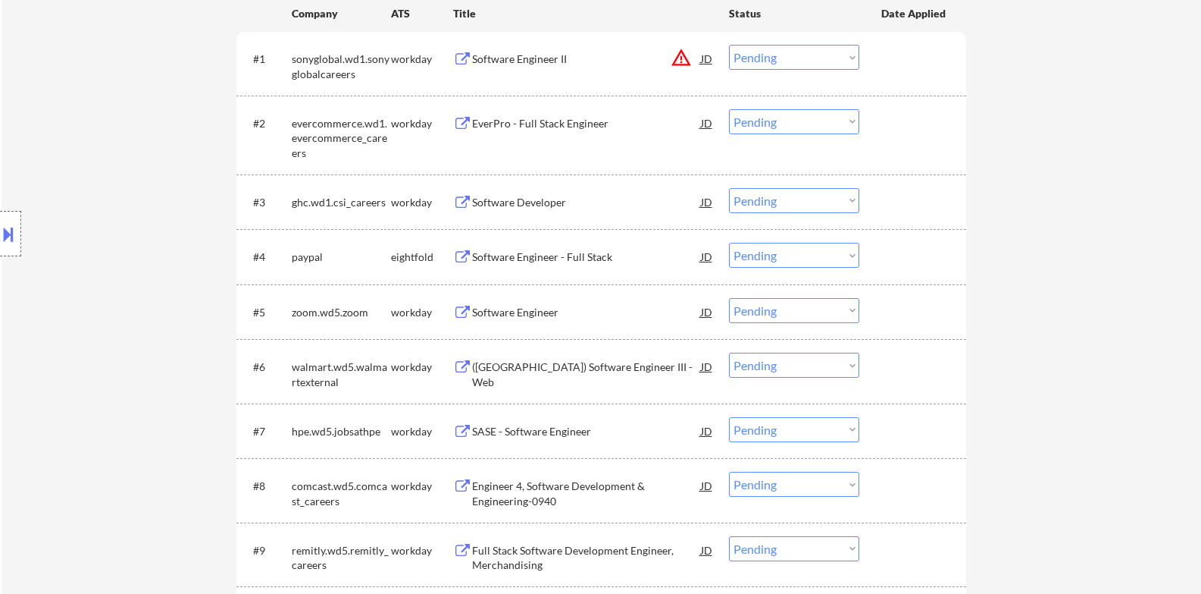
scroll to position [758, 0]
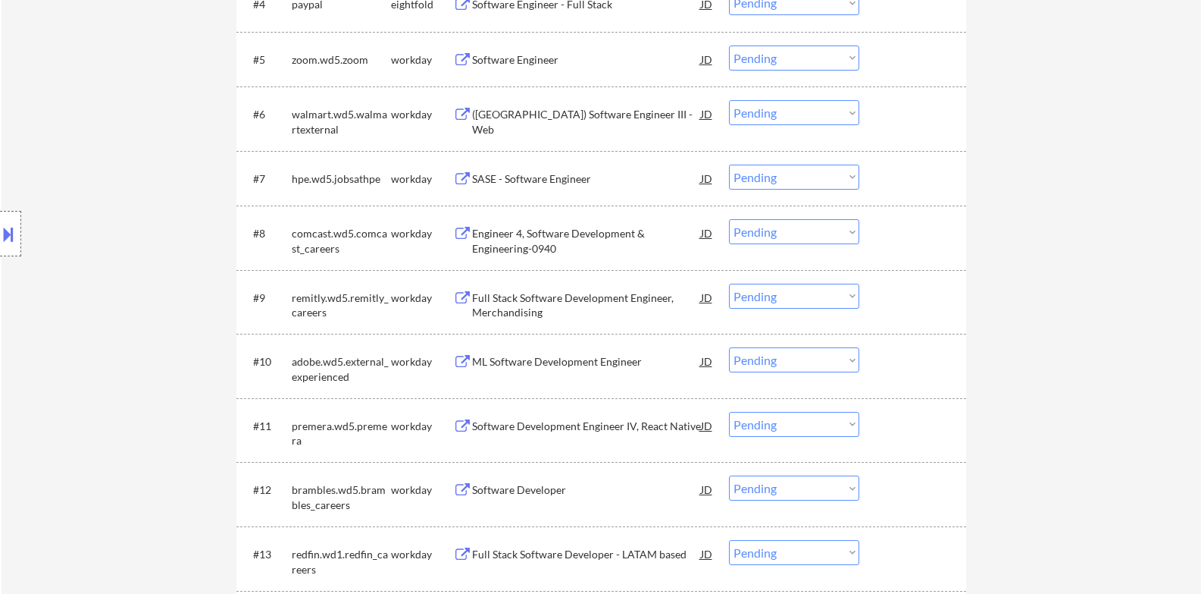
click at [82, 118] on div "Location Inclusions:" at bounding box center [135, 233] width 271 height 281
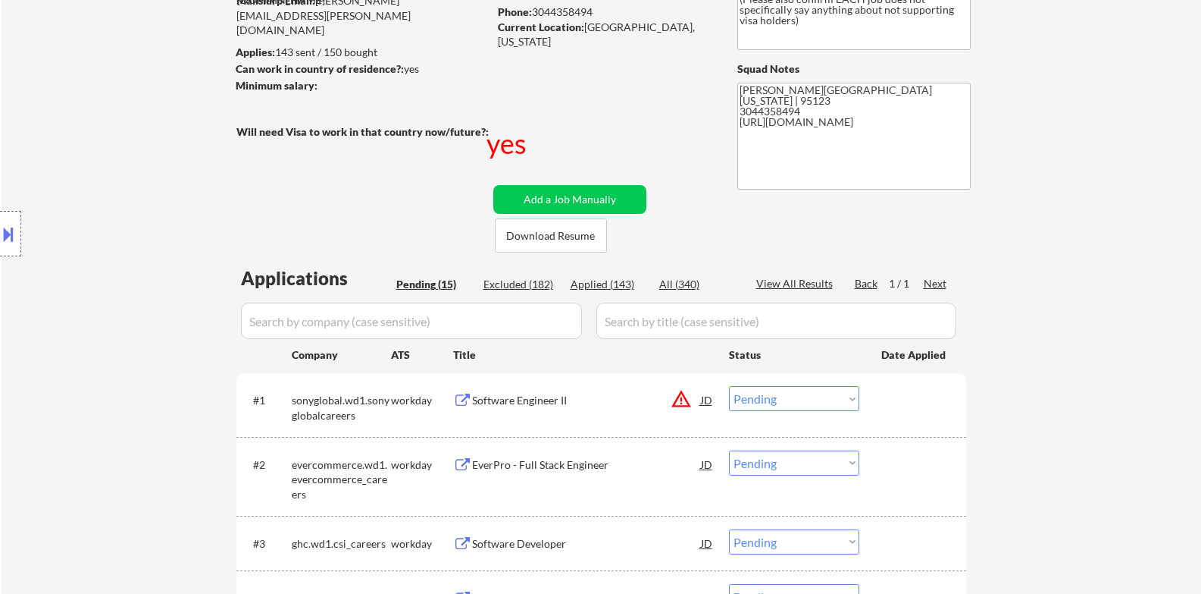
scroll to position [127, 0]
